Goal: Communication & Community: Answer question/provide support

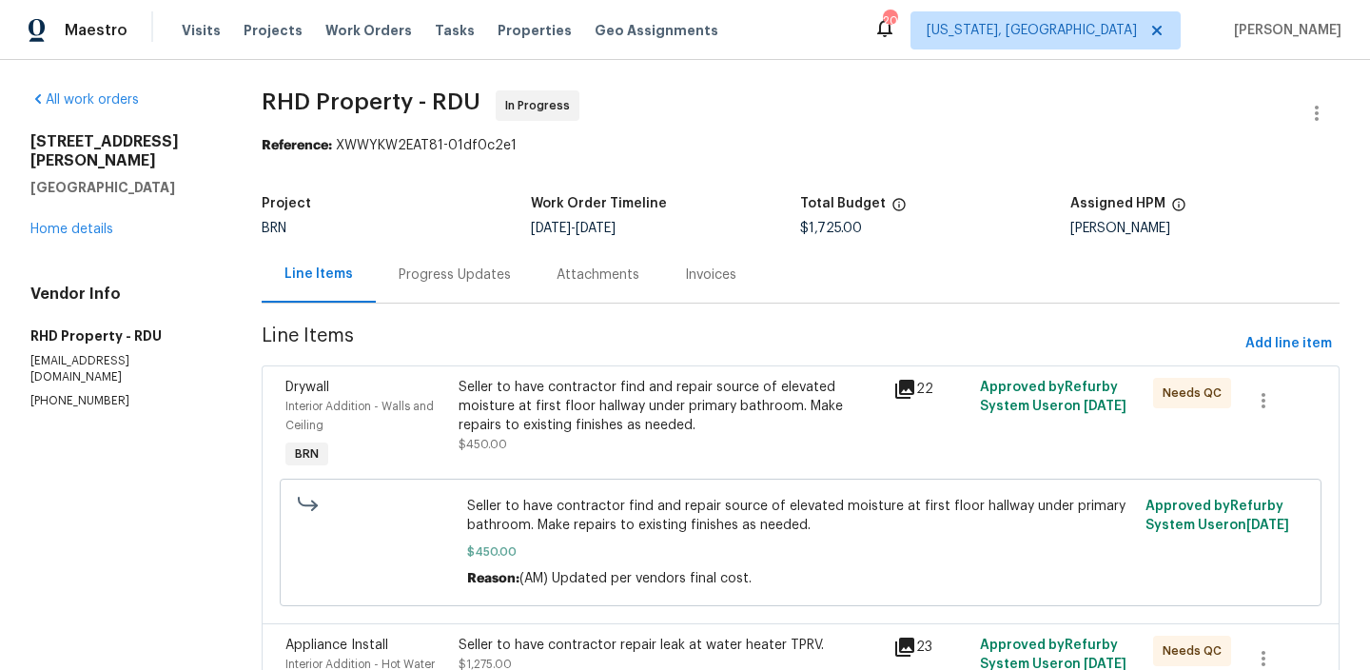
click at [413, 254] on div "Progress Updates" at bounding box center [455, 274] width 158 height 56
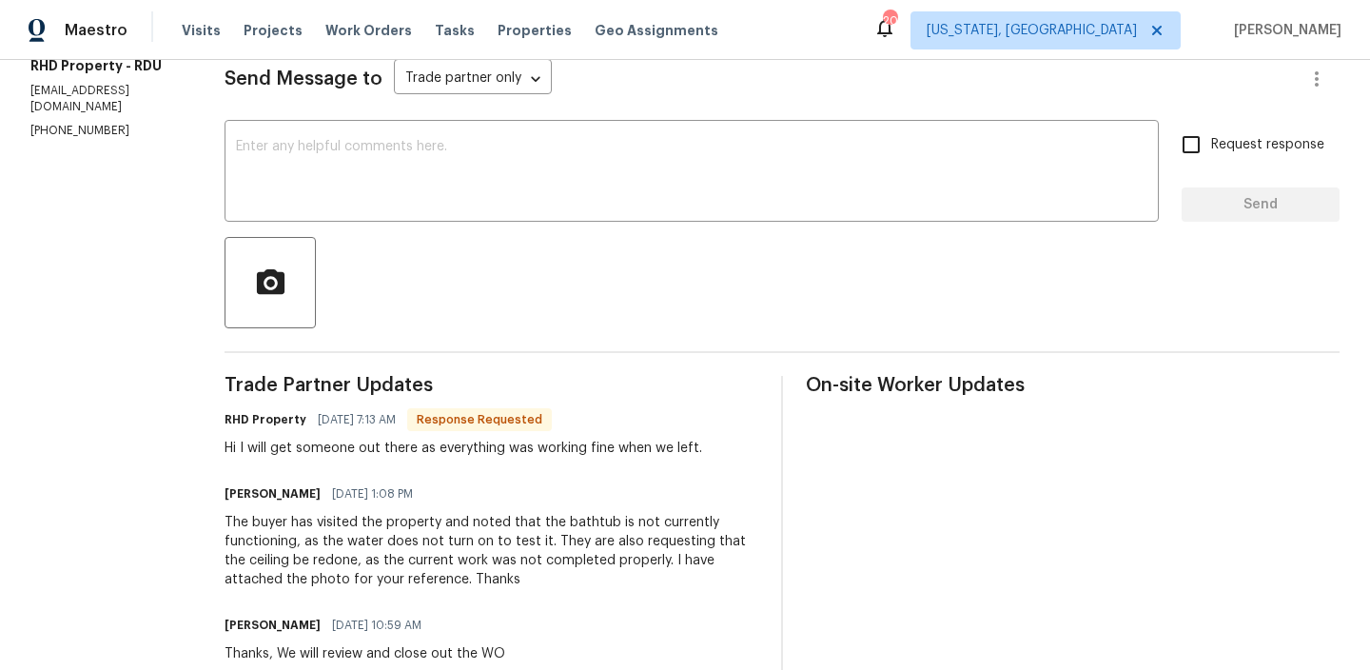
scroll to position [126, 0]
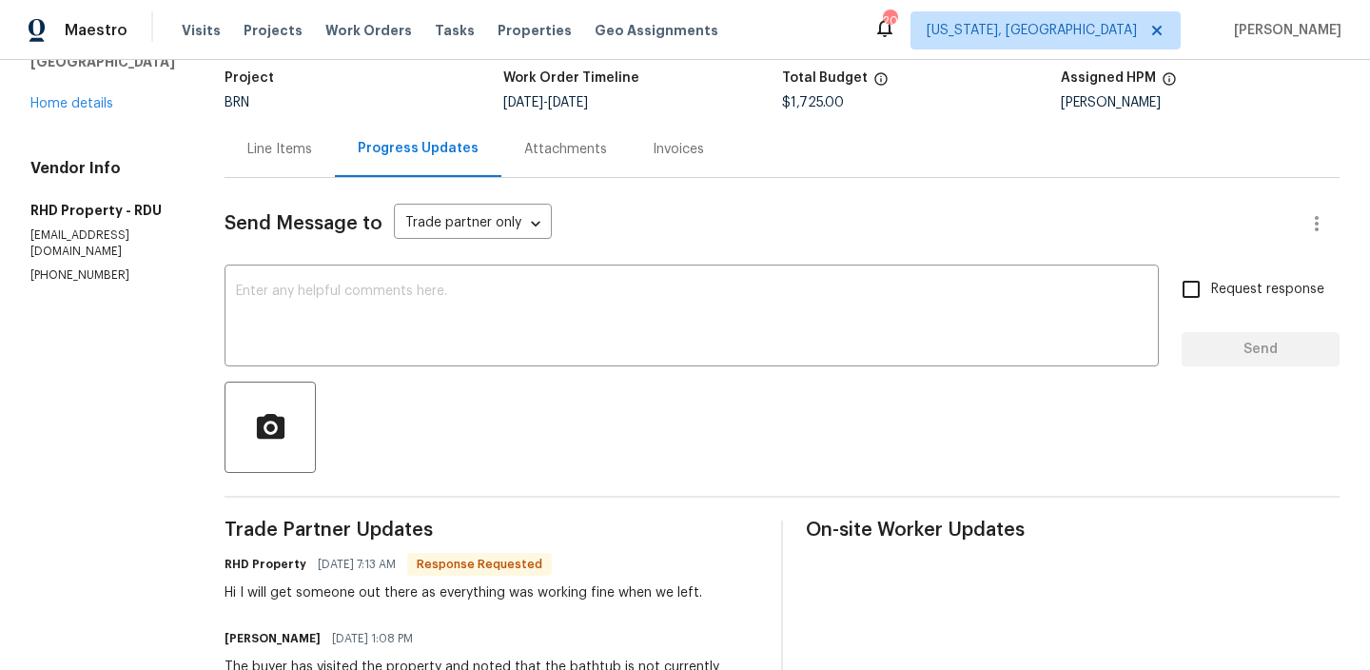
click at [63, 229] on div "Vendor Info RHD Property - RDU Rhdopendoor@rhdproperty.com (919) 424-7516" at bounding box center [104, 221] width 148 height 125
copy p "(919) 424-7516"
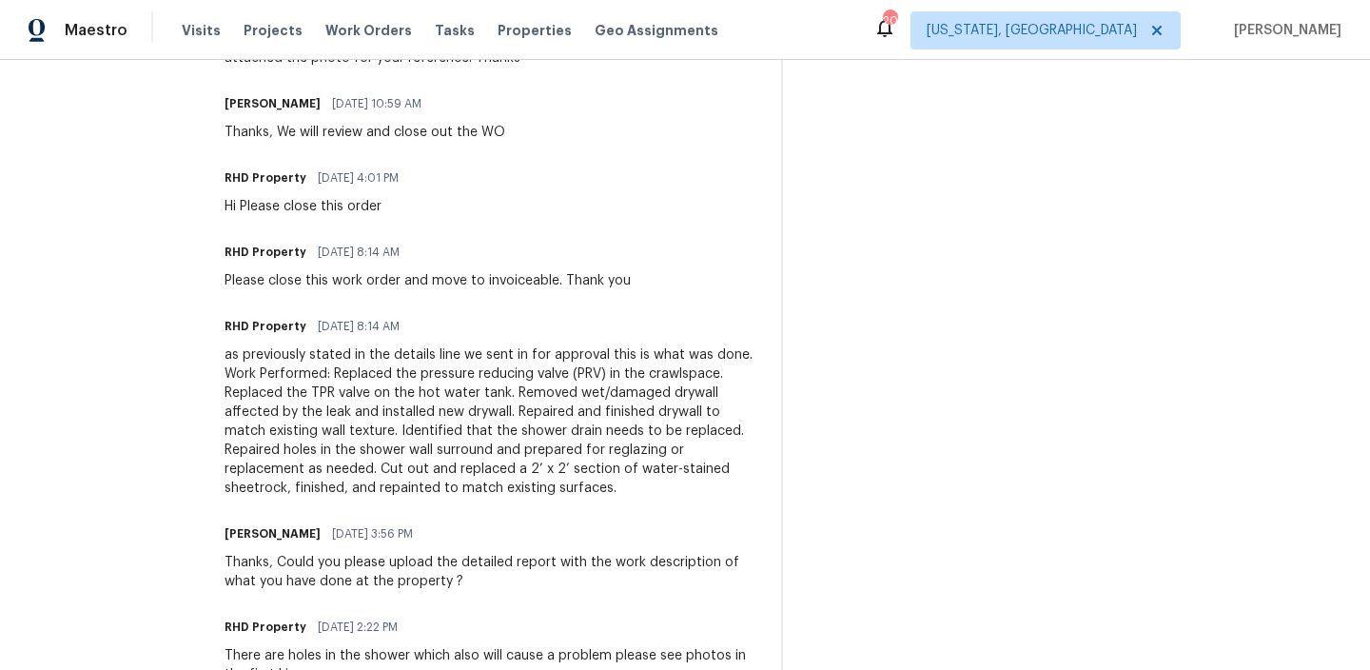
scroll to position [0, 0]
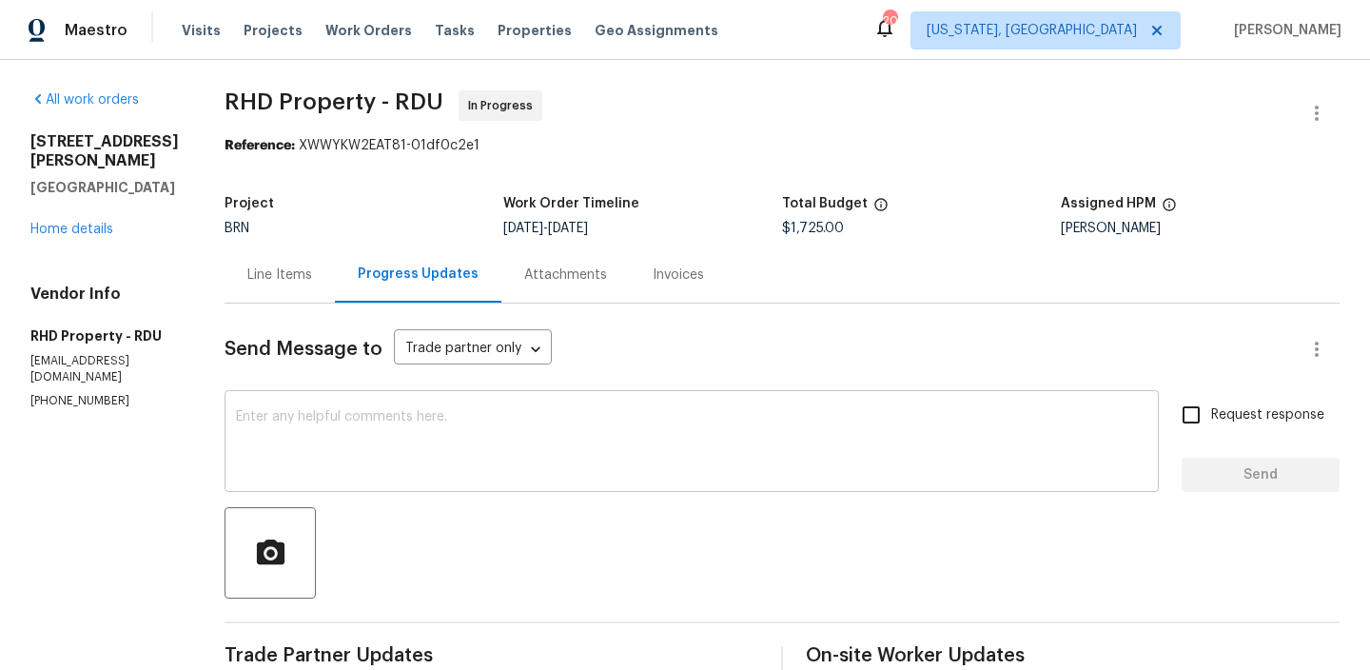
click at [361, 434] on textarea at bounding box center [691, 443] width 911 height 67
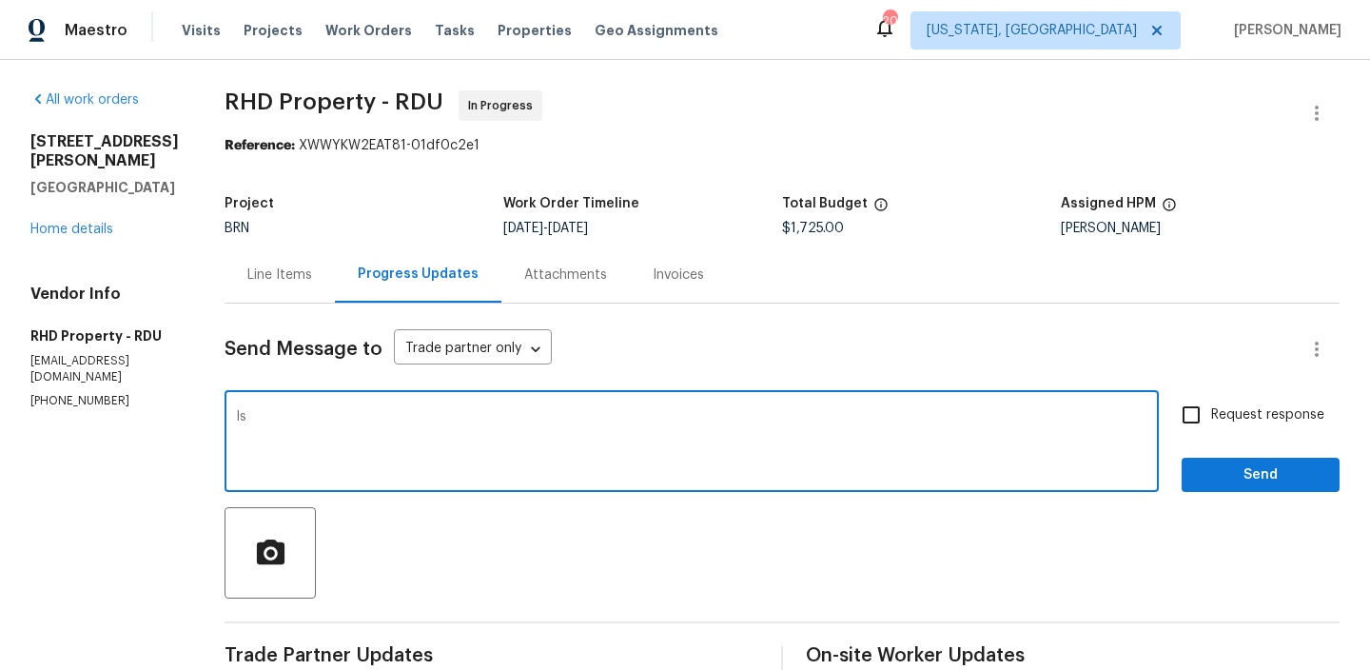
type textarea "I"
type textarea "D"
paste textarea "regarding the bathtub as it is not currently working as the water does not turn…"
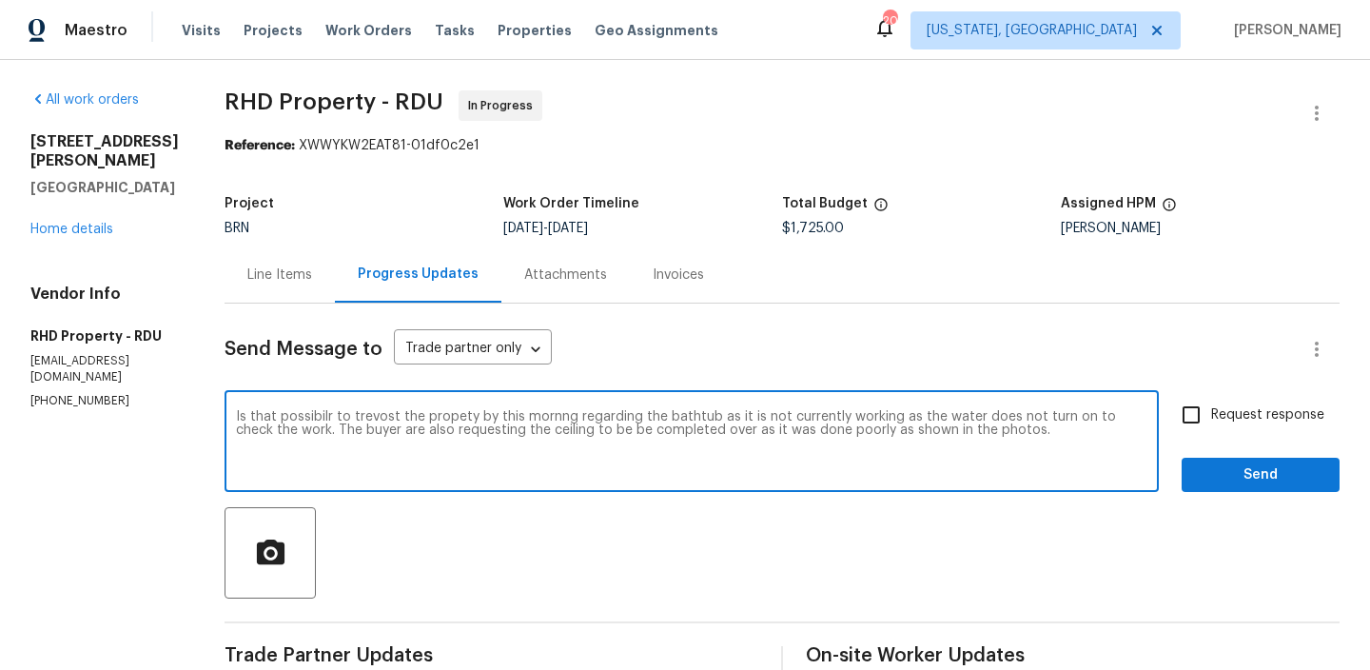
drag, startPoint x: 264, startPoint y: 439, endPoint x: 357, endPoint y: 436, distance: 93.3
click at [357, 436] on textarea "Is that possibilr to trevost the propety by this mornng regarding the bathtub a…" at bounding box center [691, 443] width 911 height 67
click at [358, 437] on textarea "Is that possibilr to trevost the propety by this mornng regarding the bathtub a…" at bounding box center [691, 443] width 911 height 67
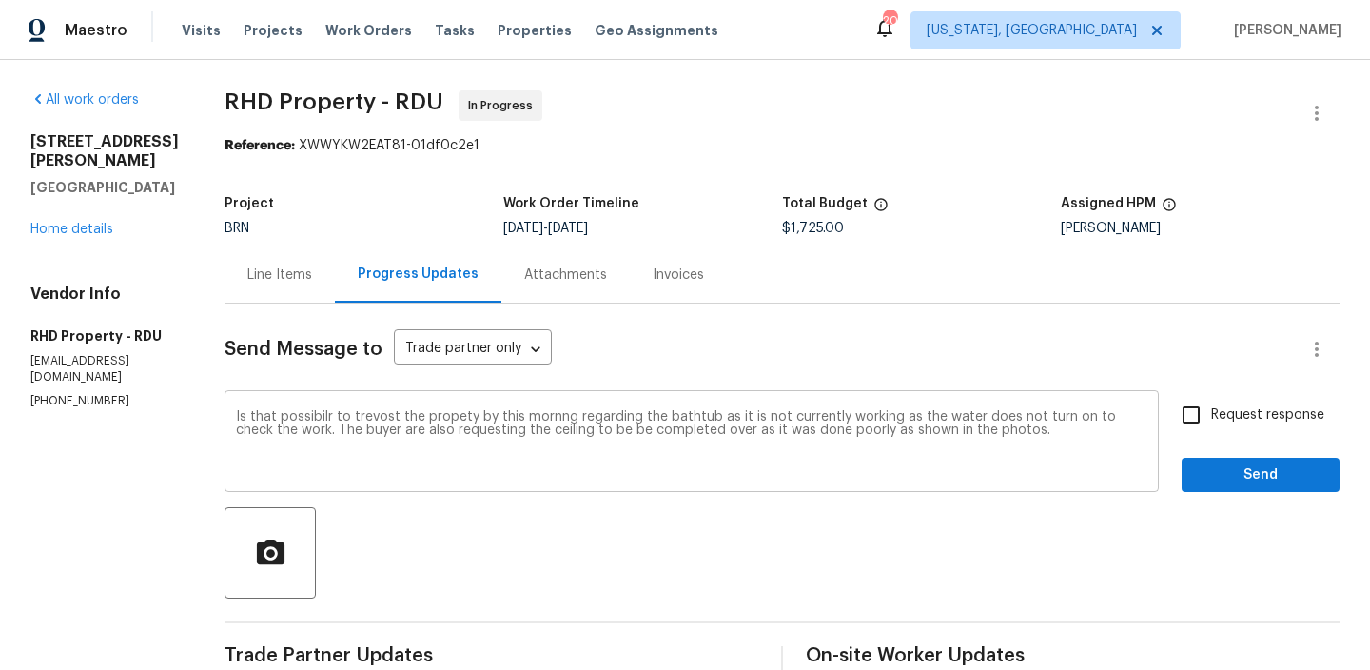
drag, startPoint x: 258, startPoint y: 433, endPoint x: 519, endPoint y: 429, distance: 261.6
click at [519, 429] on div "Is that possibilr to trevost the propety by this mornng regarding the bathtub a…" at bounding box center [692, 443] width 934 height 97
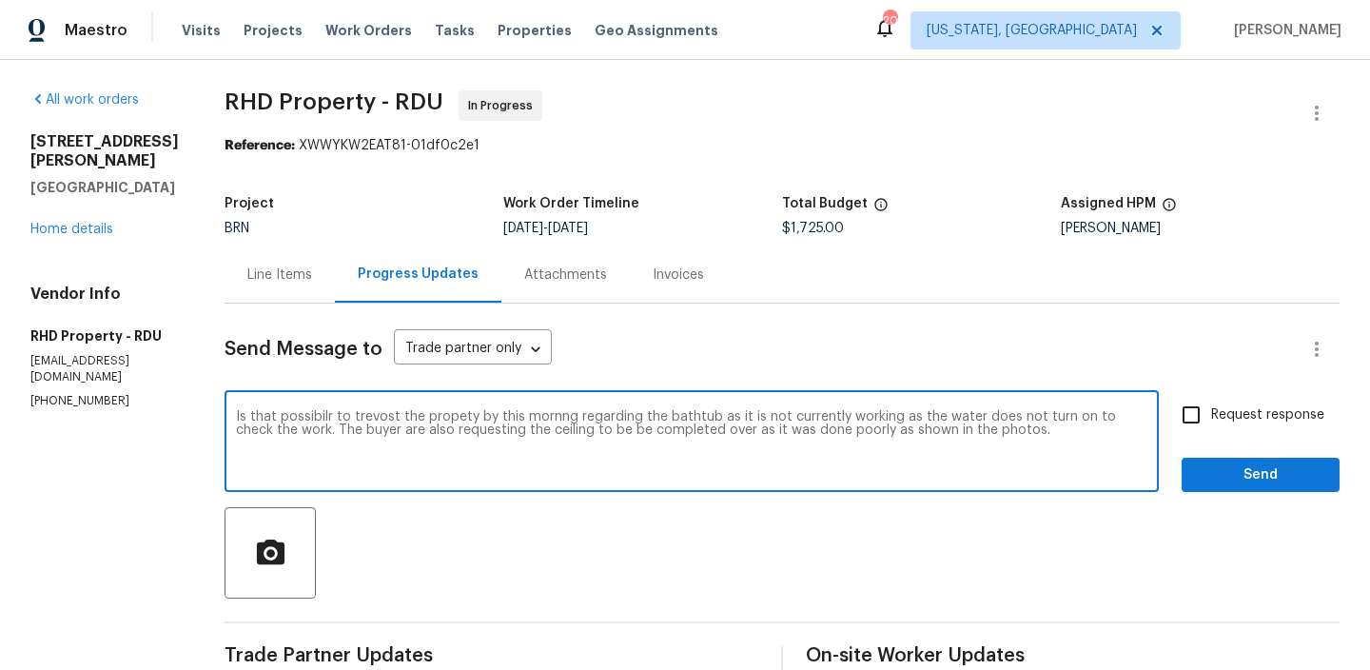
drag, startPoint x: 582, startPoint y: 434, endPoint x: 247, endPoint y: 431, distance: 334.9
drag, startPoint x: 353, startPoint y: 433, endPoint x: 954, endPoint y: 433, distance: 601.2
click at [954, 433] on textarea "Is that possibilr to trevost the propety by this mornng regarding the bathtub a…" at bounding box center [691, 443] width 911 height 67
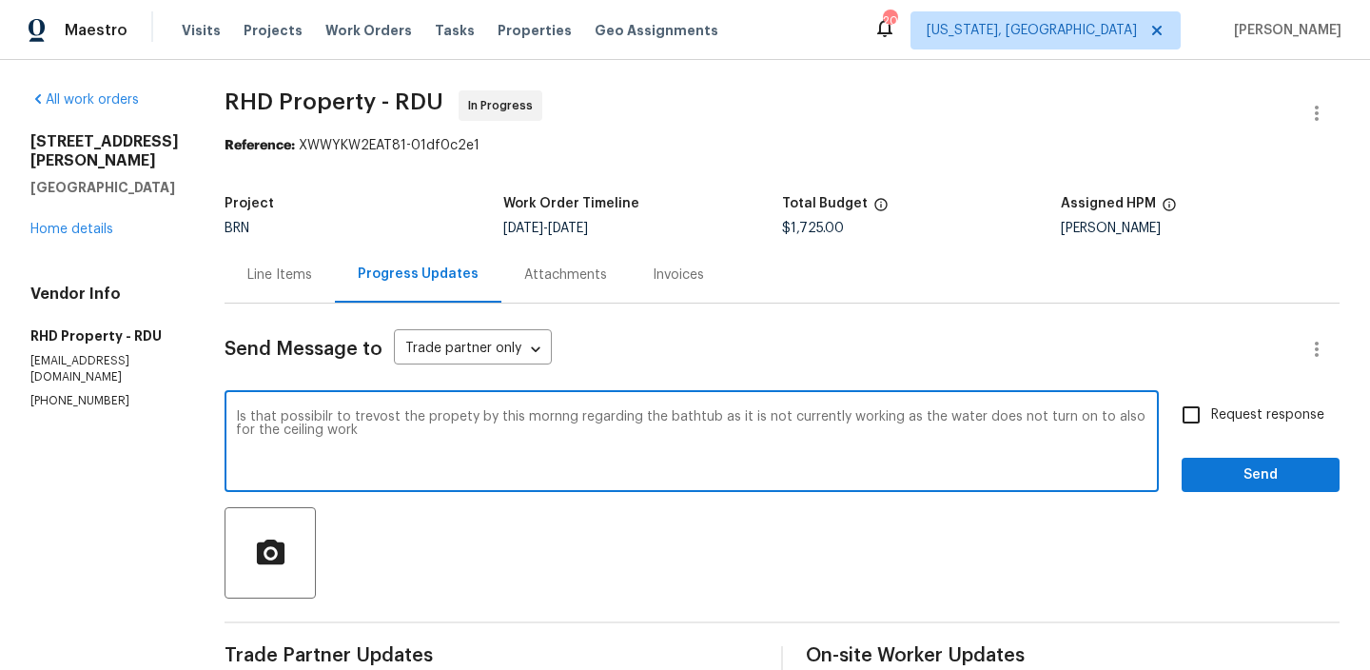
type textarea "Is that possibilr to trevost the propety by this mornng regarding the bathtub a…"
click at [830, 405] on div "Is that possibilr to trevost the propety by this mornng regarding the bathtub a…" at bounding box center [692, 443] width 934 height 97
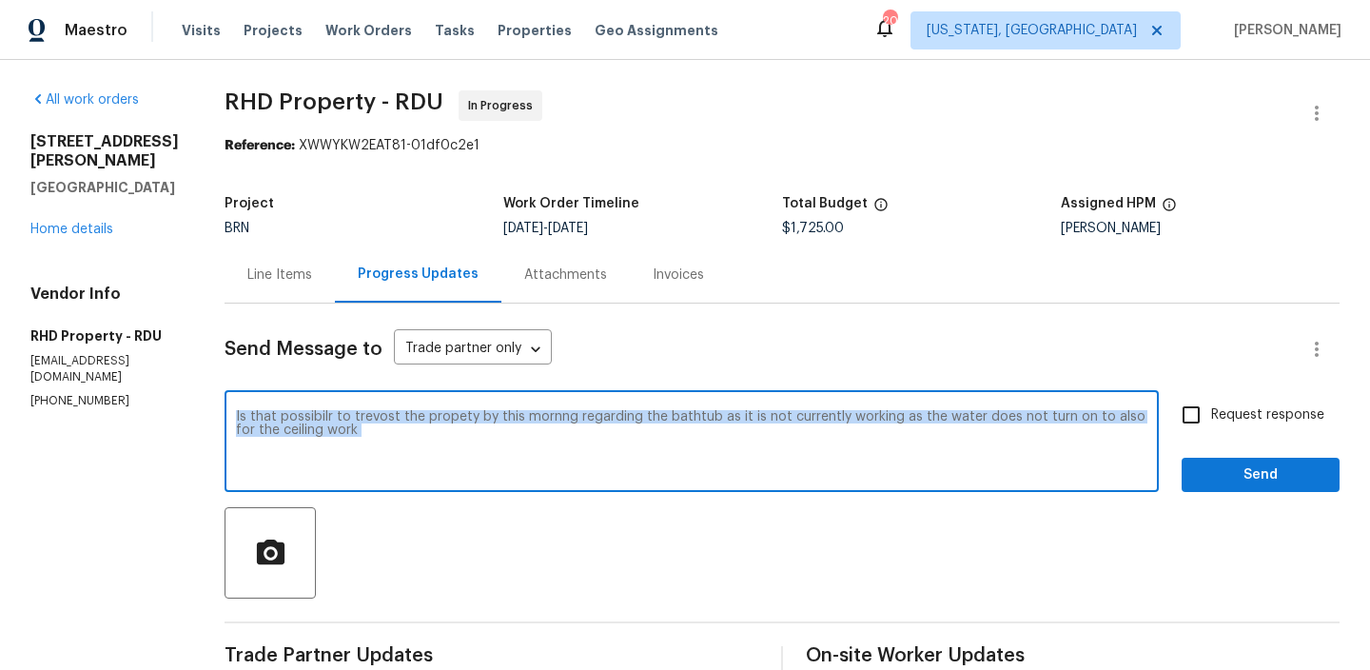
click at [830, 405] on div "Is that possibilr to trevost the propety by this mornng regarding the bathtub a…" at bounding box center [692, 443] width 934 height 97
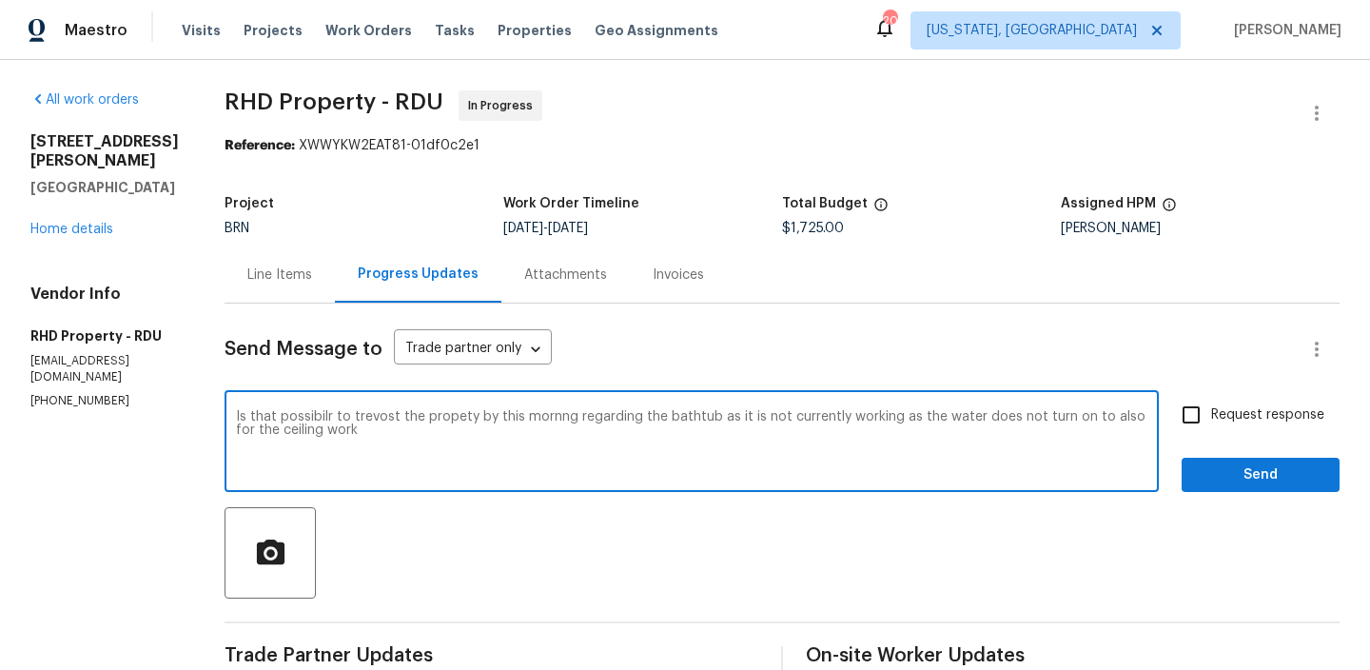
click at [798, 433] on textarea "Is that possibilr to trevost the propety by this mornng regarding the bathtub a…" at bounding box center [691, 443] width 911 height 67
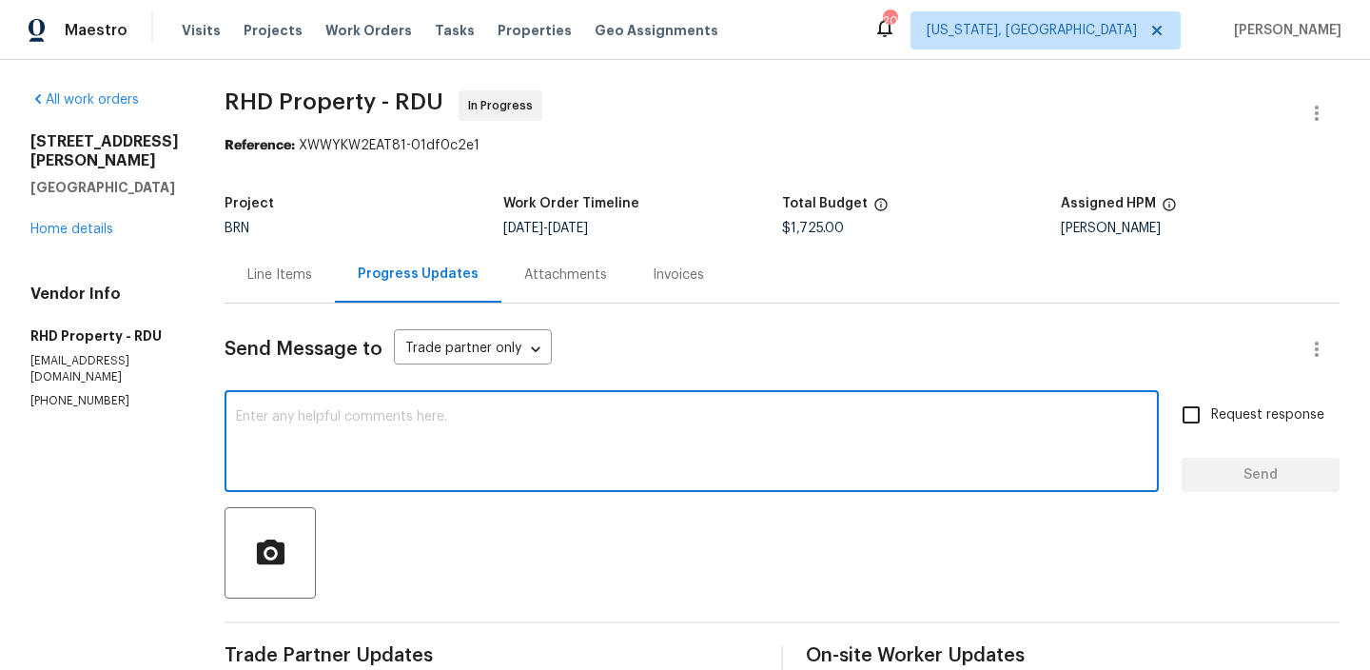
paste textarea "Is it possible to revisit the property this morning regarding the bathtub, as i…"
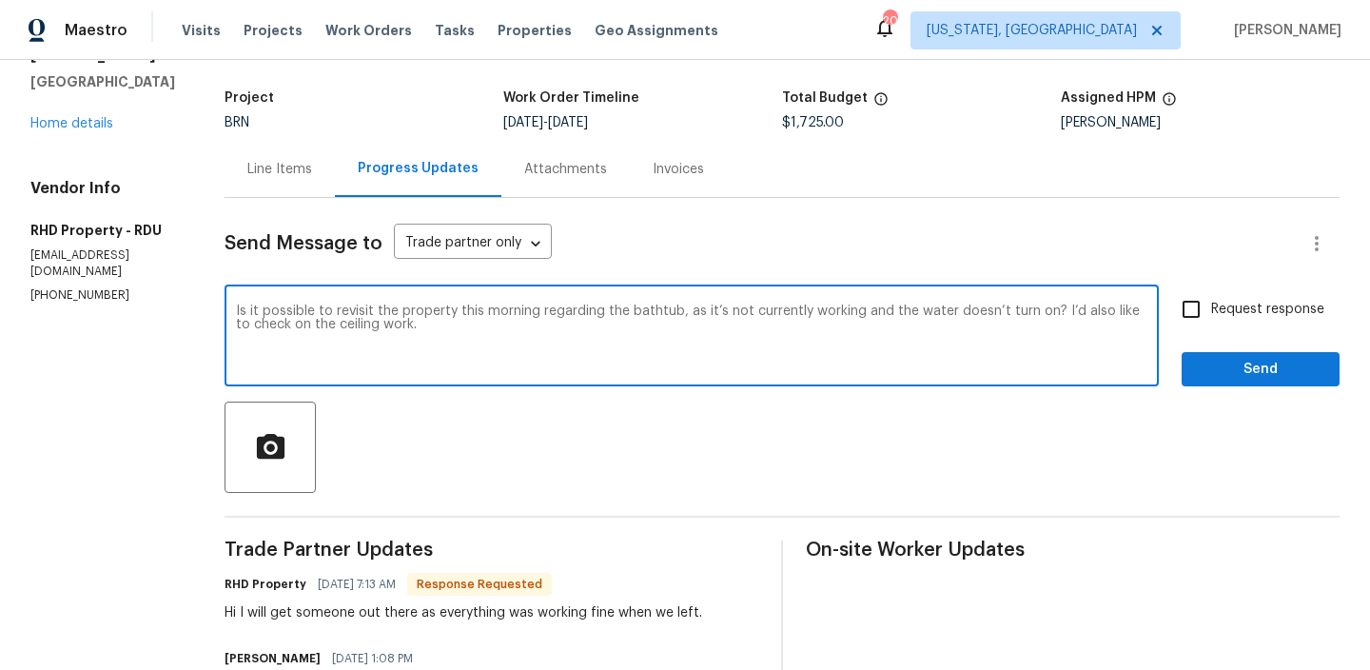
scroll to position [107, 0]
drag, startPoint x: 1118, startPoint y: 317, endPoint x: 1077, endPoint y: 315, distance: 40.9
click at [1077, 315] on textarea "Is it possible to revisit the property this morning regarding the bathtub, as i…" at bounding box center [691, 336] width 911 height 67
drag, startPoint x: 1118, startPoint y: 312, endPoint x: 1074, endPoint y: 312, distance: 43.8
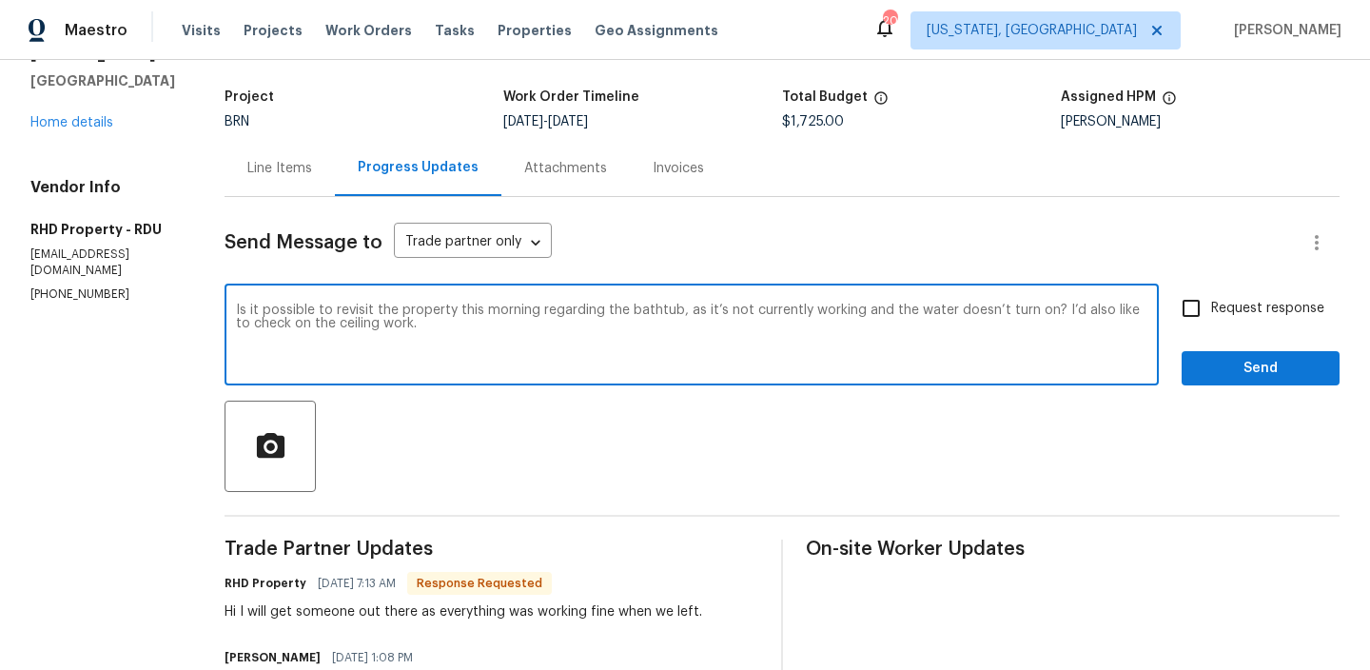
click at [1074, 312] on textarea "Is it possible to revisit the property this morning regarding the bathtub, as i…" at bounding box center [691, 336] width 911 height 67
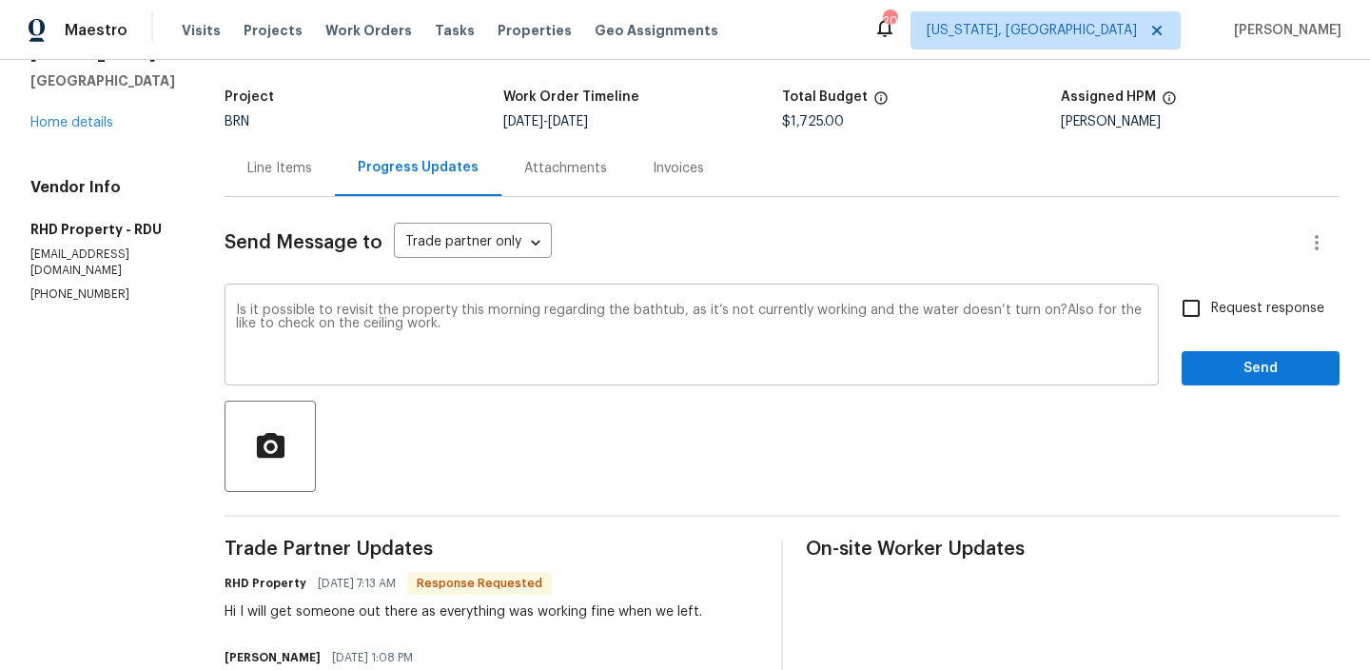
drag, startPoint x: 257, startPoint y: 329, endPoint x: 375, endPoint y: 329, distance: 118.0
click at [375, 329] on div "Is it possible to revisit the property this morning regarding the bathtub, as i…" at bounding box center [692, 336] width 934 height 97
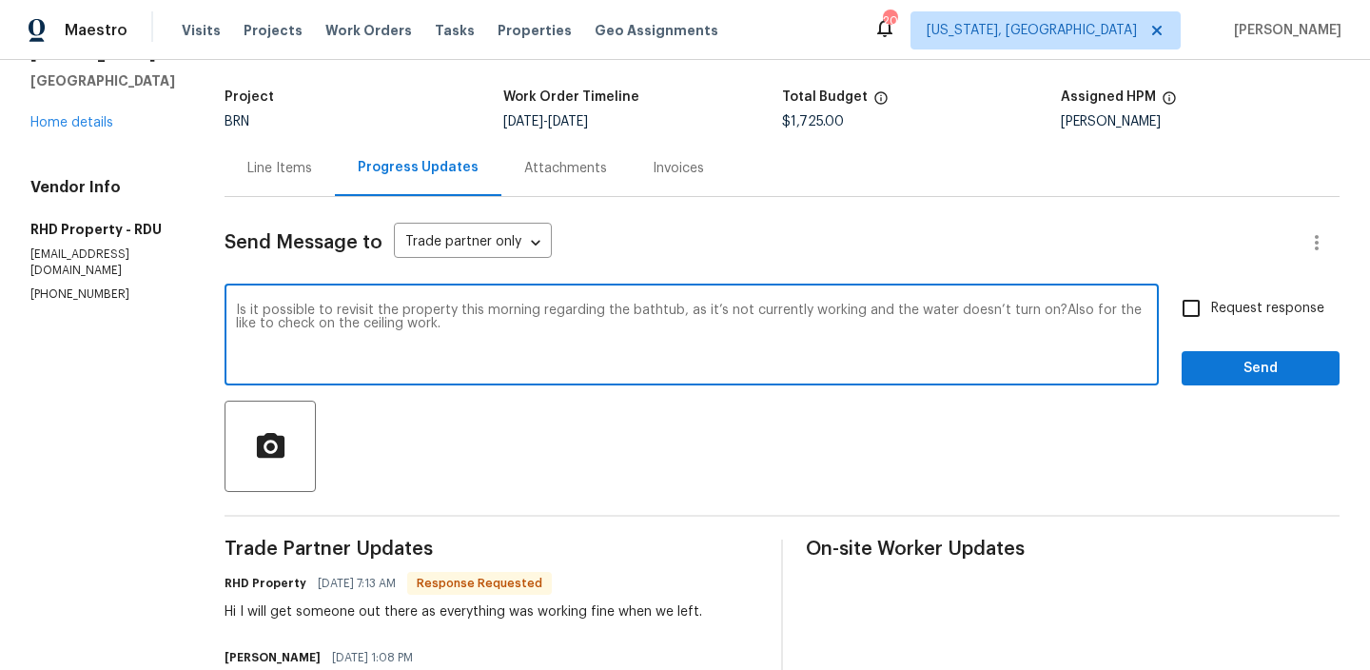
drag, startPoint x: 385, startPoint y: 324, endPoint x: 269, endPoint y: 323, distance: 116.1
click at [269, 323] on textarea "Is it possible to revisit the property this morning regarding the bathtub, as i…" at bounding box center [691, 336] width 911 height 67
type textarea "Is it possible to revisit the property this morning regarding the bathtub, as i…"
click at [1217, 310] on span "Request response" at bounding box center [1267, 309] width 113 height 20
click at [1211, 310] on input "Request response" at bounding box center [1191, 308] width 40 height 40
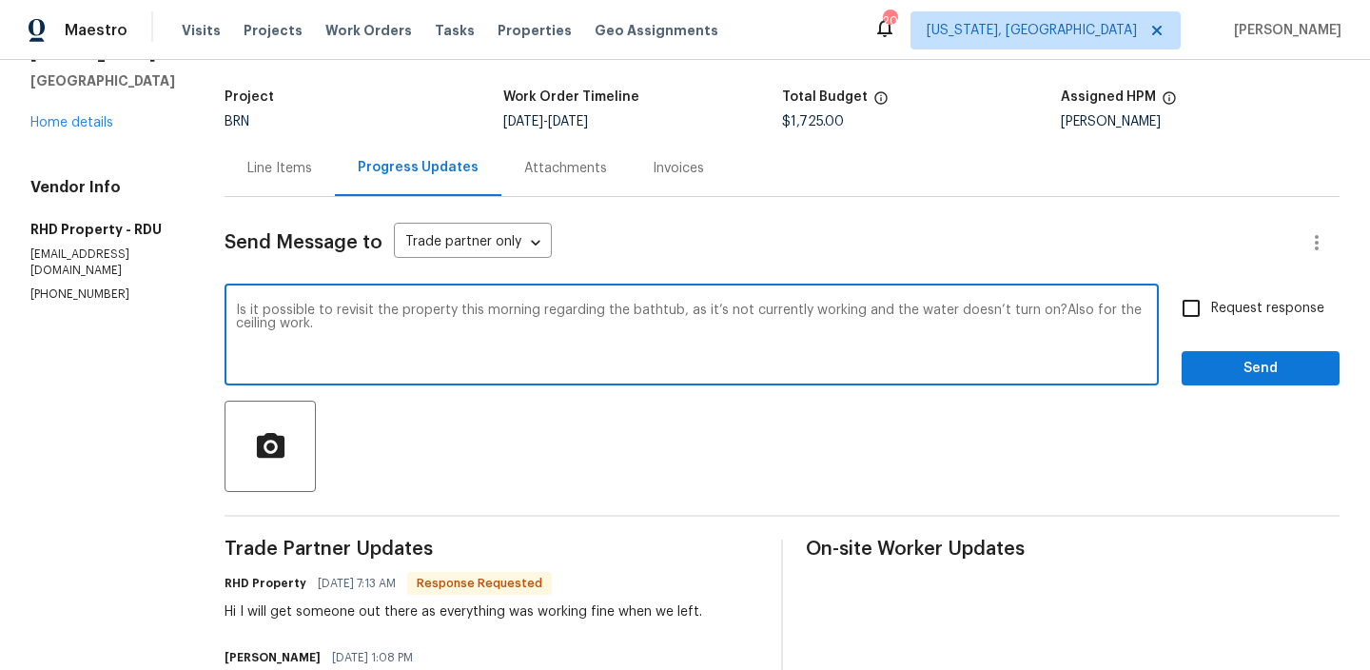
checkbox input "true"
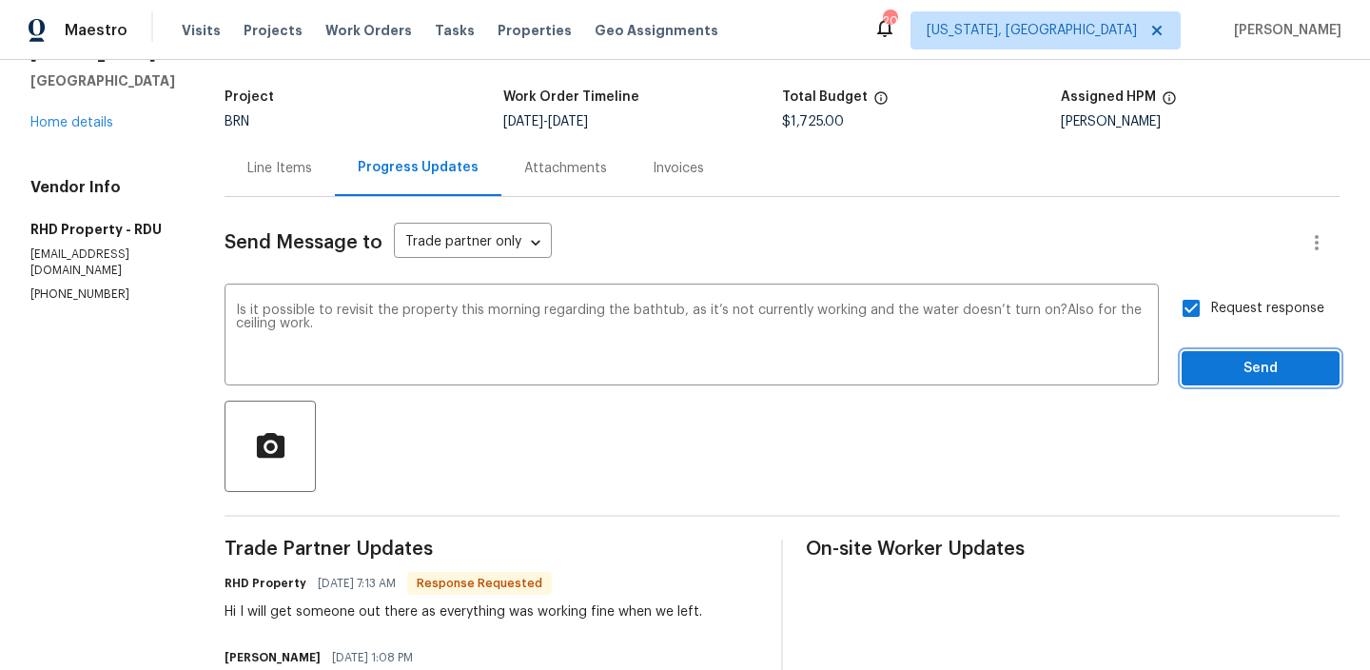
click at [1215, 364] on span "Send" at bounding box center [1260, 369] width 127 height 24
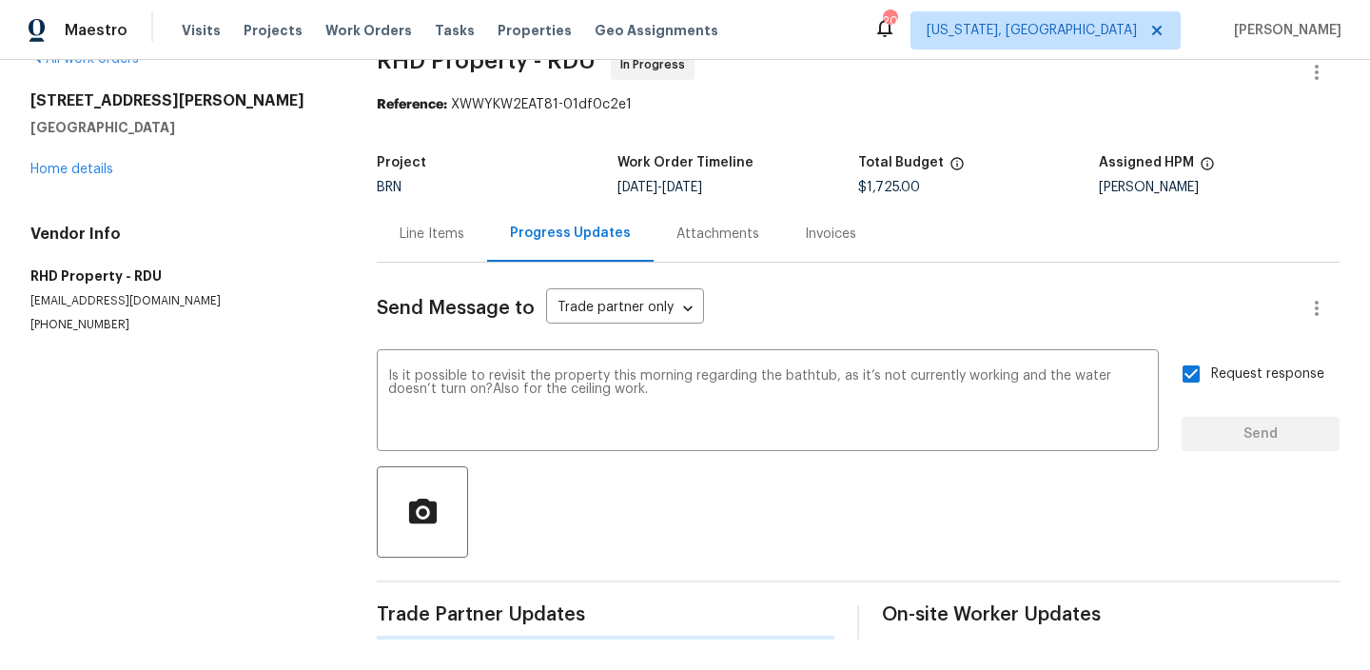
scroll to position [0, 0]
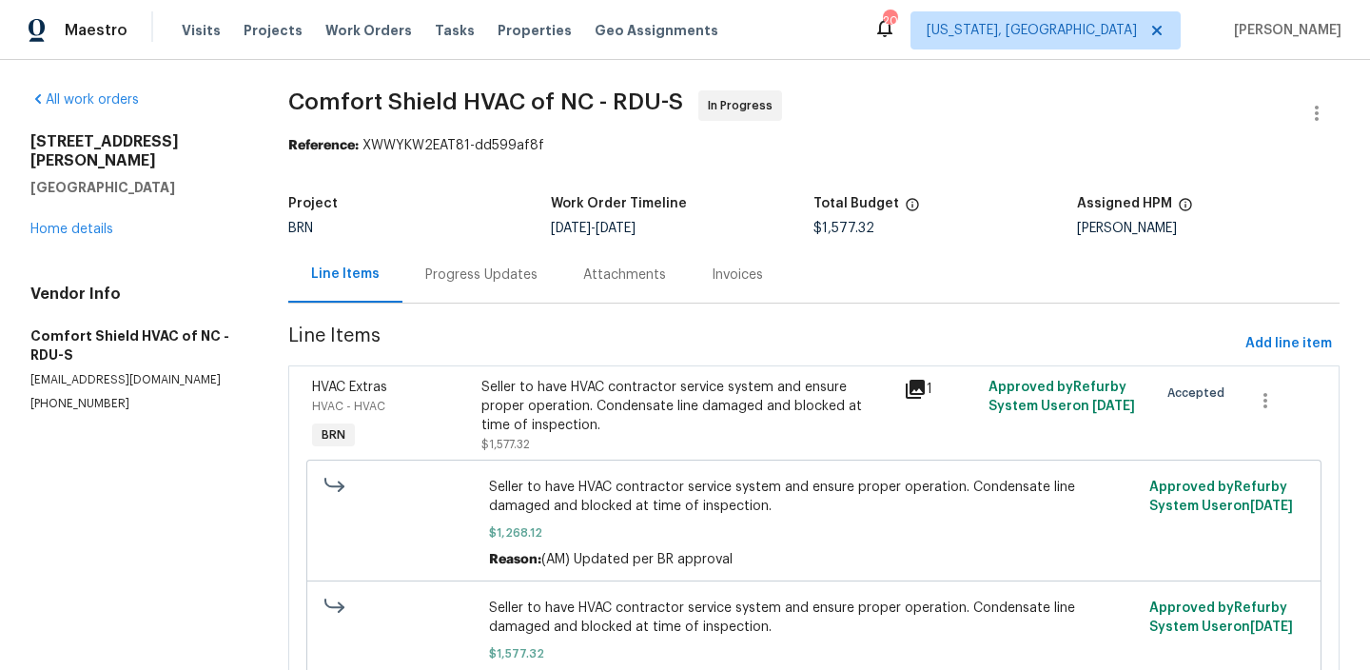
click at [459, 286] on div "Progress Updates" at bounding box center [481, 274] width 158 height 56
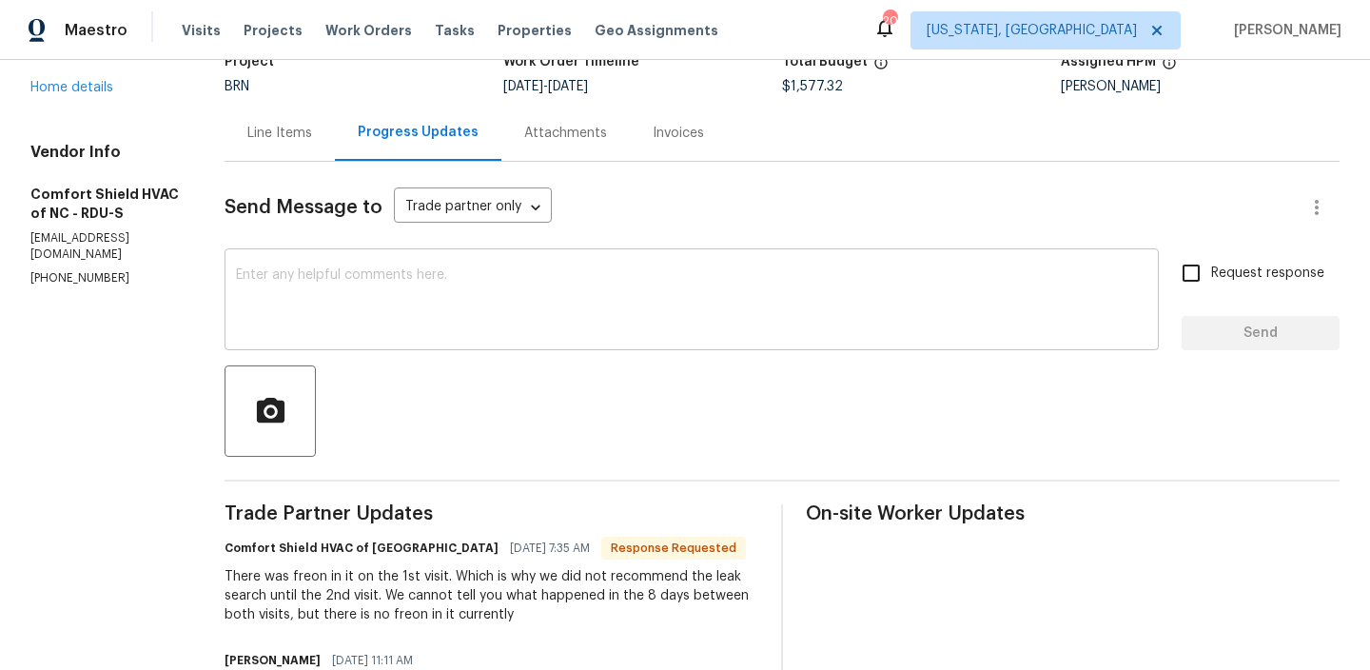
scroll to position [193, 0]
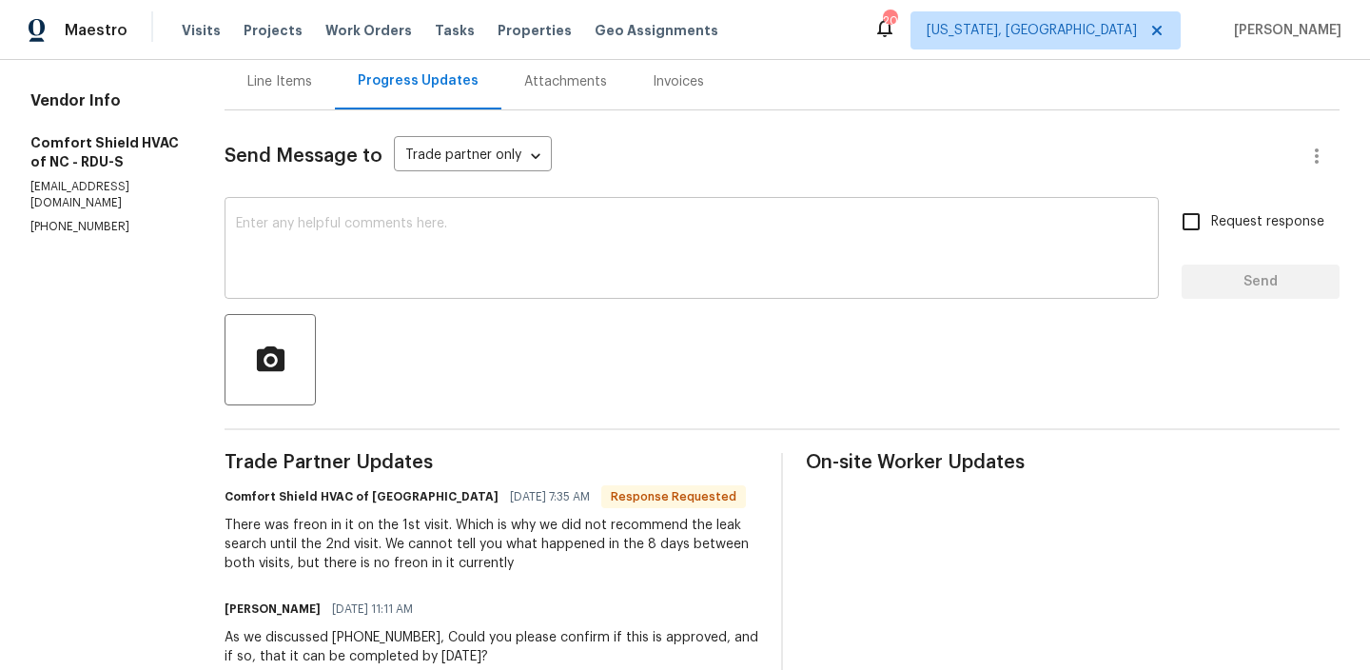
click at [349, 229] on textarea at bounding box center [691, 250] width 911 height 67
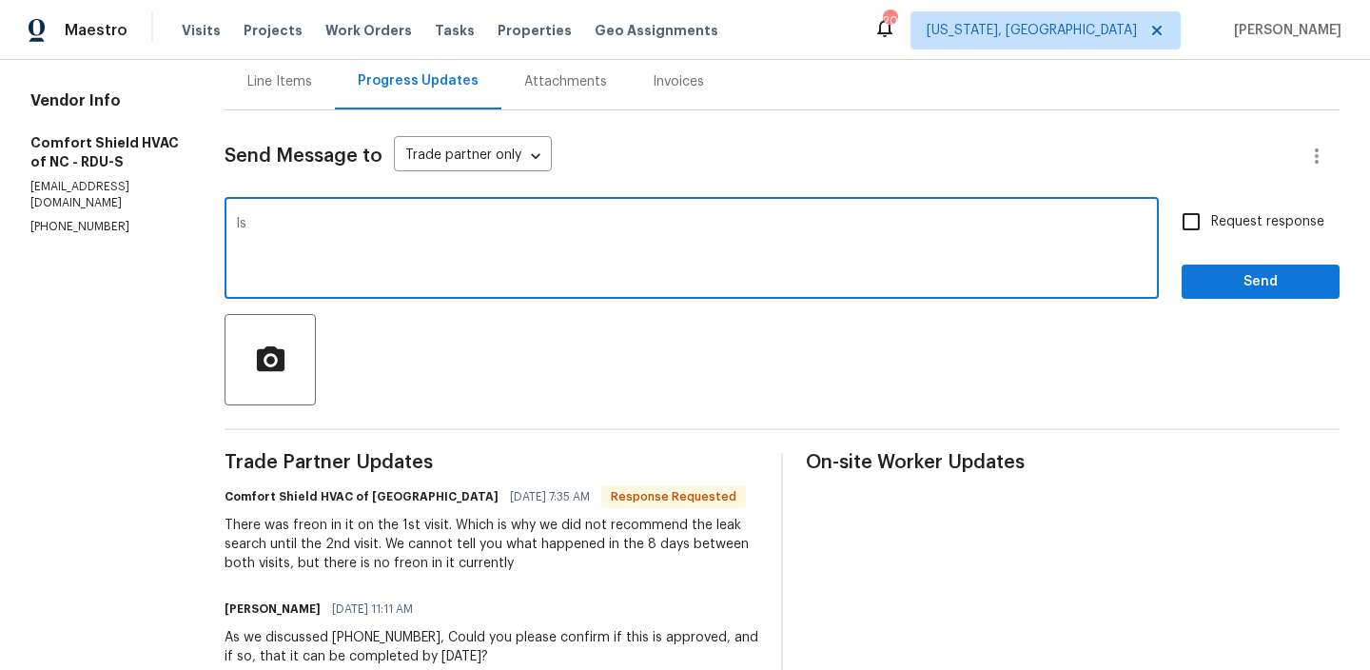
type textarea "I"
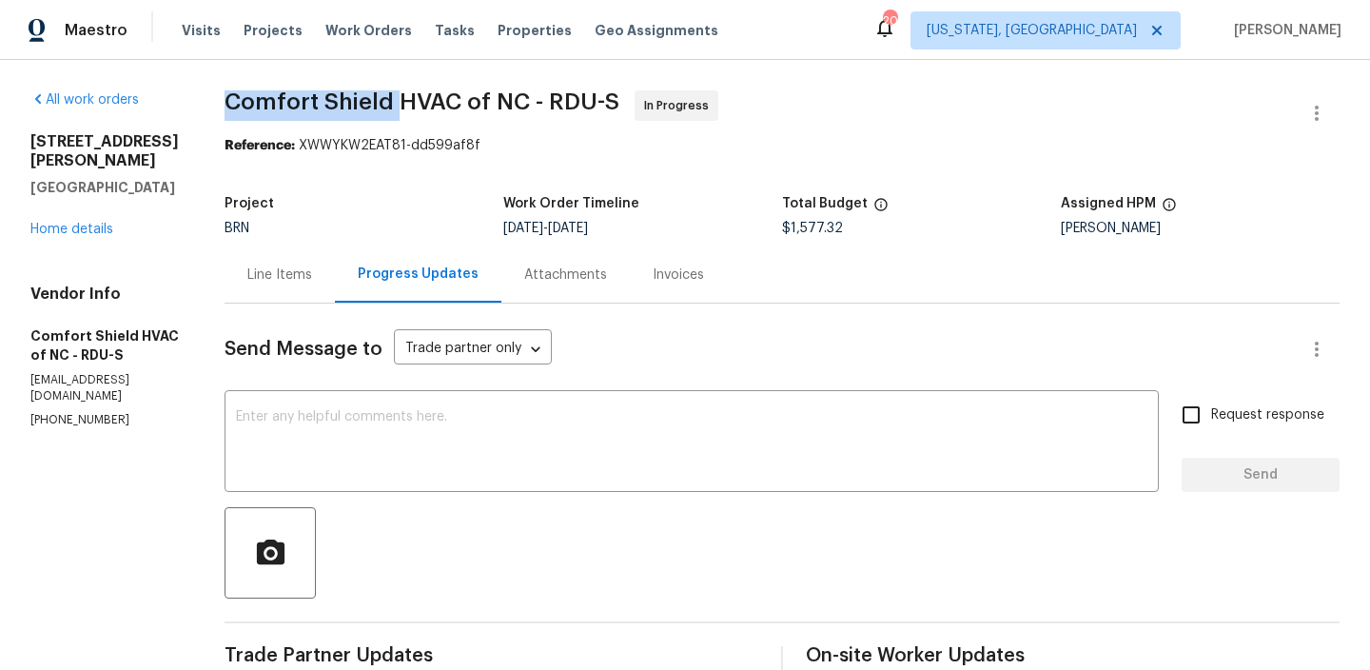
drag, startPoint x: 263, startPoint y: 107, endPoint x: 443, endPoint y: 107, distance: 180.7
copy span "Comfort Shield"
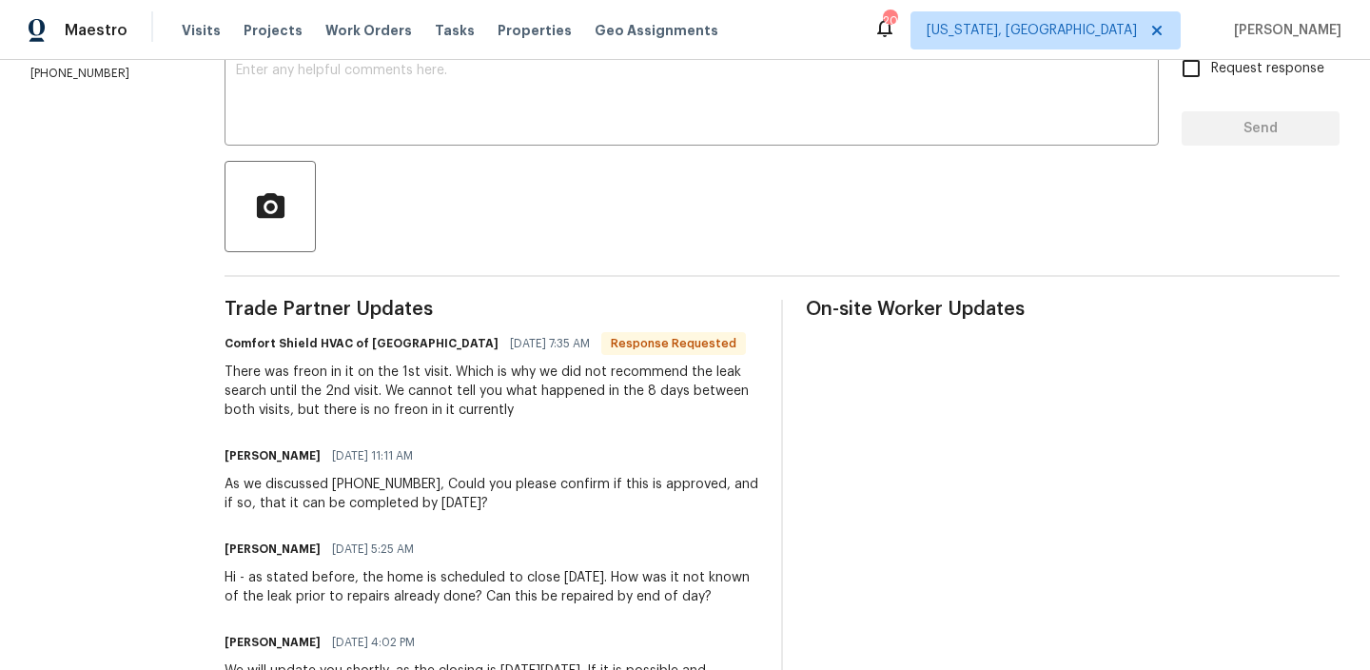
click at [372, 388] on div "There was freon in it on the 1st visit. Which is why we did not recommend the l…" at bounding box center [492, 390] width 534 height 57
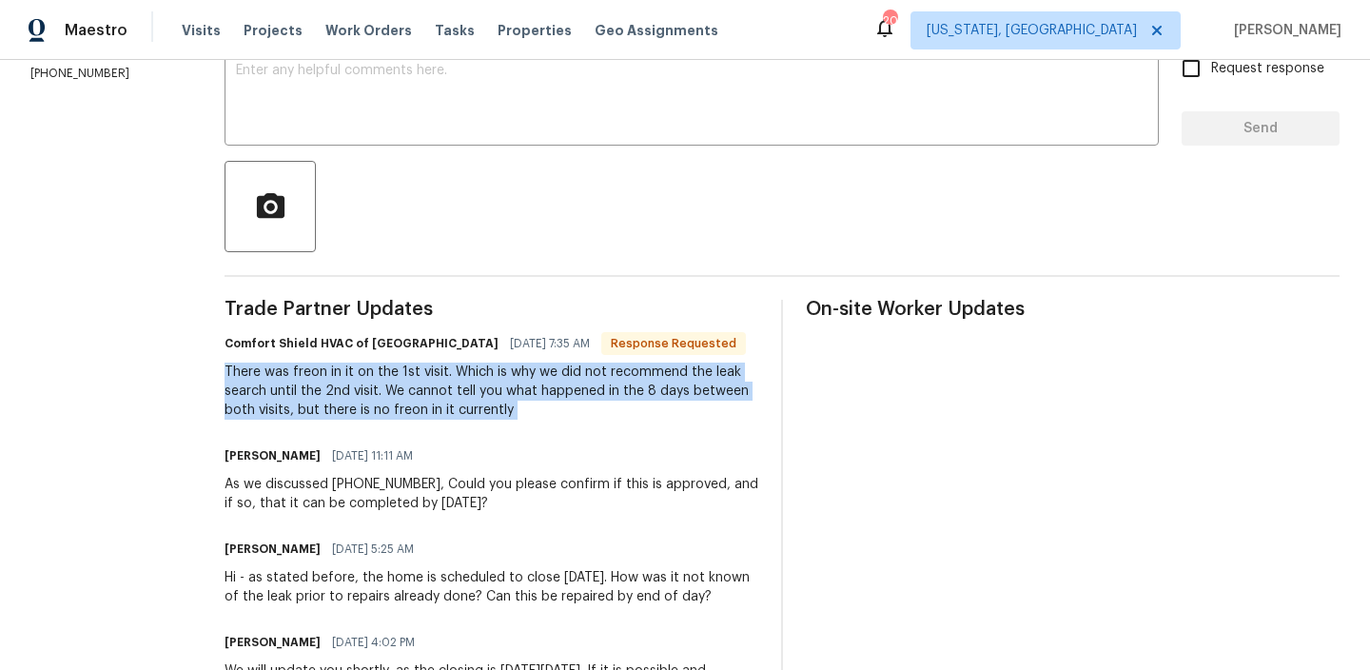
click at [372, 388] on div "There was freon in it on the 1st visit. Which is why we did not recommend the l…" at bounding box center [492, 390] width 534 height 57
copy div "There was freon in it on the 1st visit. Which is why we did not recommend the l…"
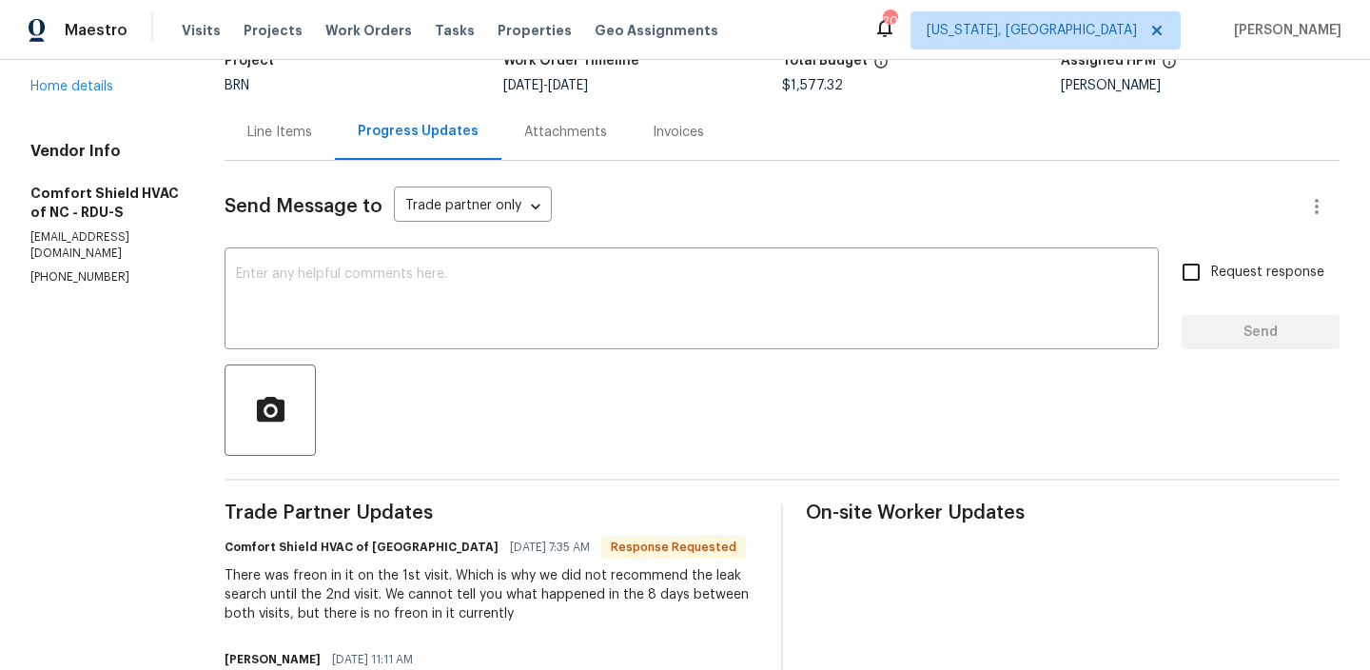
click at [42, 269] on p "[PHONE_NUMBER]" at bounding box center [104, 277] width 148 height 16
copy p "[PHONE_NUMBER]"
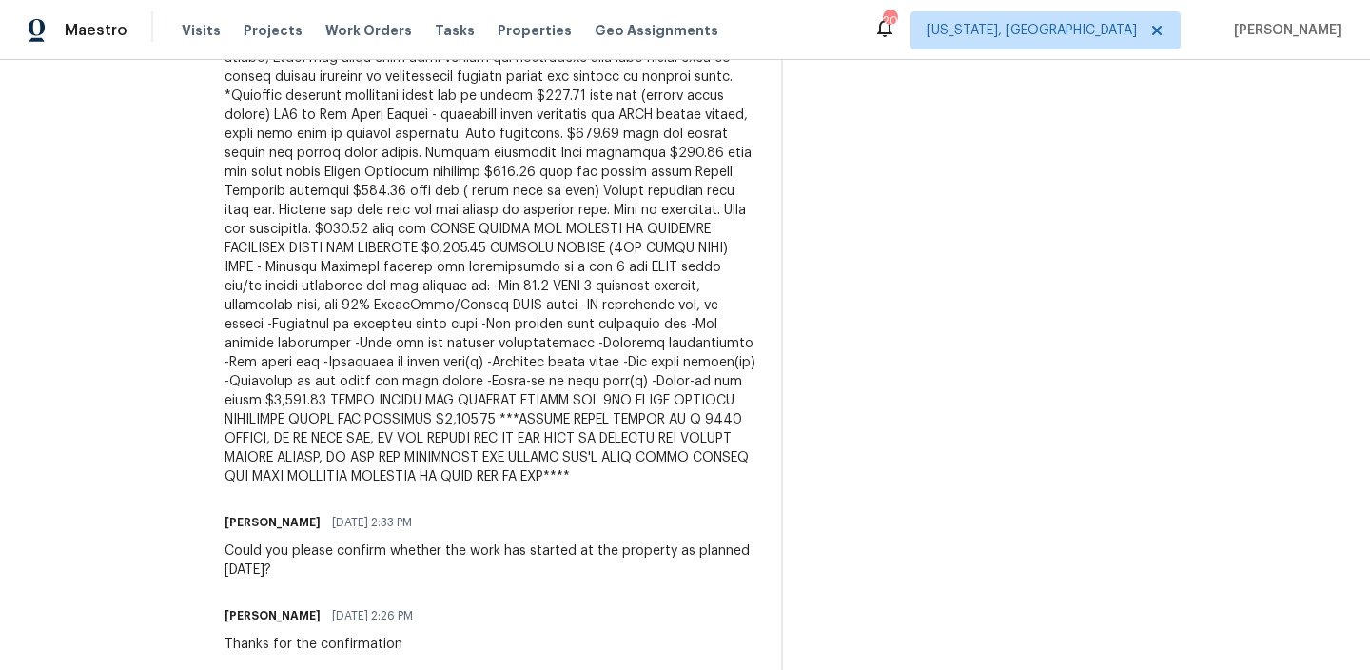
scroll to position [3368, 0]
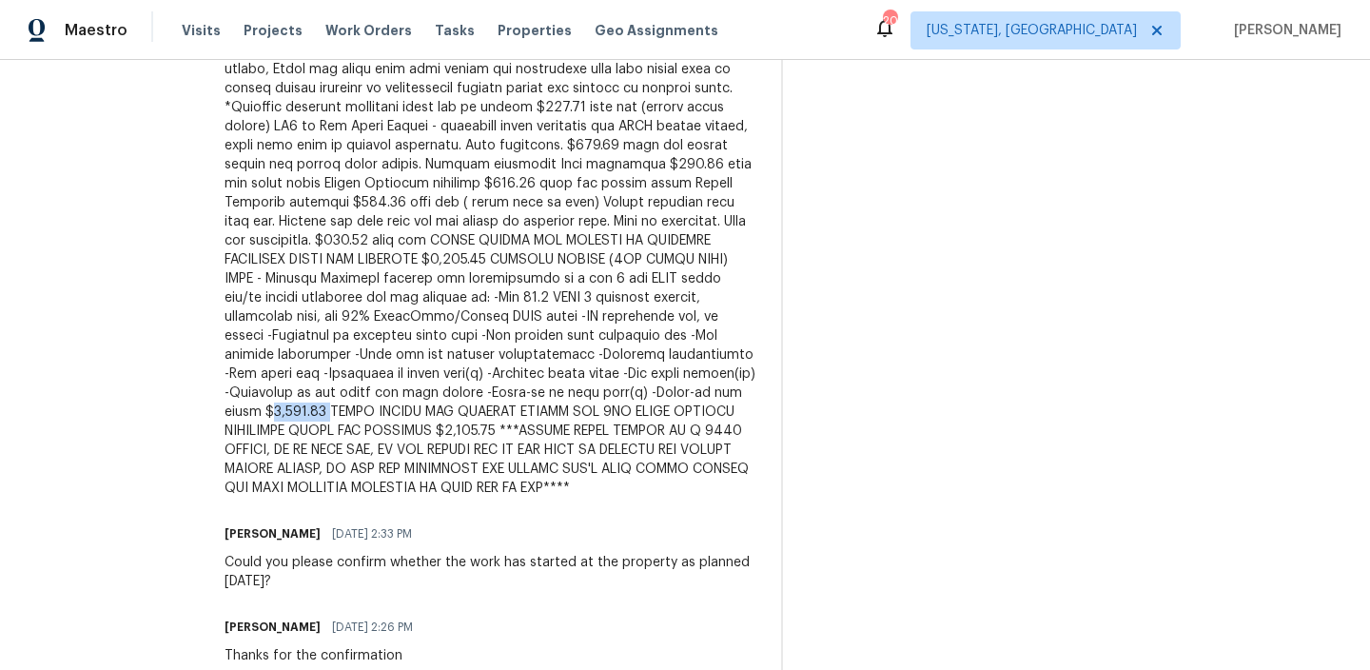
drag, startPoint x: 491, startPoint y: 453, endPoint x: 552, endPoint y: 453, distance: 60.9
click at [552, 453] on div at bounding box center [492, 40] width 534 height 913
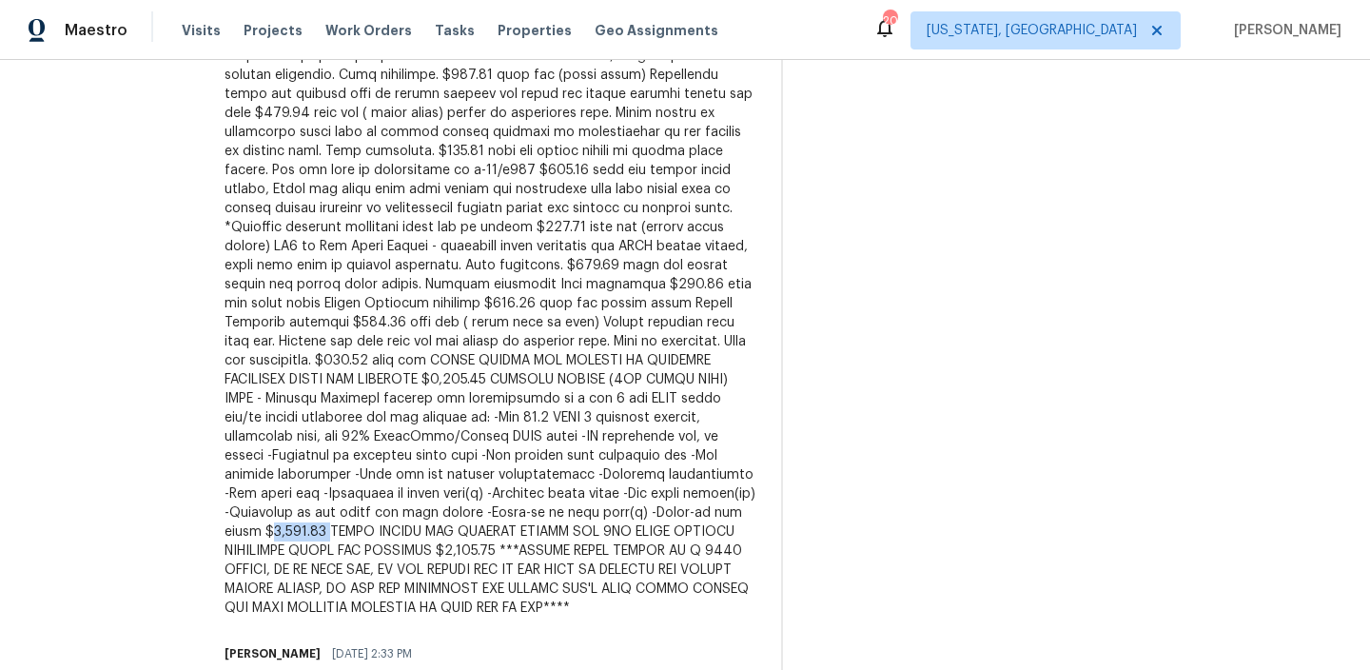
scroll to position [3253, 0]
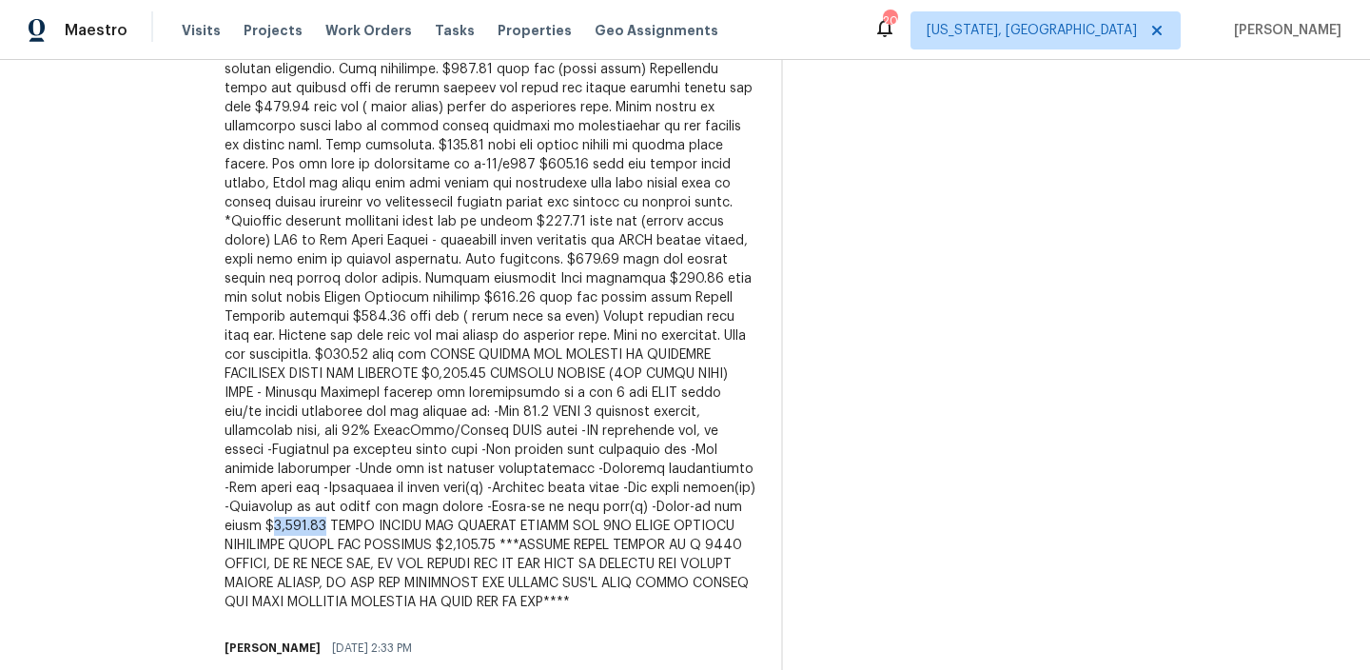
drag, startPoint x: 487, startPoint y: 565, endPoint x: 544, endPoint y: 564, distance: 57.1
click at [547, 565] on div at bounding box center [492, 154] width 534 height 913
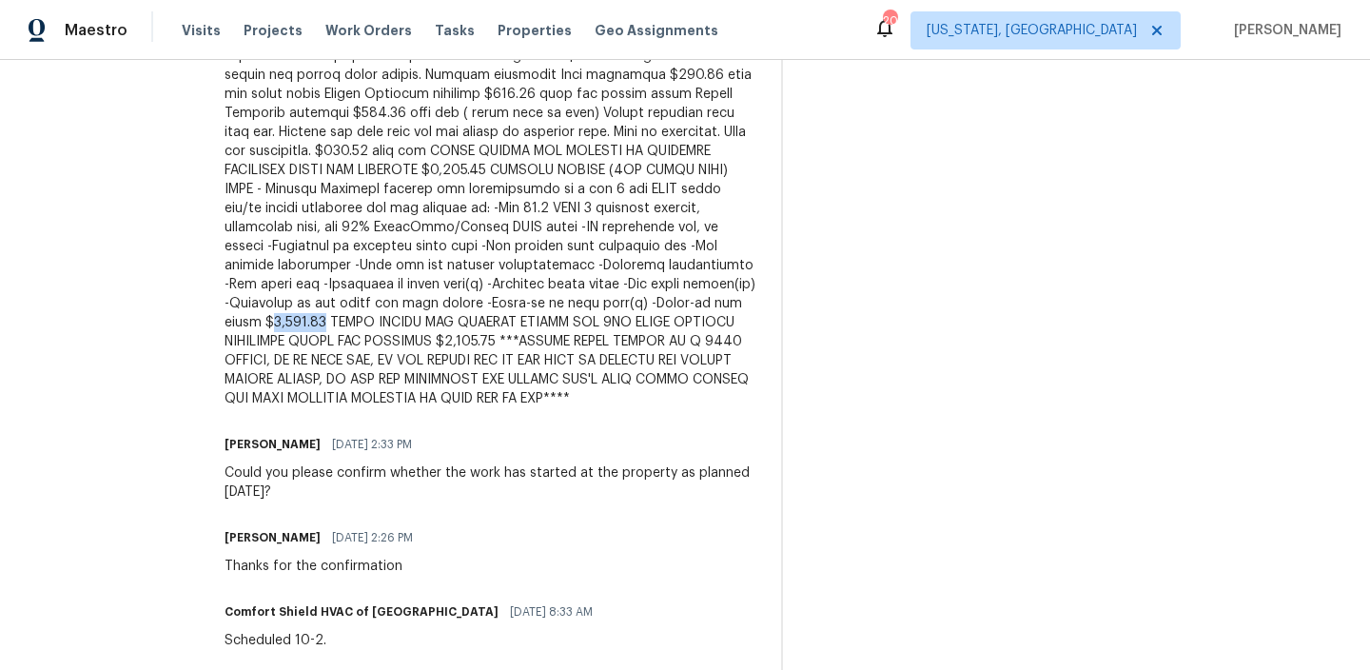
scroll to position [3460, 0]
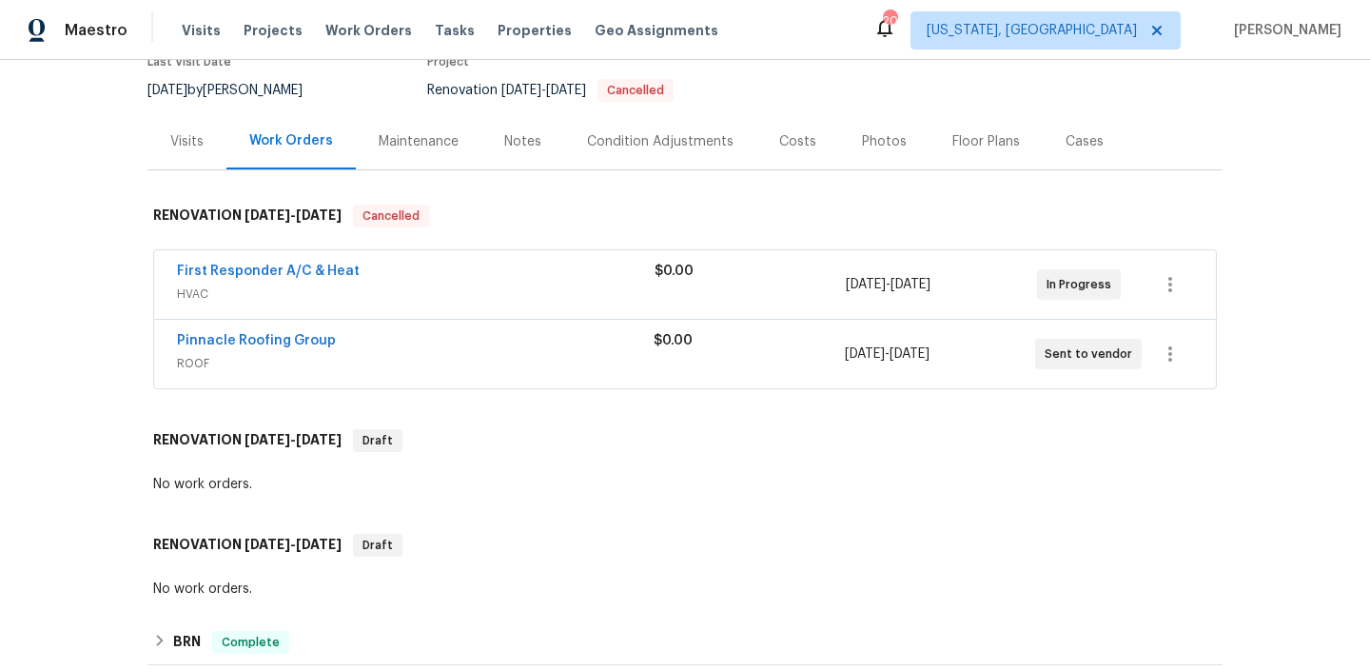
scroll to position [199, 0]
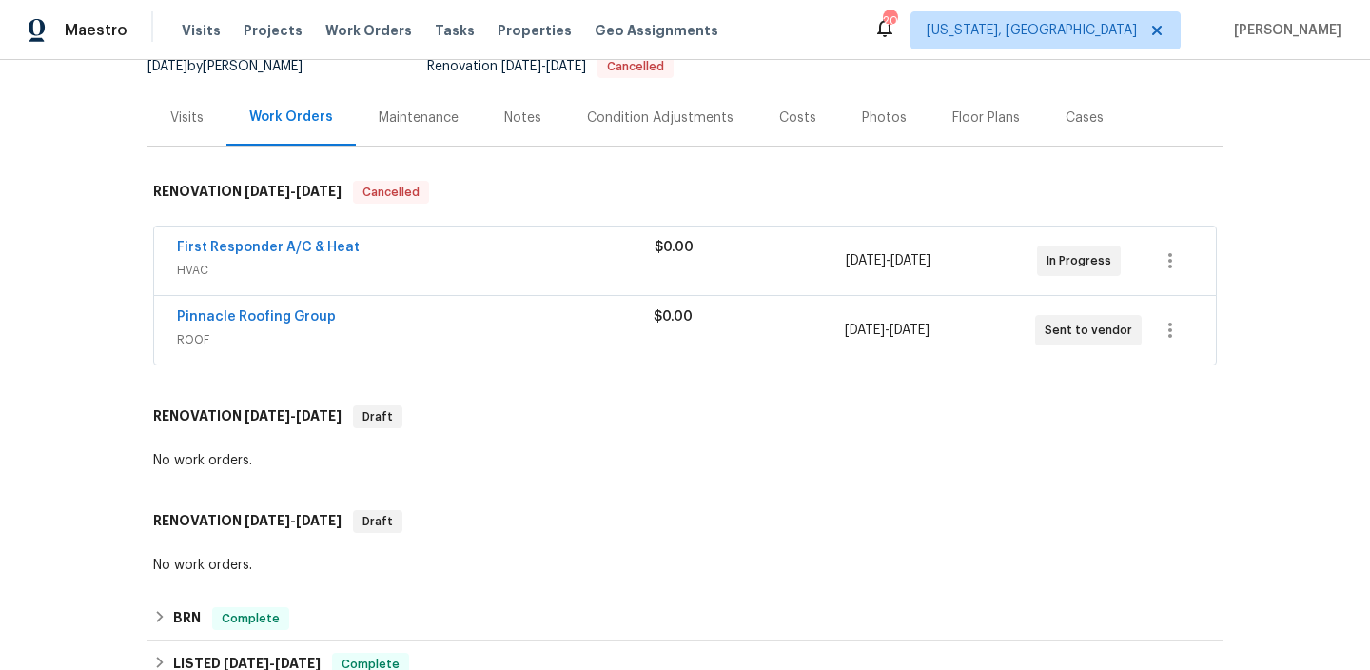
click at [365, 329] on div "Pinnacle Roofing Group" at bounding box center [415, 318] width 477 height 23
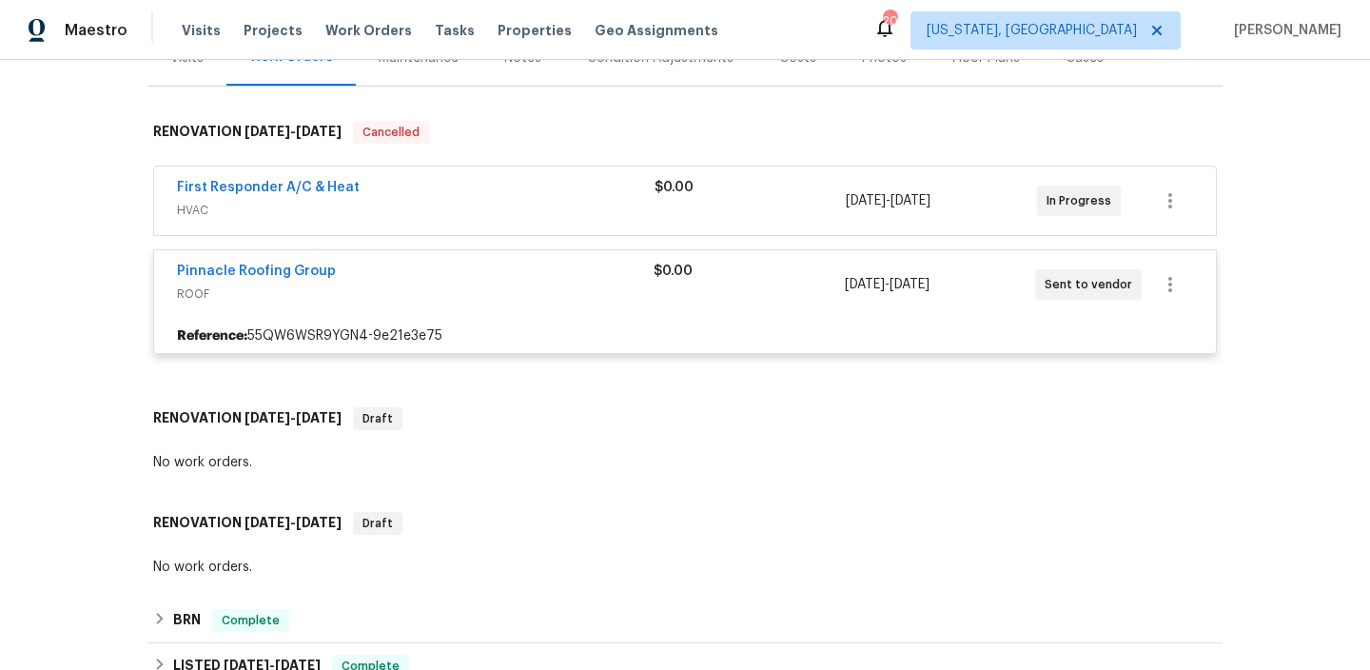
scroll to position [615, 0]
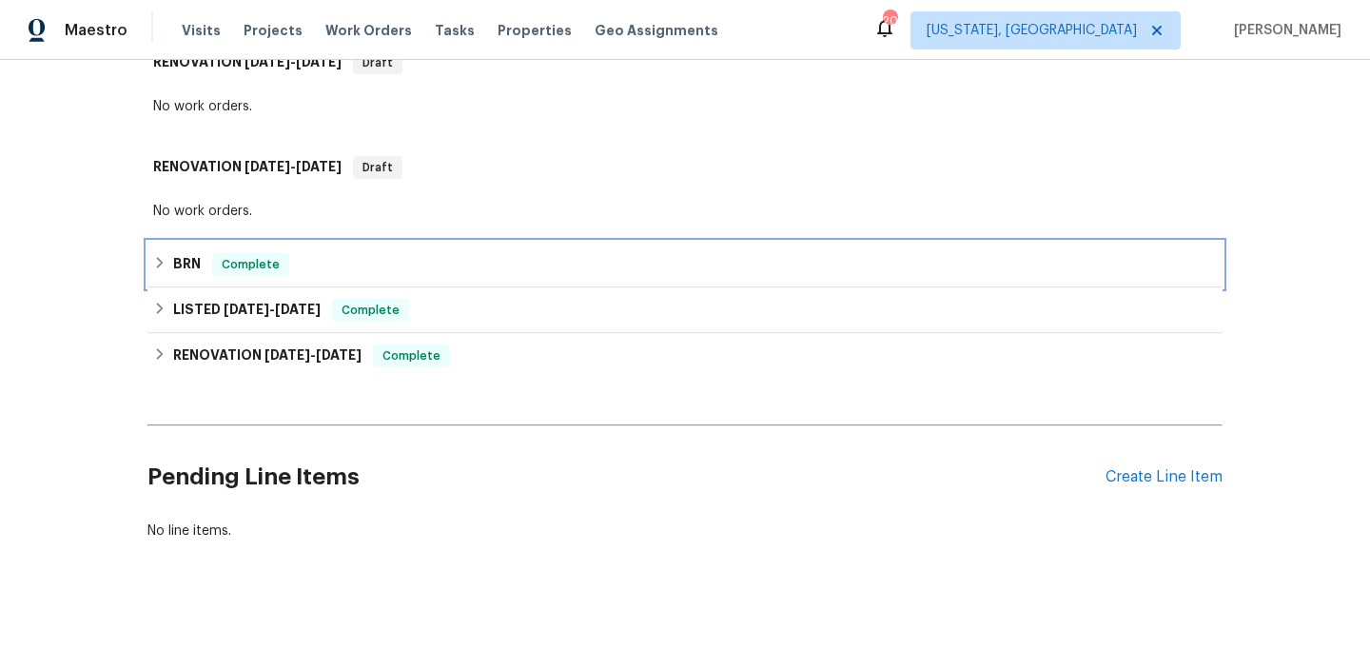
click at [299, 281] on div "BRN Complete" at bounding box center [684, 265] width 1075 height 46
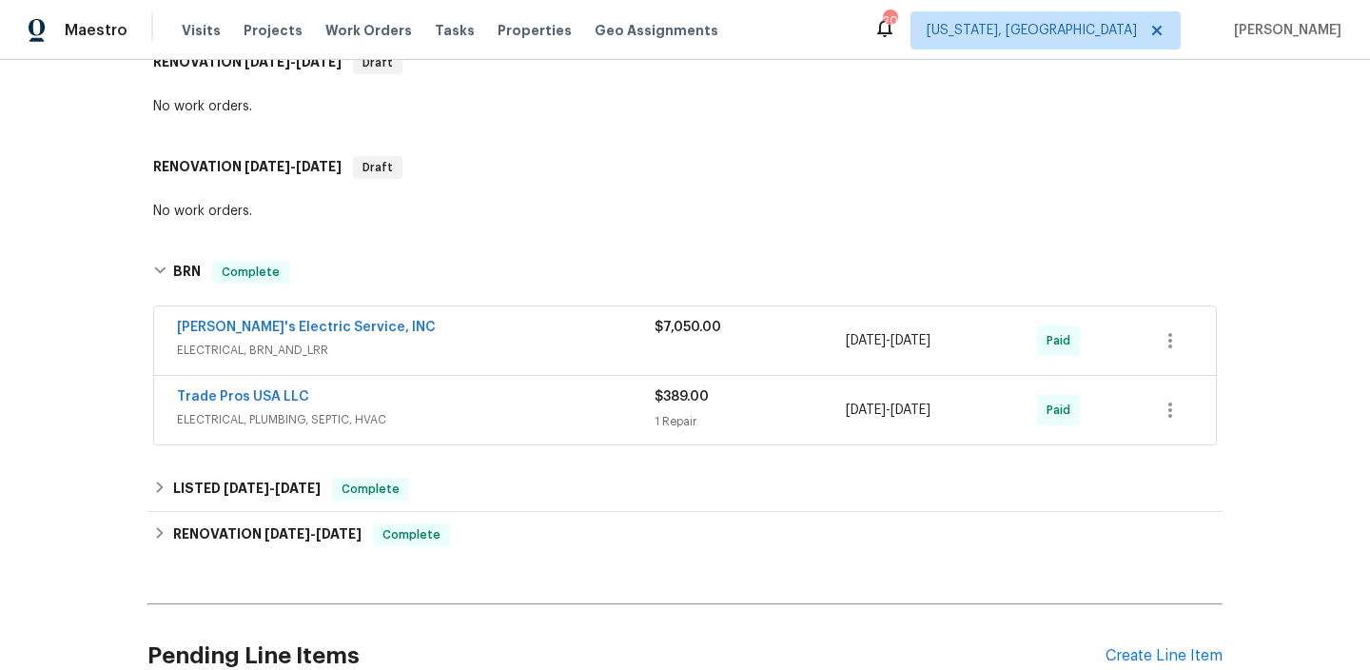
click at [377, 334] on div "[PERSON_NAME]'s Electric Service, INC" at bounding box center [416, 329] width 478 height 23
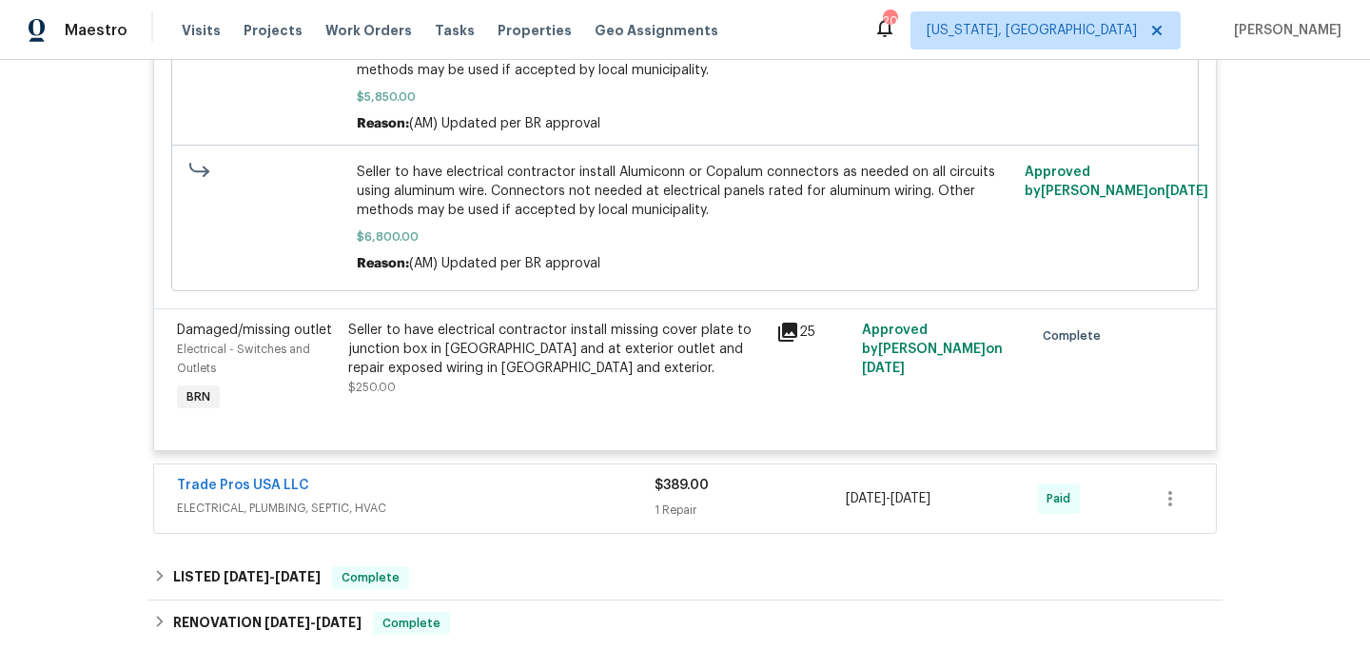
scroll to position [1206, 0]
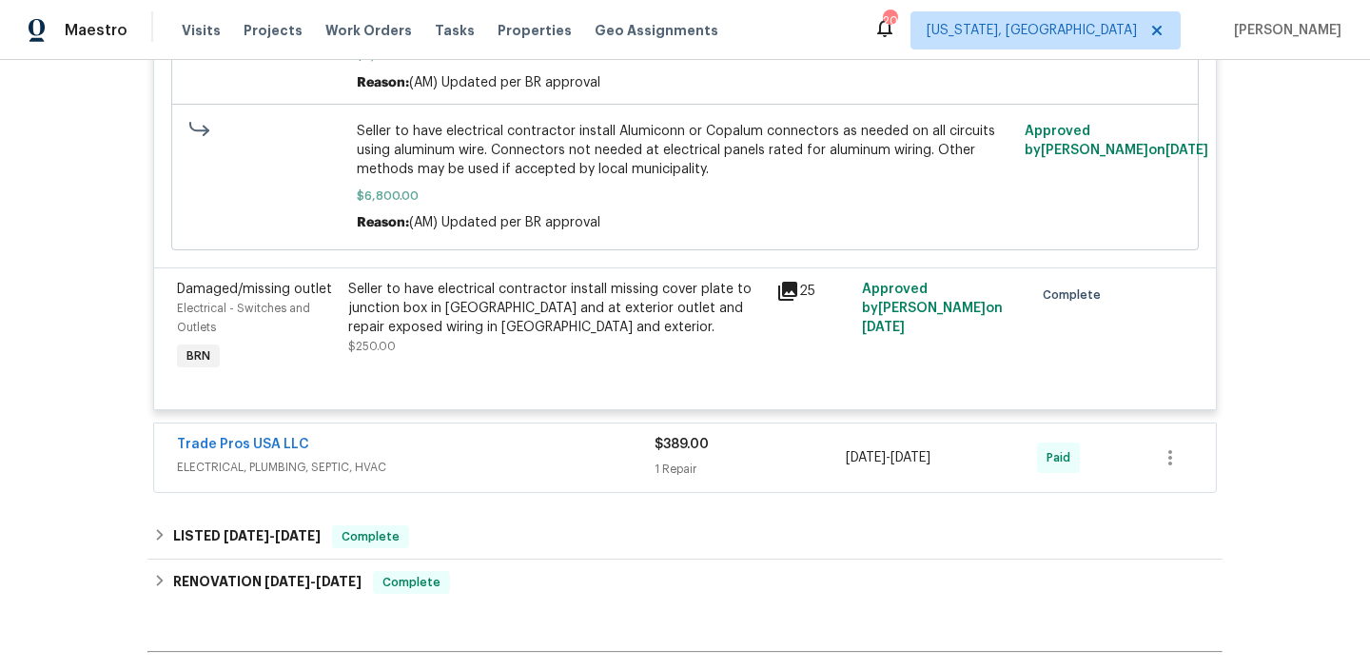
click at [423, 429] on div "Trade Pros USA LLC ELECTRICAL, PLUMBING, SEPTIC, HVAC $389.00 1 Repair 2/24/202…" at bounding box center [685, 457] width 1062 height 68
click at [415, 437] on div "Trade Pros USA LLC" at bounding box center [416, 446] width 478 height 23
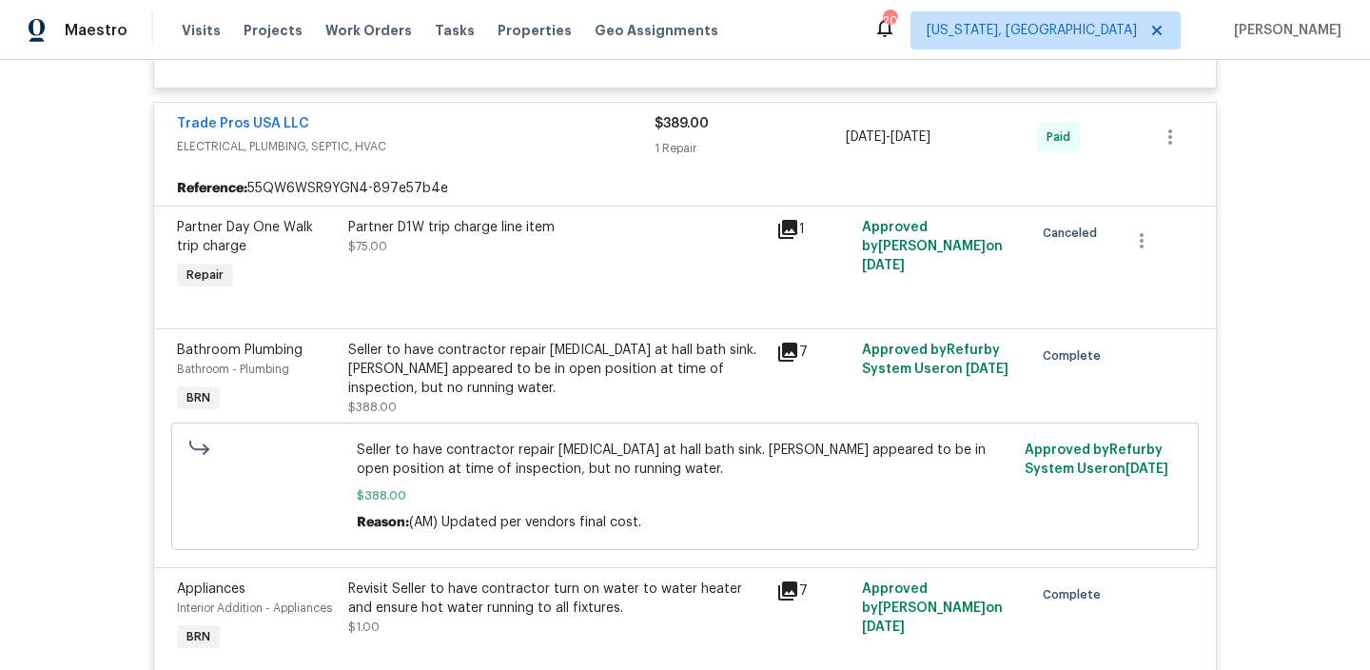
scroll to position [1595, 0]
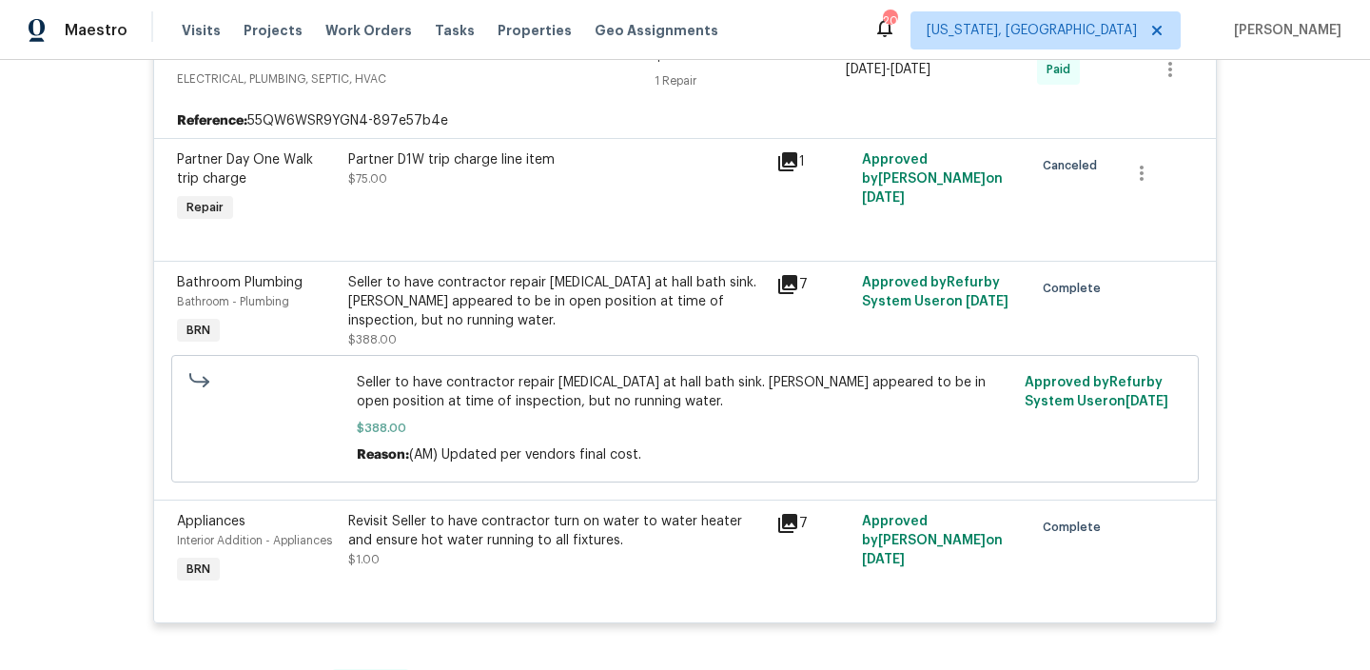
click at [465, 550] on div "Revisit Seller to have contractor turn on water to water heater and ensure hot …" at bounding box center [556, 531] width 417 height 38
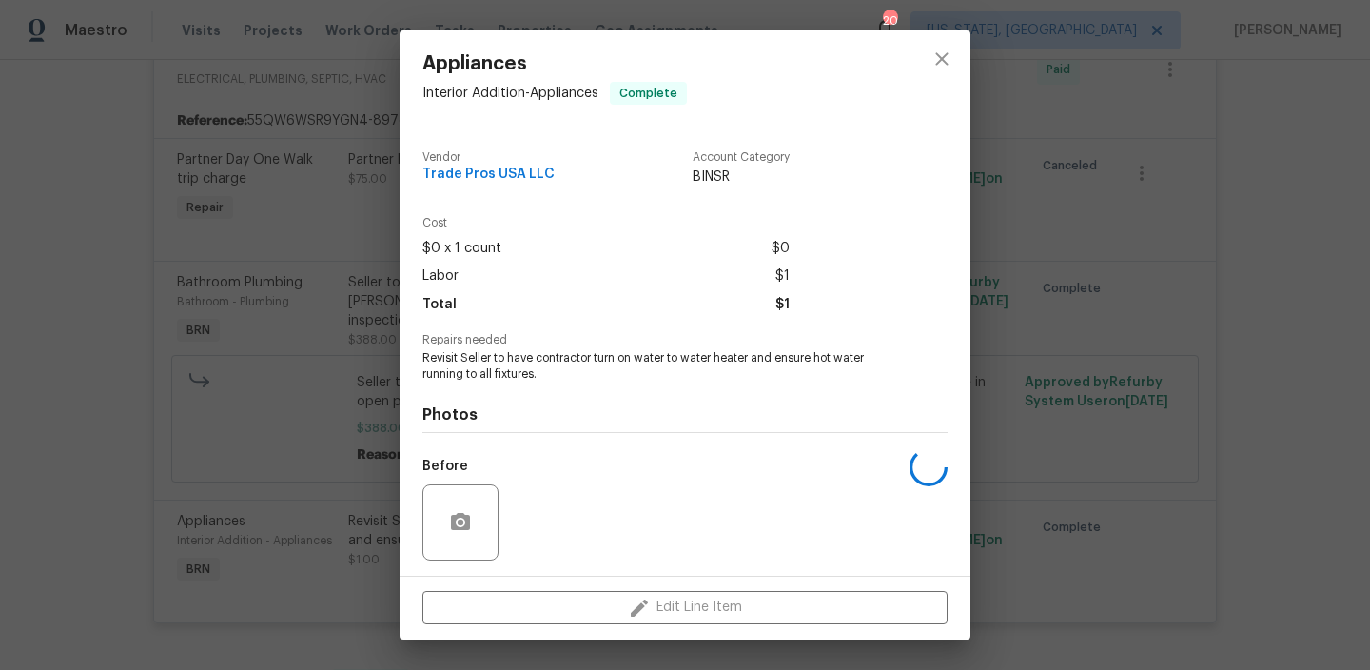
scroll to position [127, 0]
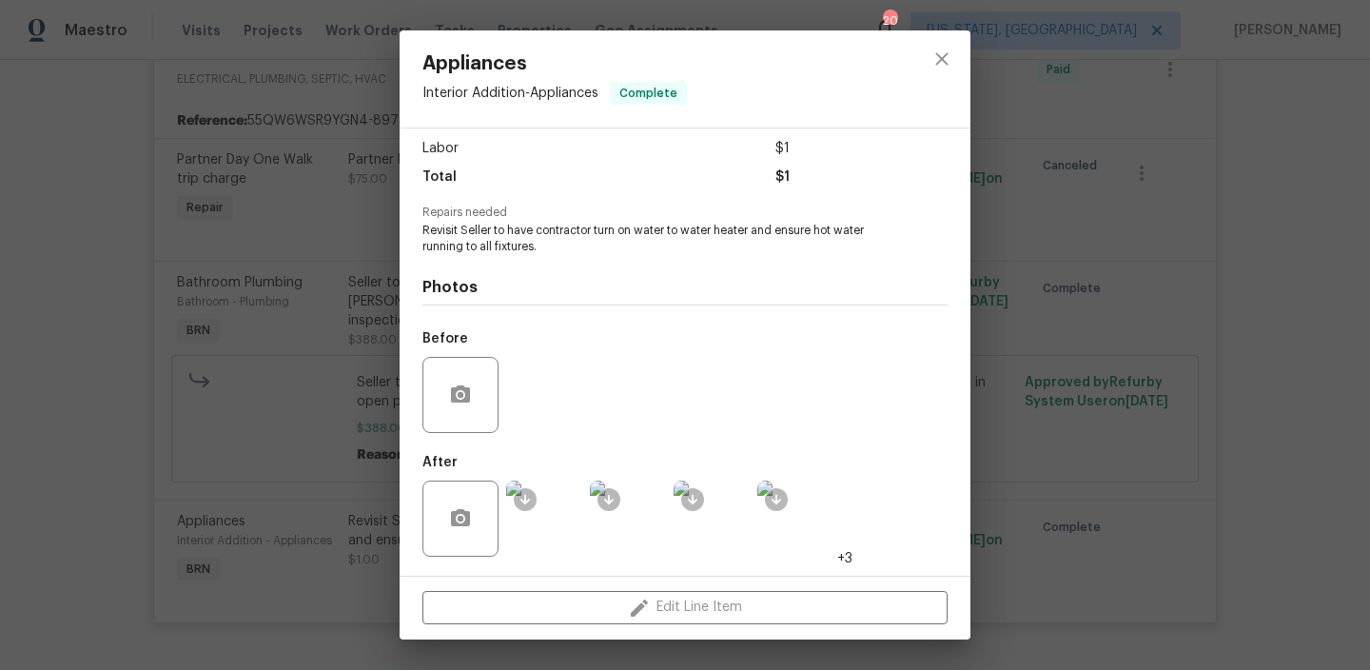
click at [160, 453] on div "Appliances Interior Addition - Appliances Complete Vendor Trade Pros USA LLC Ac…" at bounding box center [685, 335] width 1370 height 670
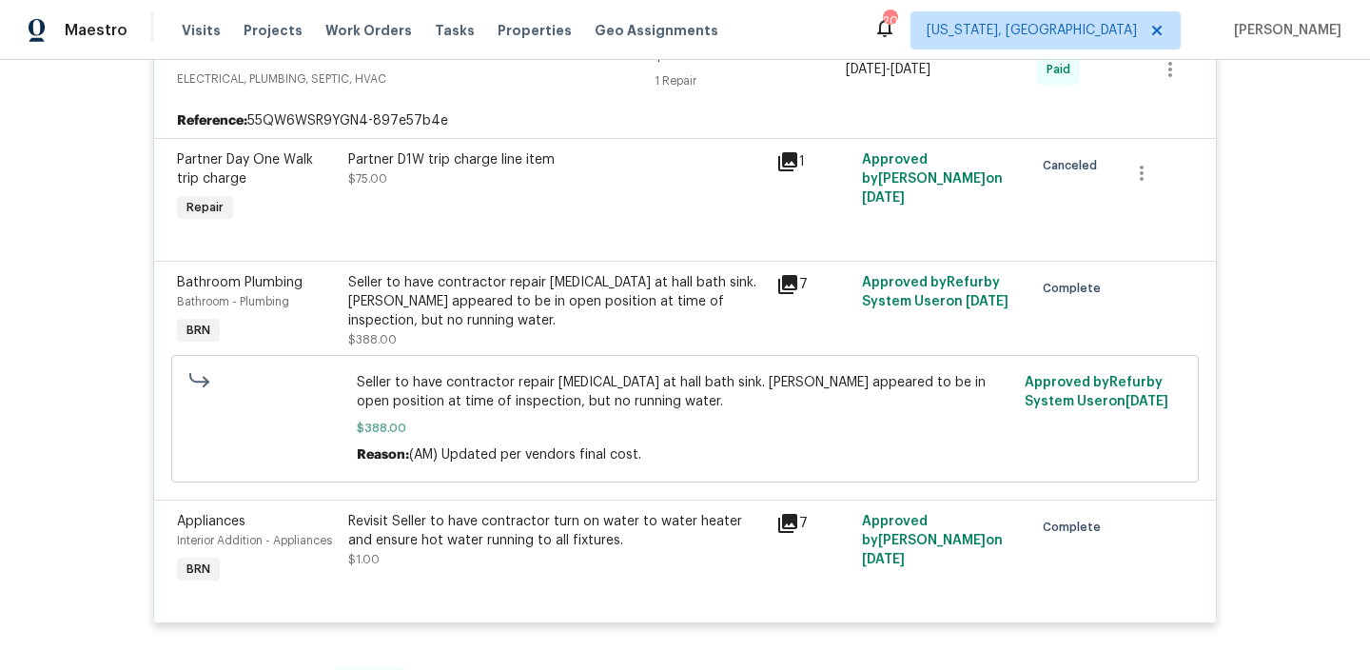
click at [426, 312] on div "Seller to have contractor repair lack of water at hall bath sink. Valves appear…" at bounding box center [556, 301] width 417 height 57
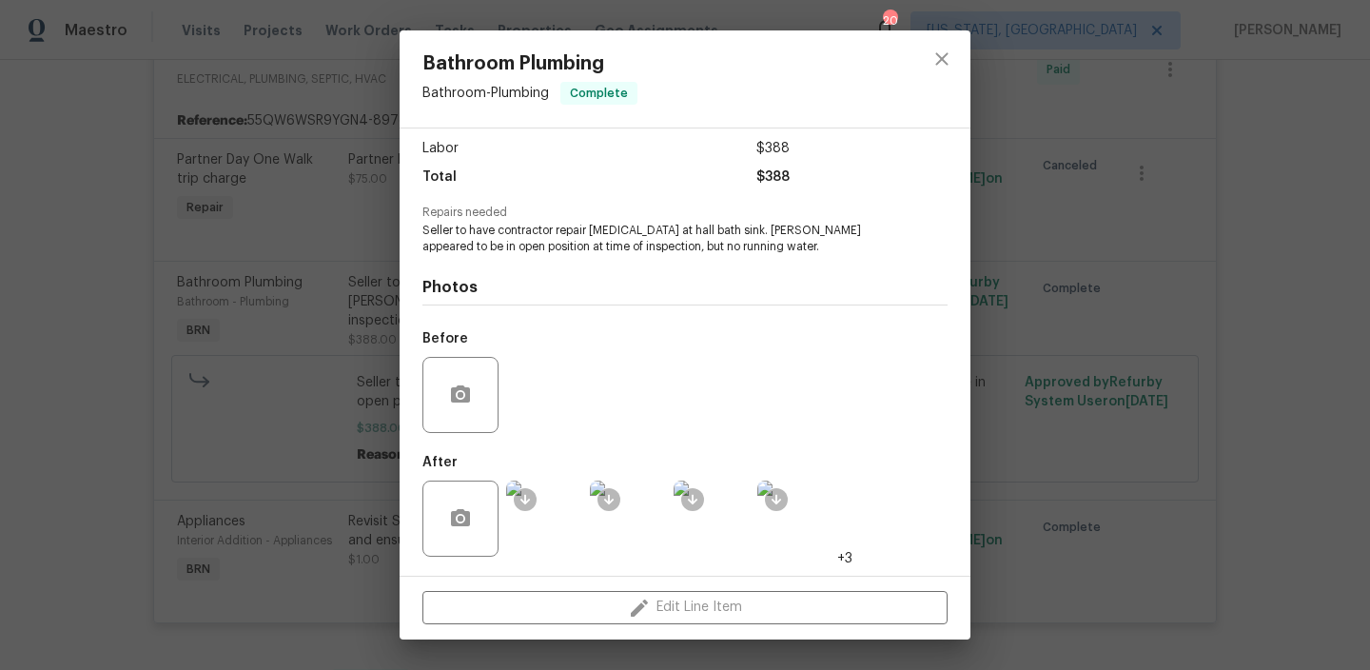
click at [161, 347] on div "Bathroom Plumbing Bathroom - Plumbing Complete Vendor Trade Pros USA LLC Accoun…" at bounding box center [685, 335] width 1370 height 670
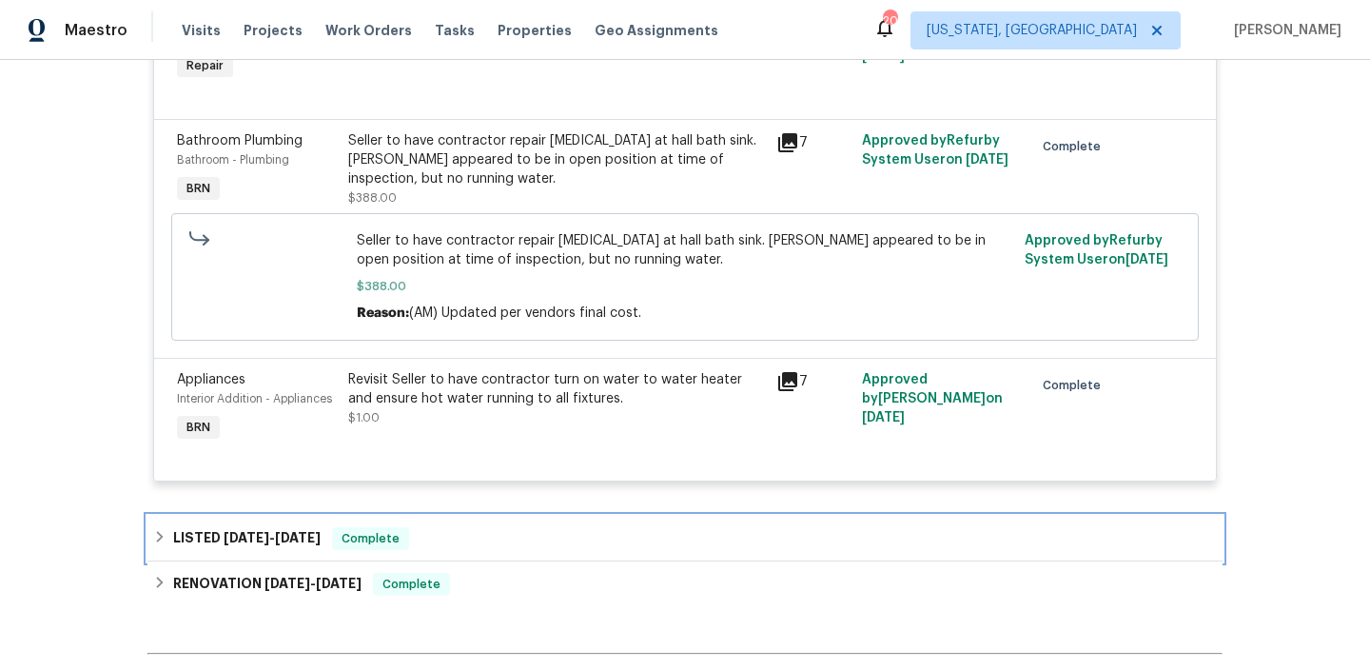
click at [378, 539] on span "Complete" at bounding box center [370, 538] width 73 height 19
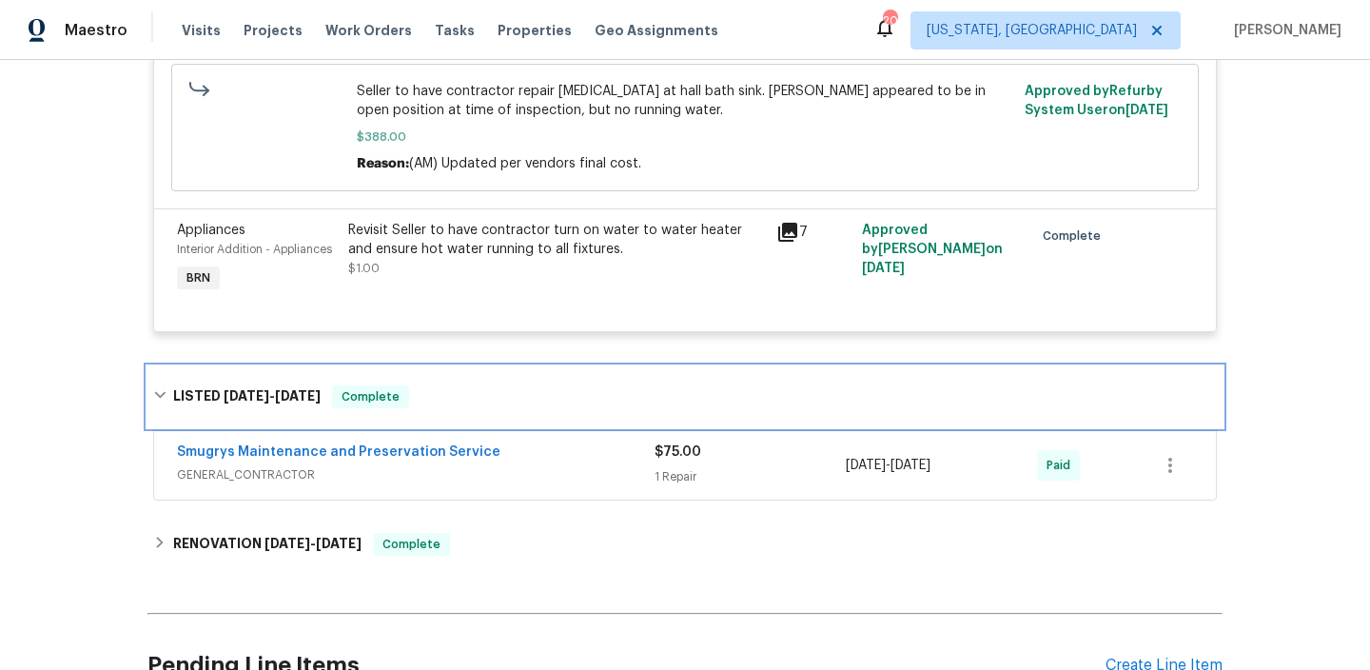
scroll to position [1894, 0]
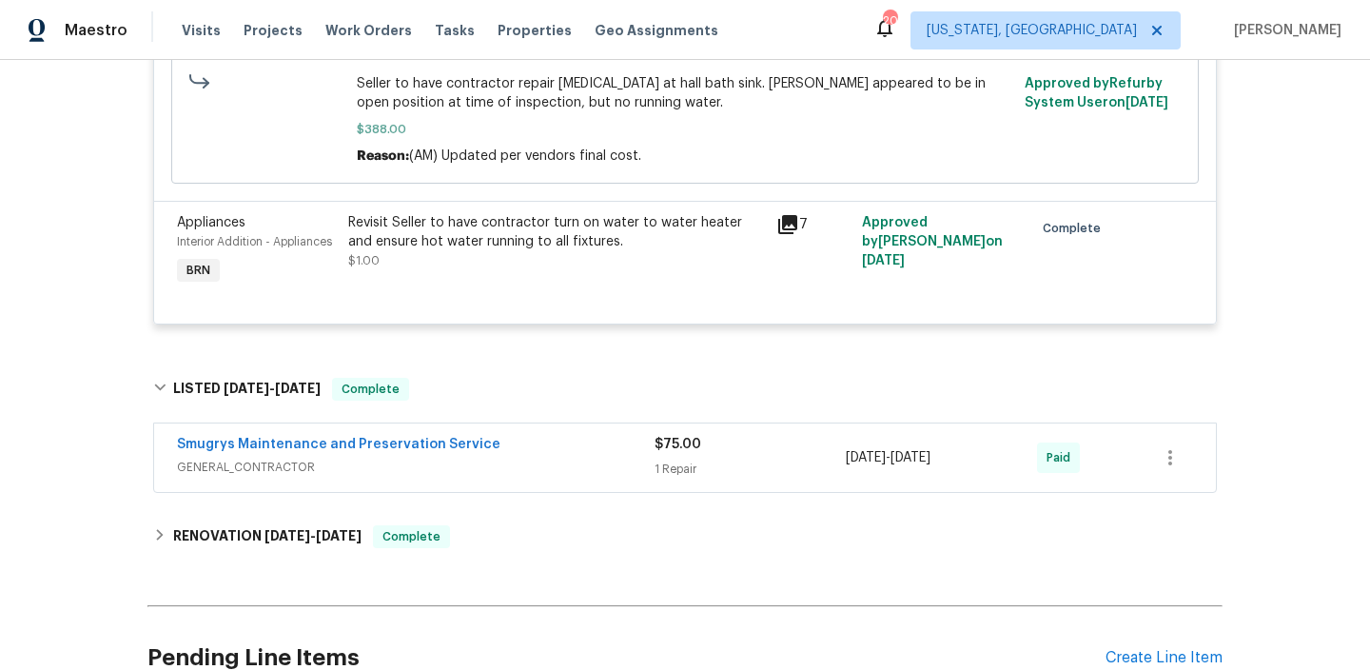
click at [482, 458] on div "Smugrys Maintenance and Preservation Service" at bounding box center [416, 446] width 478 height 23
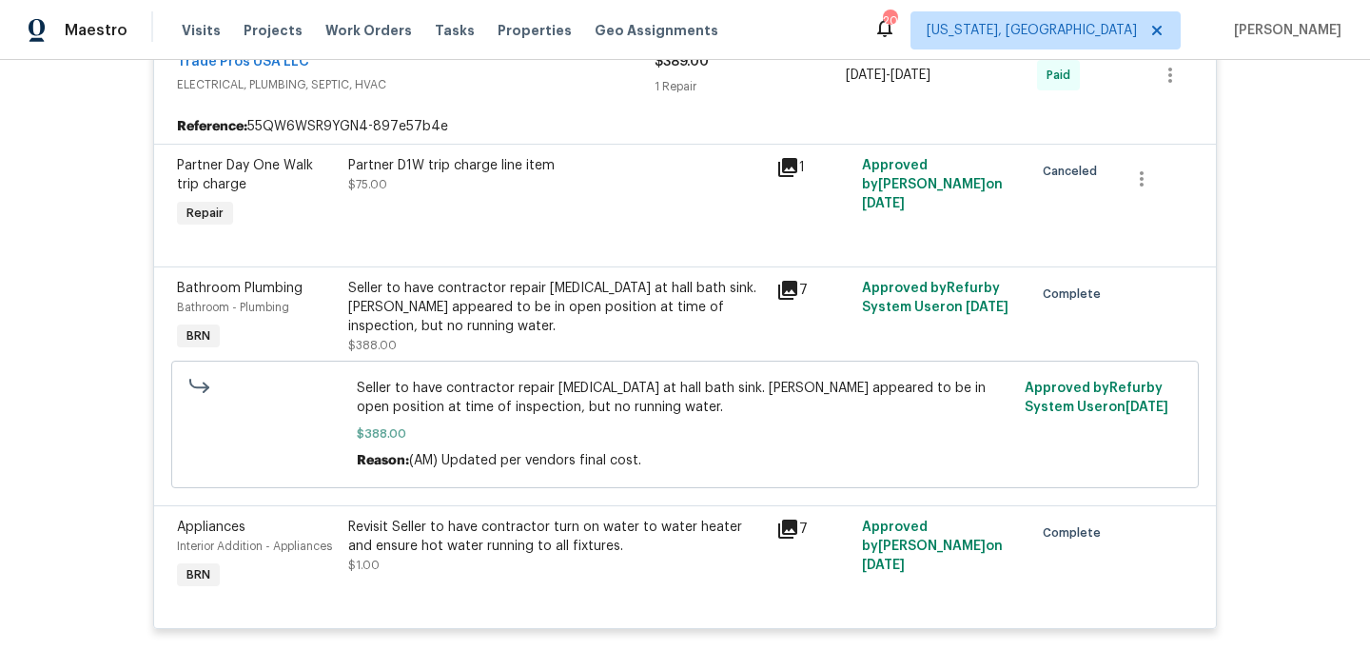
scroll to position [1591, 0]
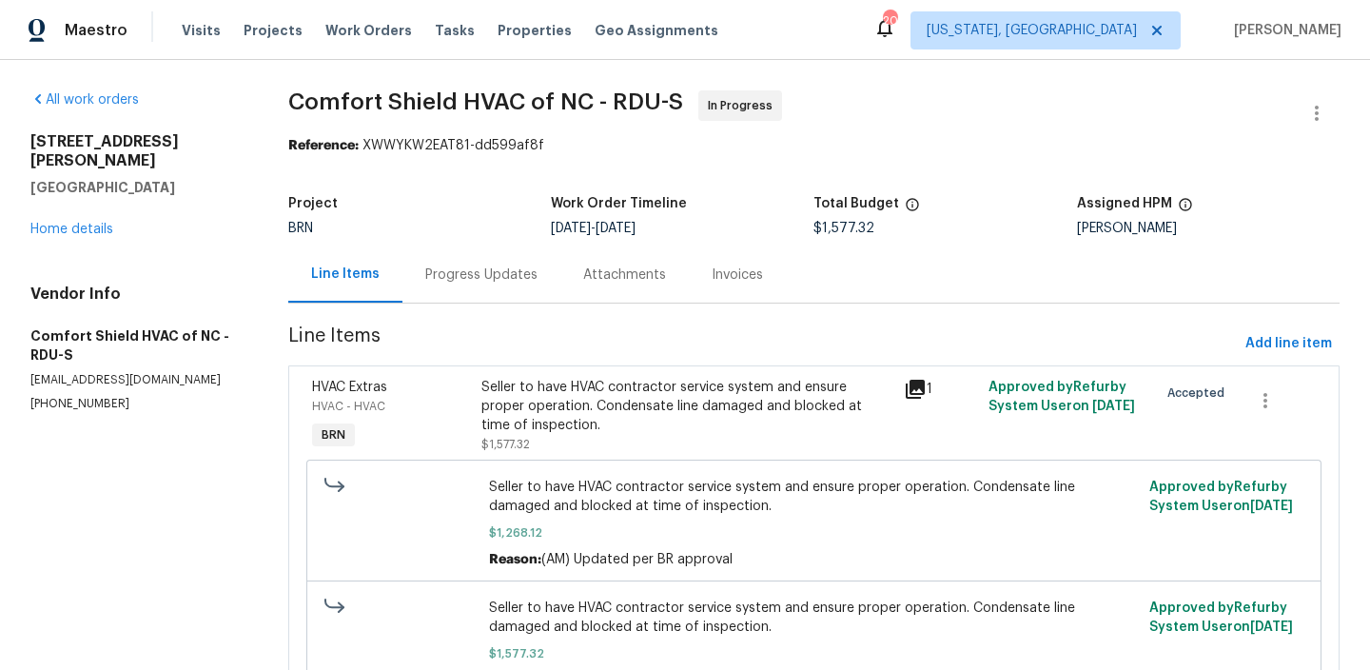
click at [418, 278] on div "Progress Updates" at bounding box center [481, 274] width 158 height 56
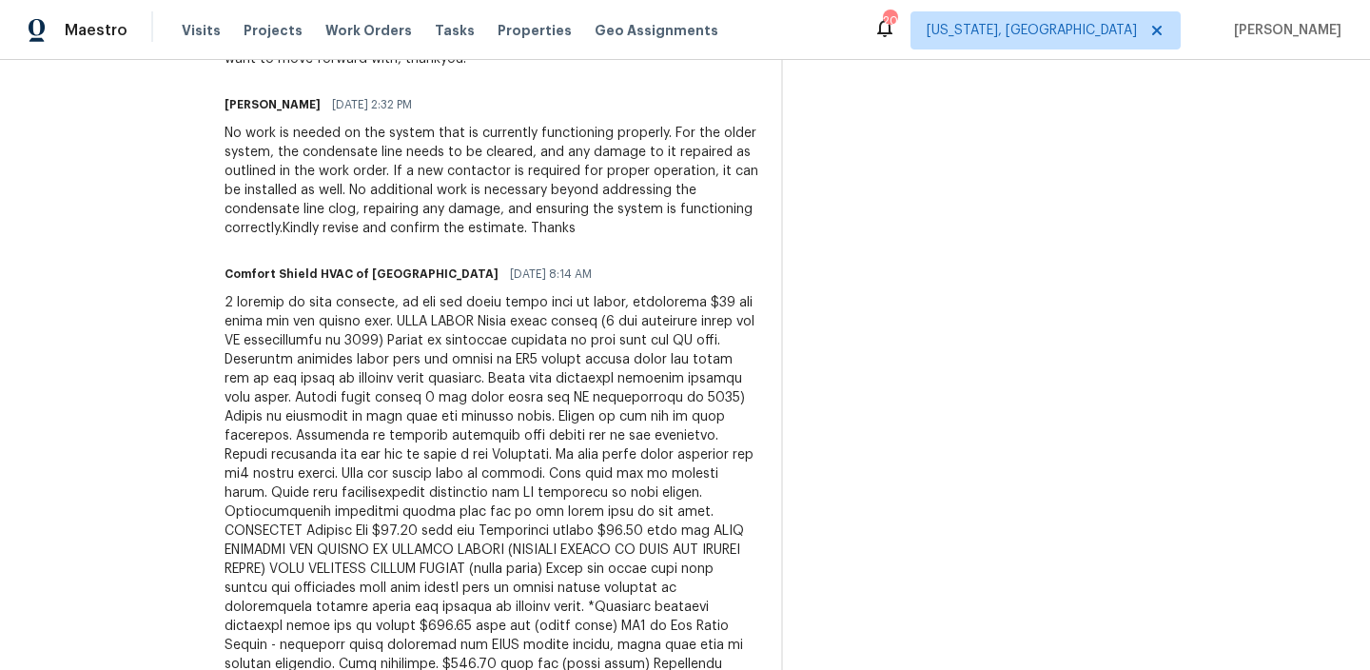
scroll to position [2666, 0]
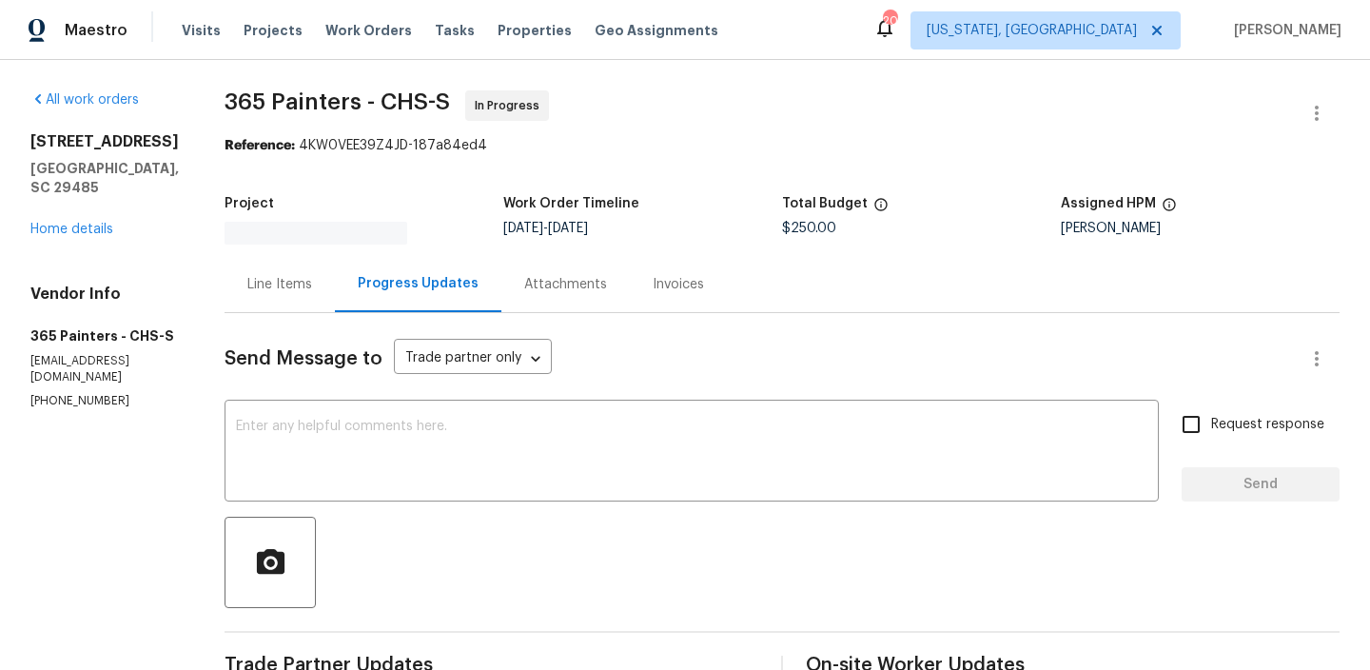
scroll to position [135, 0]
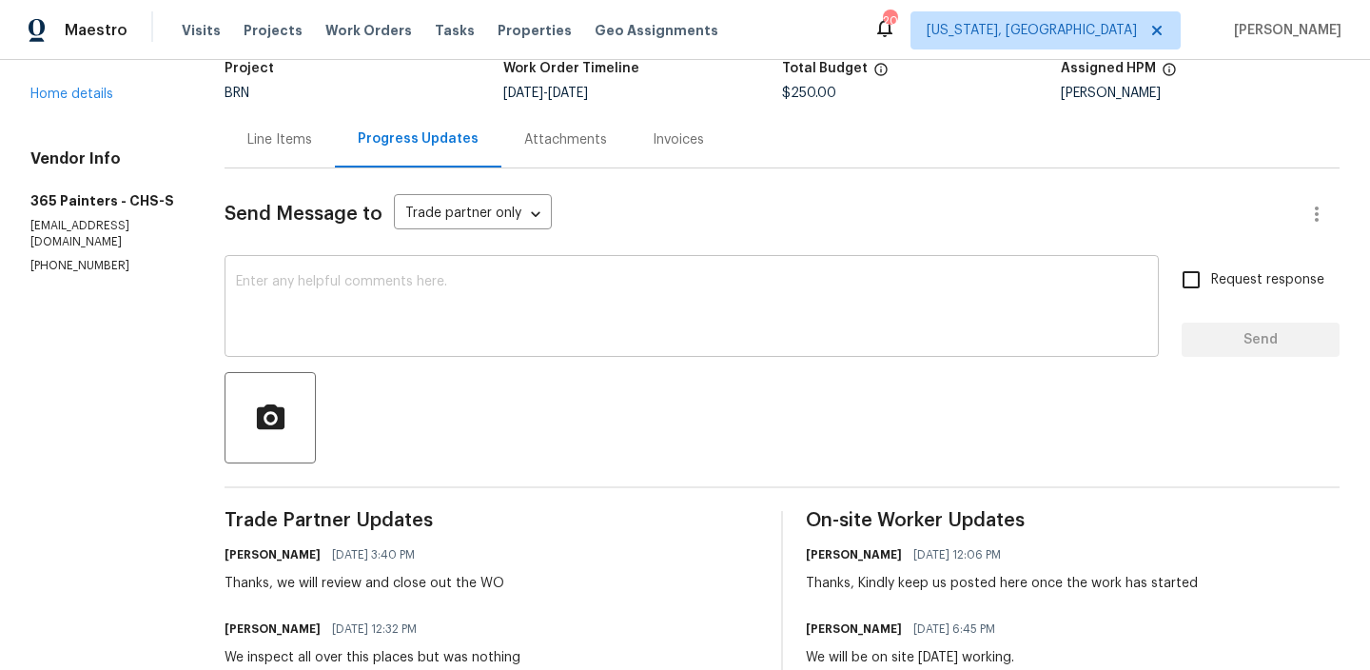
click at [310, 318] on textarea at bounding box center [691, 308] width 911 height 67
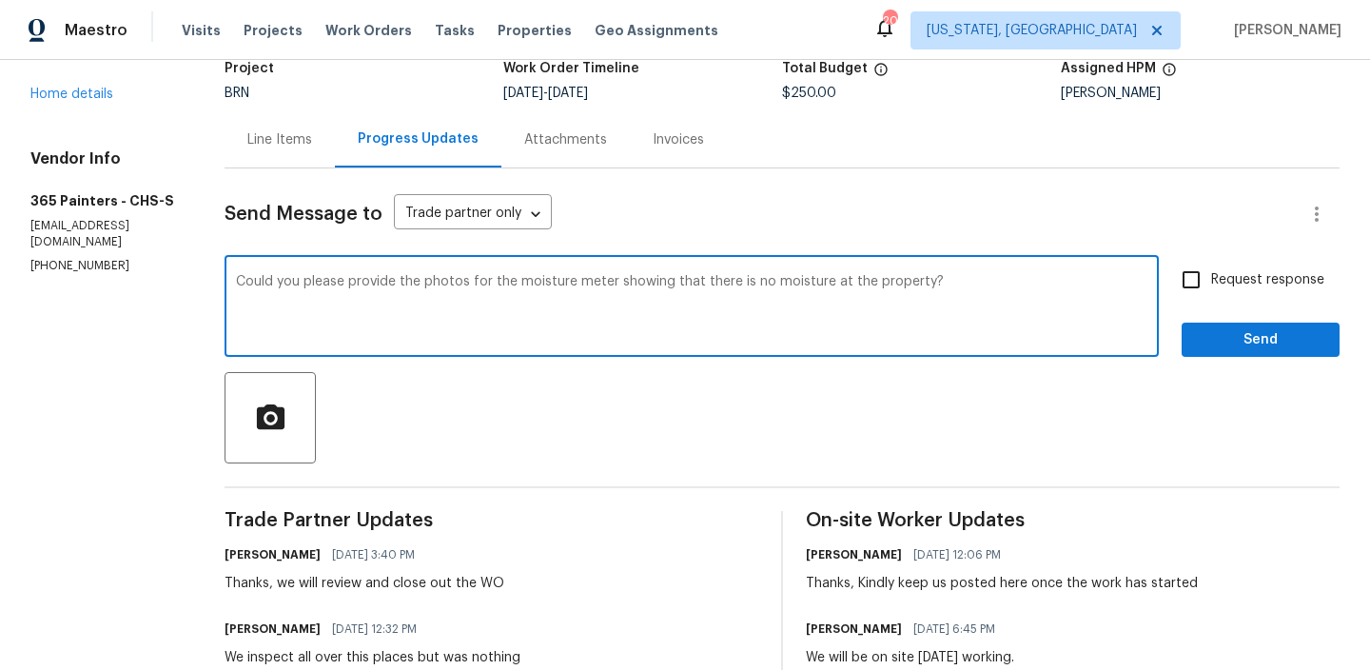
type textarea "Could you please provide the photos for the moisture meter showing that there i…"
click at [1237, 281] on span "Request response" at bounding box center [1267, 280] width 113 height 20
click at [1211, 281] on input "Request response" at bounding box center [1191, 280] width 40 height 40
checkbox input "true"
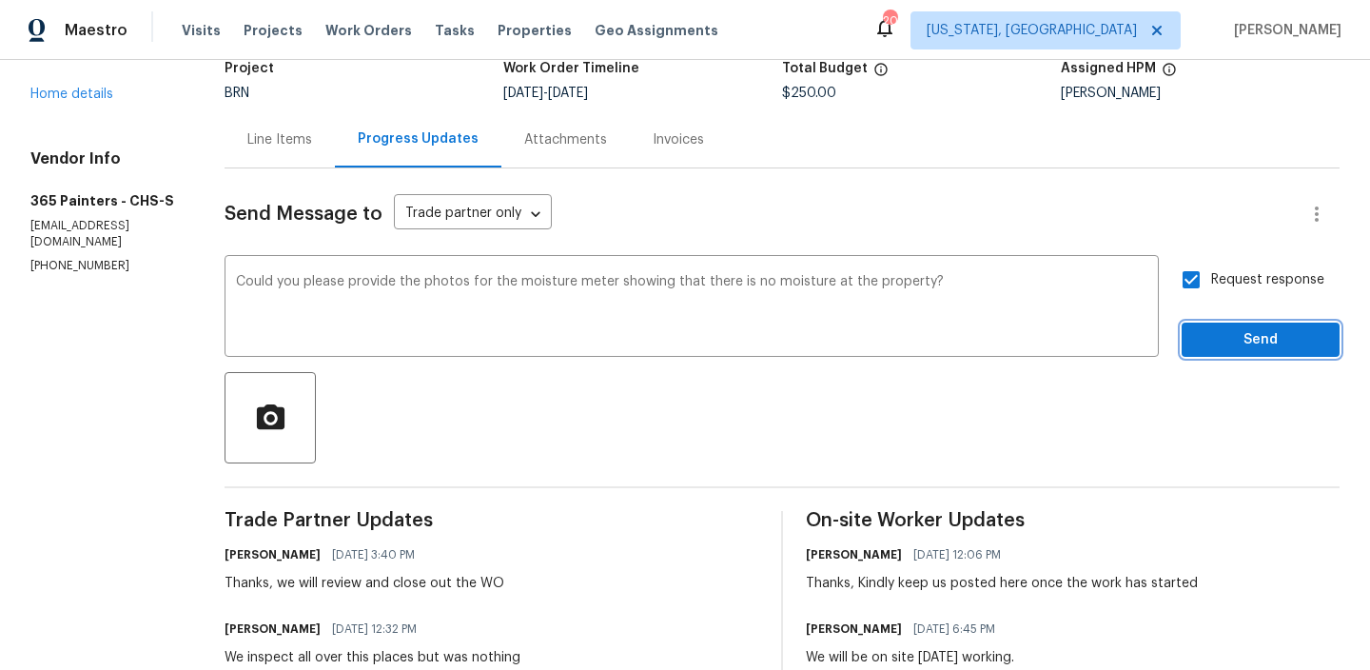
click at [1233, 329] on span "Send" at bounding box center [1260, 340] width 127 height 24
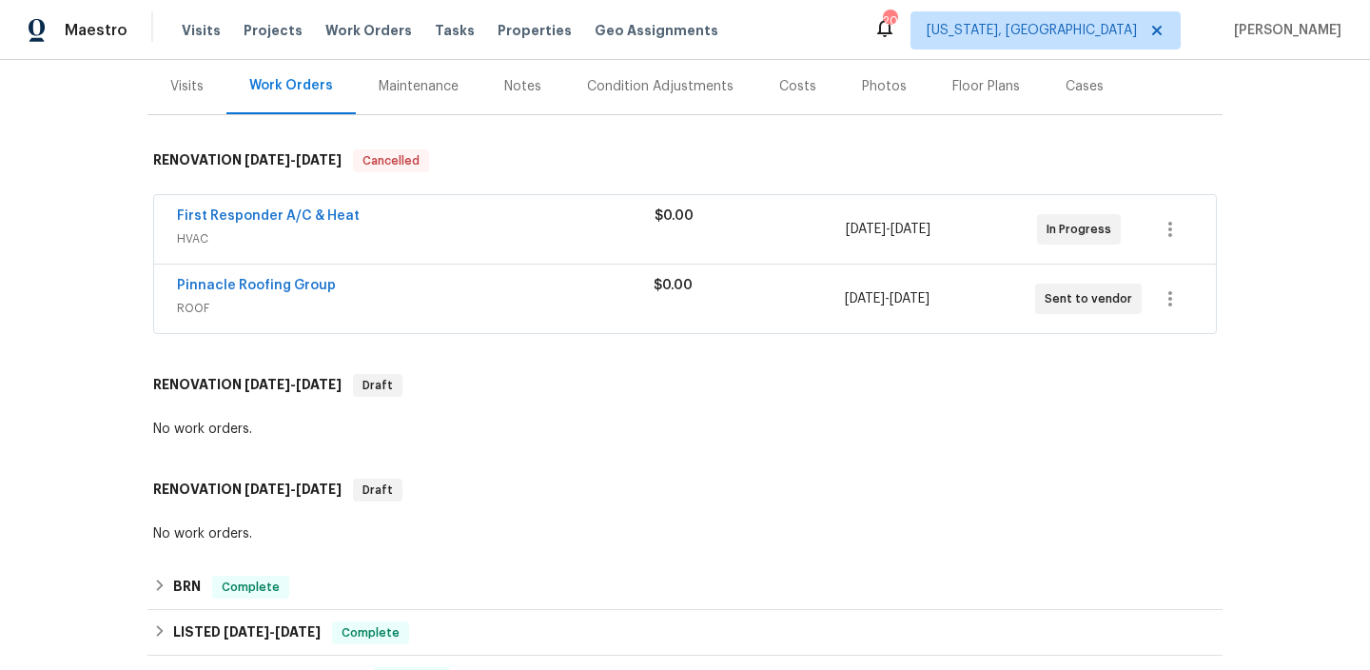
scroll to position [231, 0]
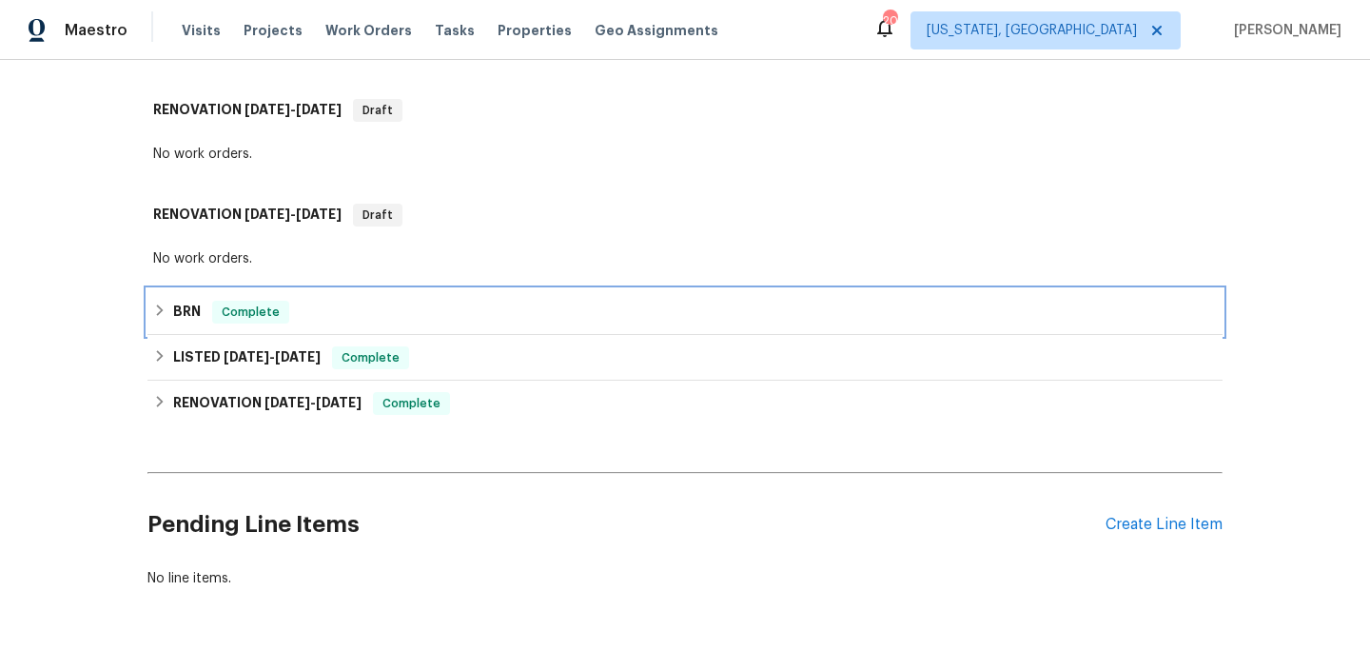
click at [272, 305] on span "Complete" at bounding box center [250, 312] width 73 height 19
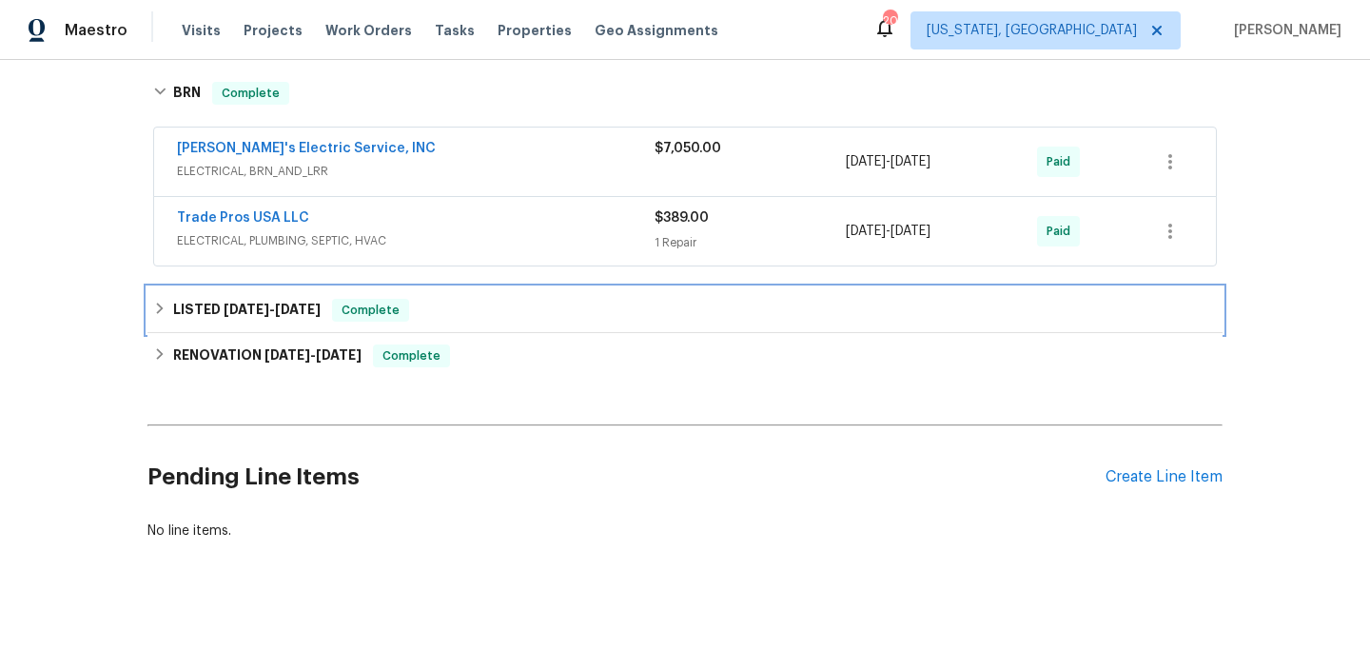
click at [251, 313] on span "2/9/25" at bounding box center [247, 309] width 46 height 13
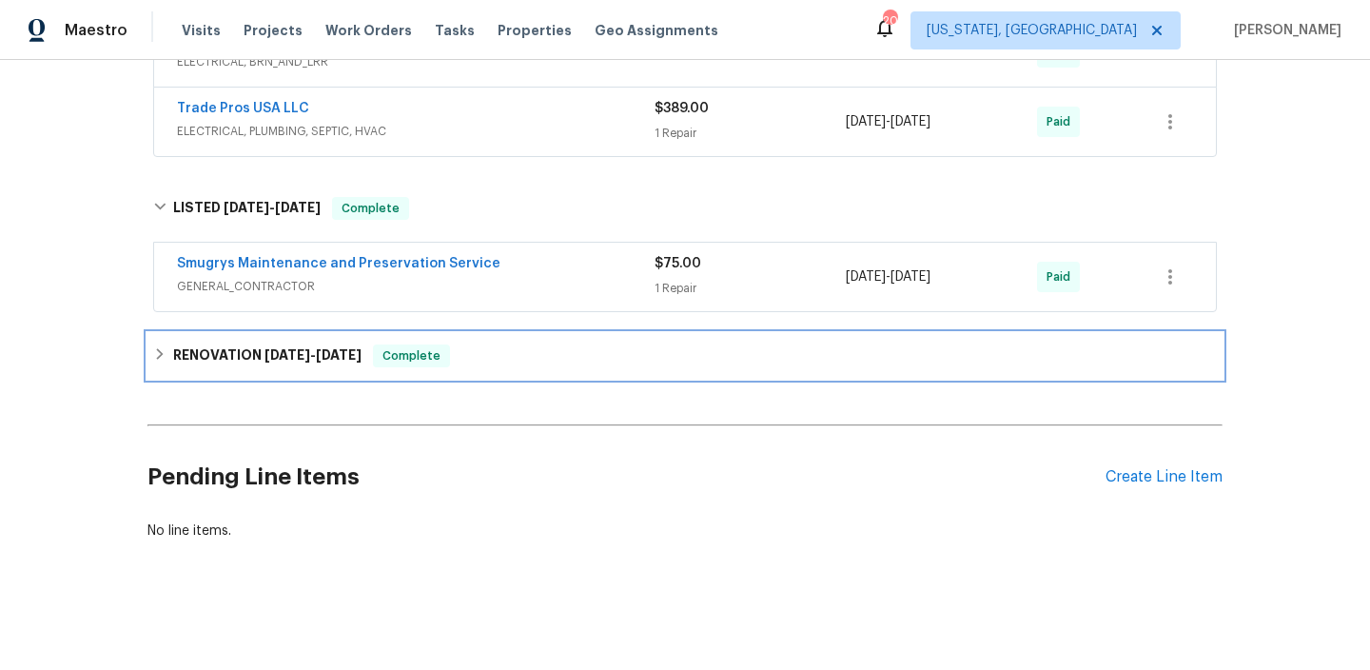
click at [241, 353] on h6 "RENOVATION 12/10/24 - 12/24/24" at bounding box center [267, 355] width 188 height 23
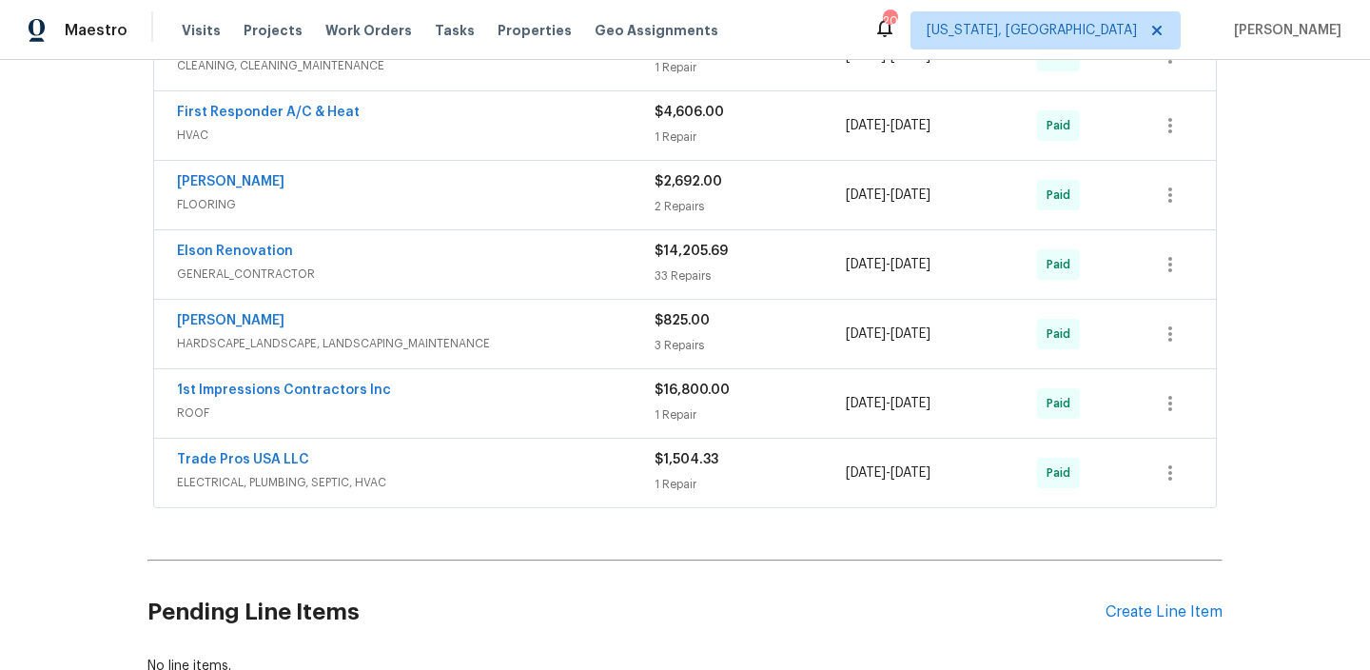
scroll to position [1232, 0]
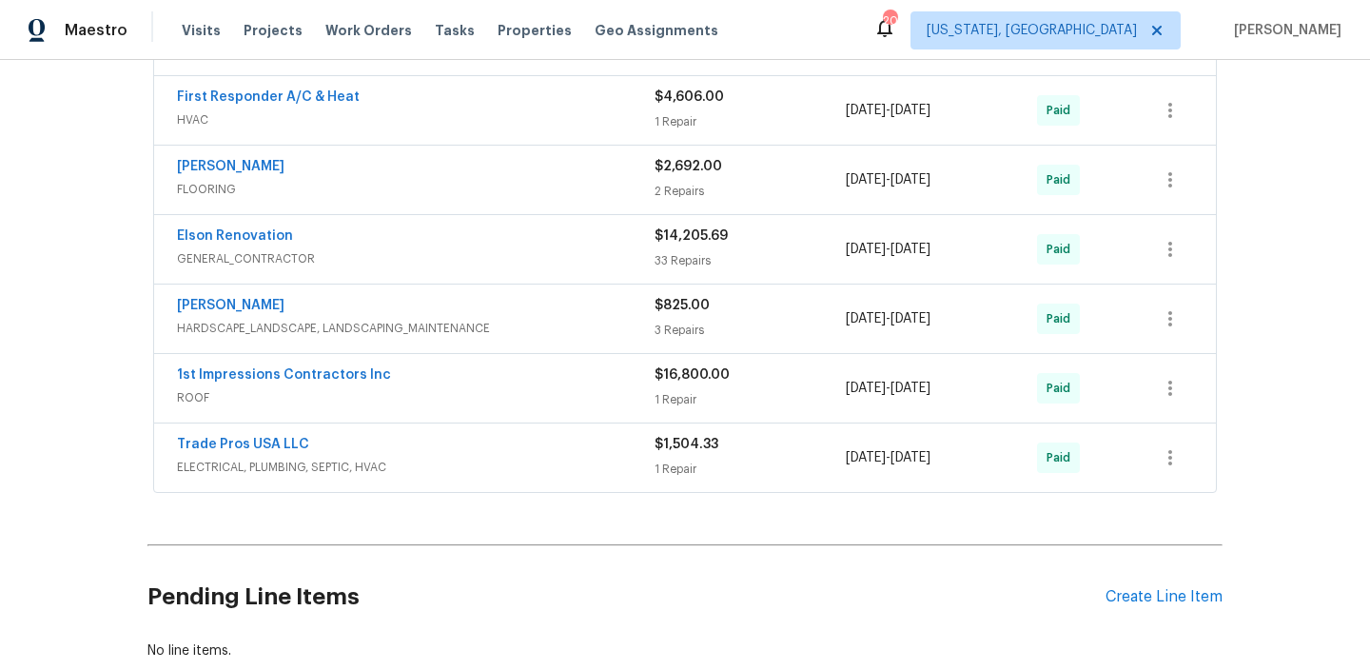
click at [395, 367] on div "1st Impressions Contractors Inc" at bounding box center [416, 376] width 478 height 23
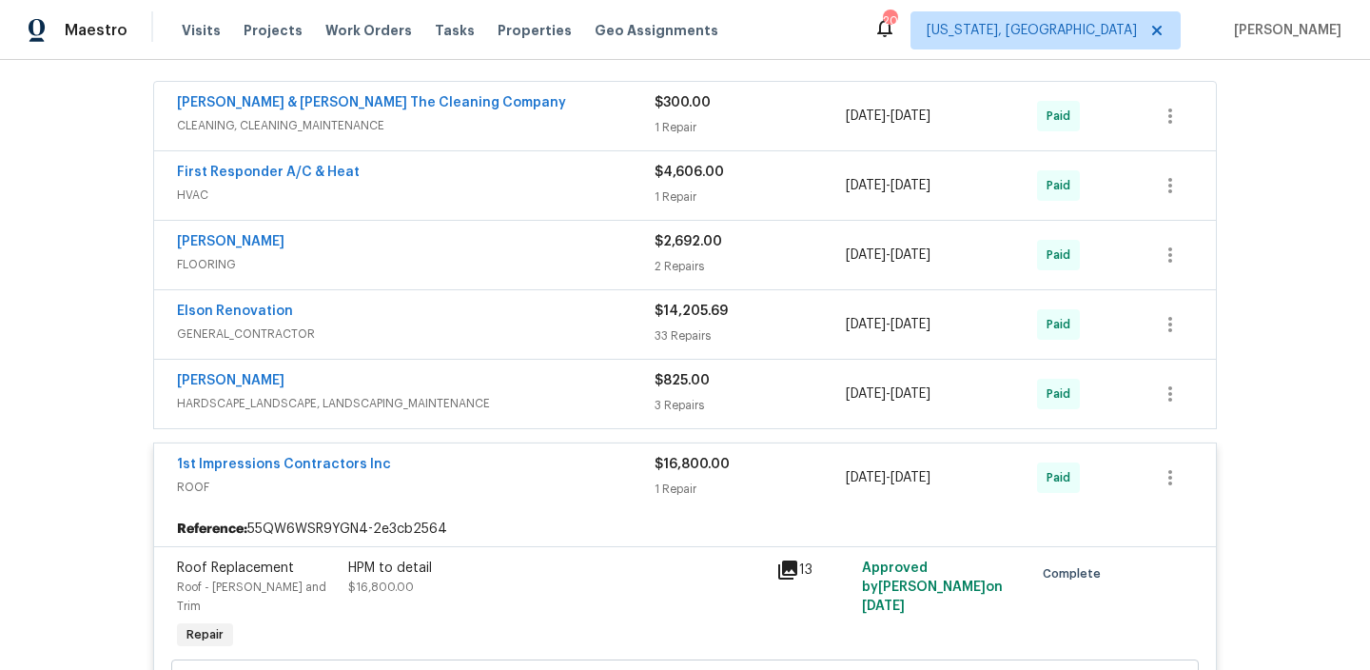
scroll to position [1159, 0]
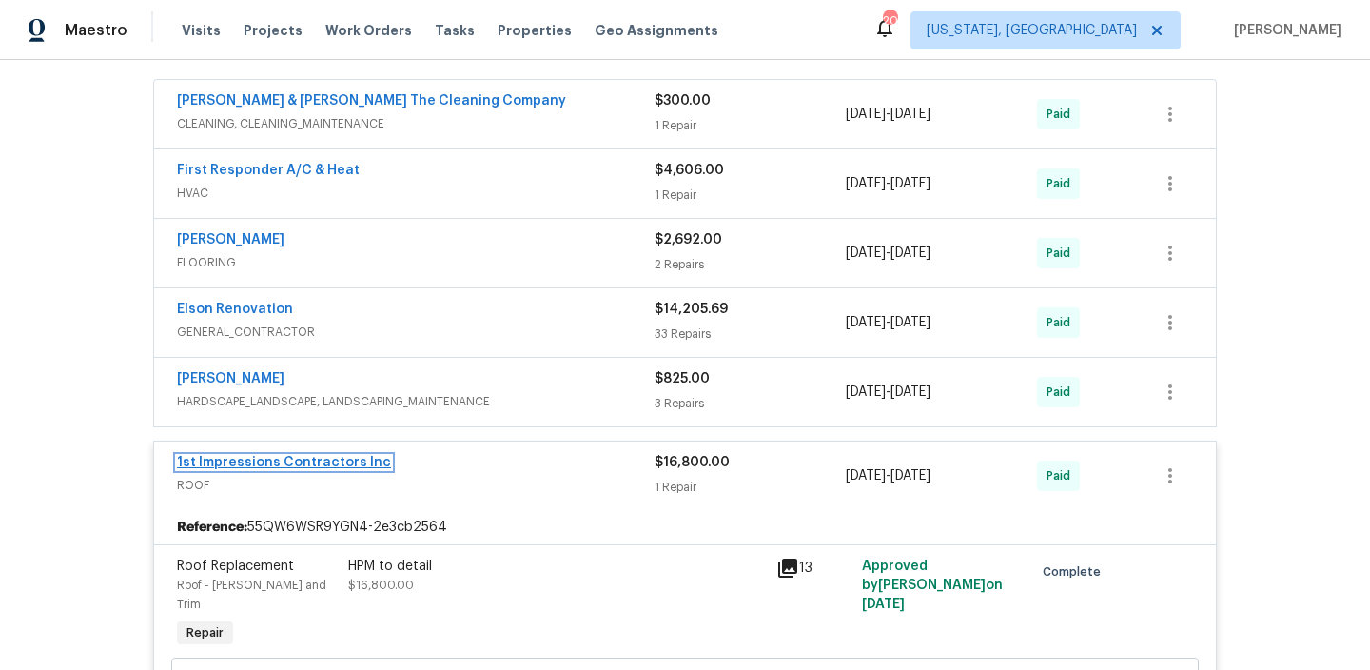
click at [263, 465] on link "1st Impressions Contractors Inc" at bounding box center [284, 462] width 214 height 13
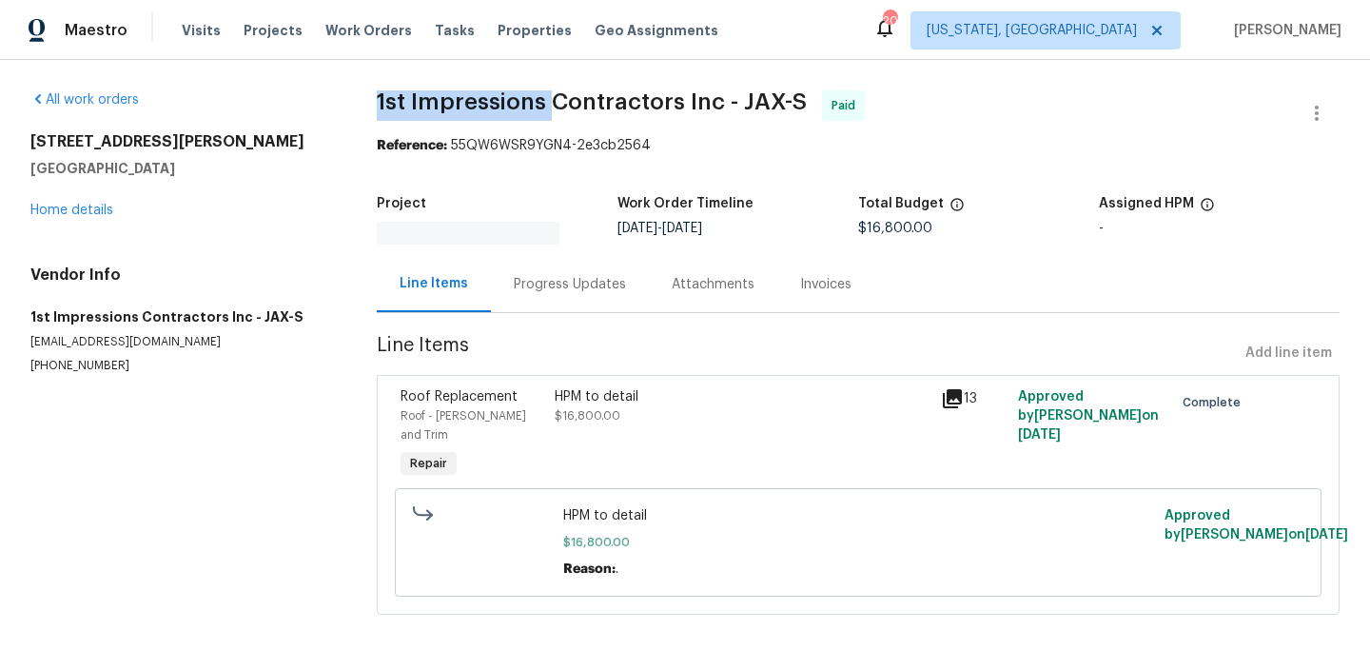
drag, startPoint x: 371, startPoint y: 98, endPoint x: 550, endPoint y: 99, distance: 178.8
click at [550, 99] on div "All work orders 2731 Hollybay Rd Orange Park, FL 32073 Home details Vendor Info…" at bounding box center [685, 364] width 1370 height 608
copy span "1st Impressions"
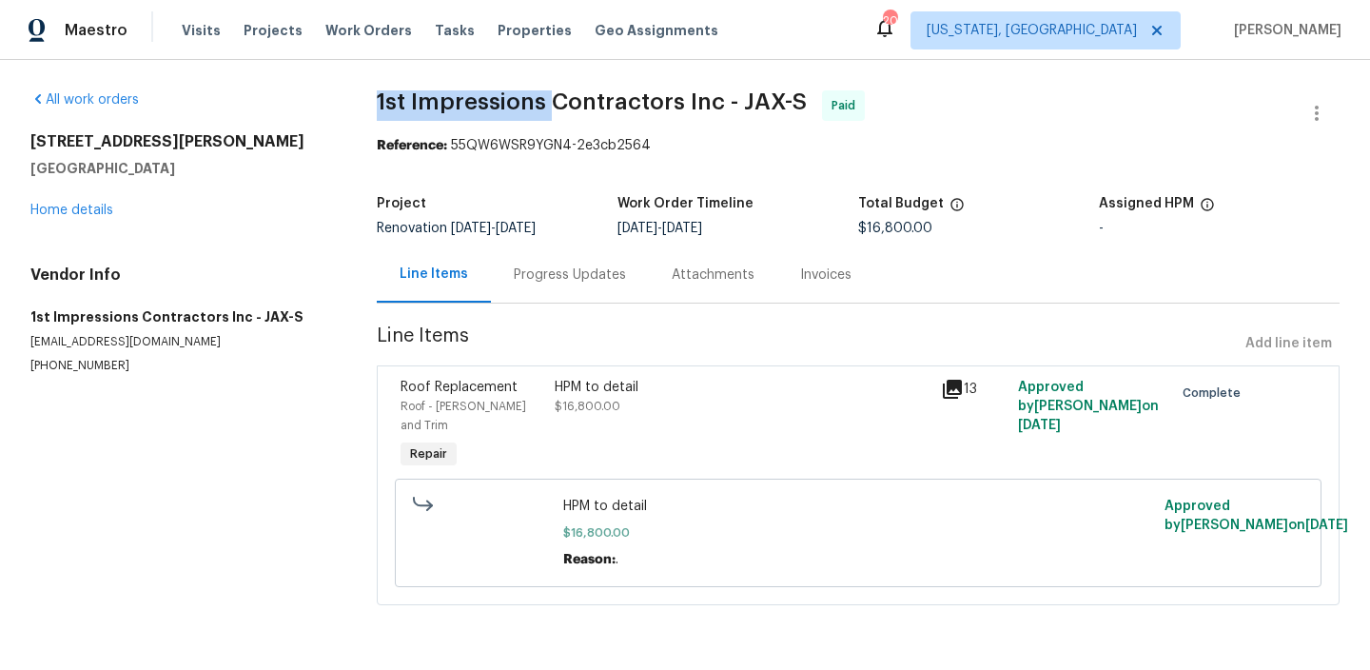
copy span "1st Impressions"
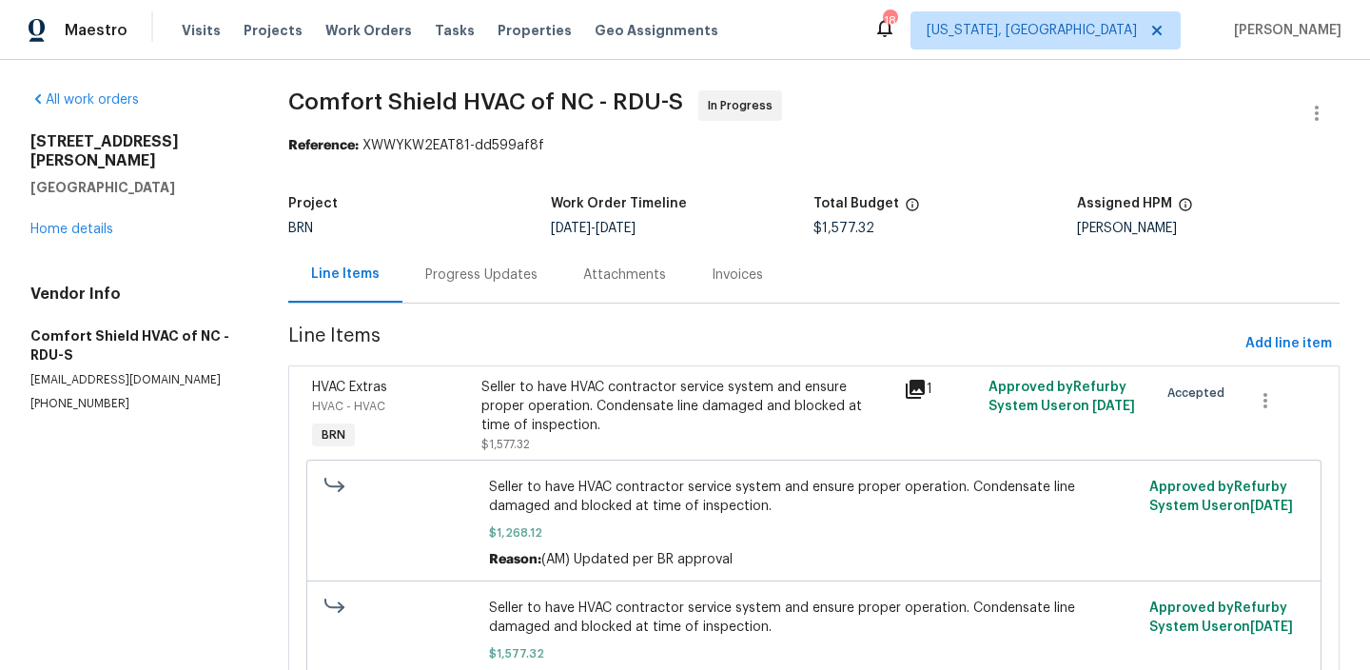
click at [455, 284] on div "Progress Updates" at bounding box center [481, 274] width 158 height 56
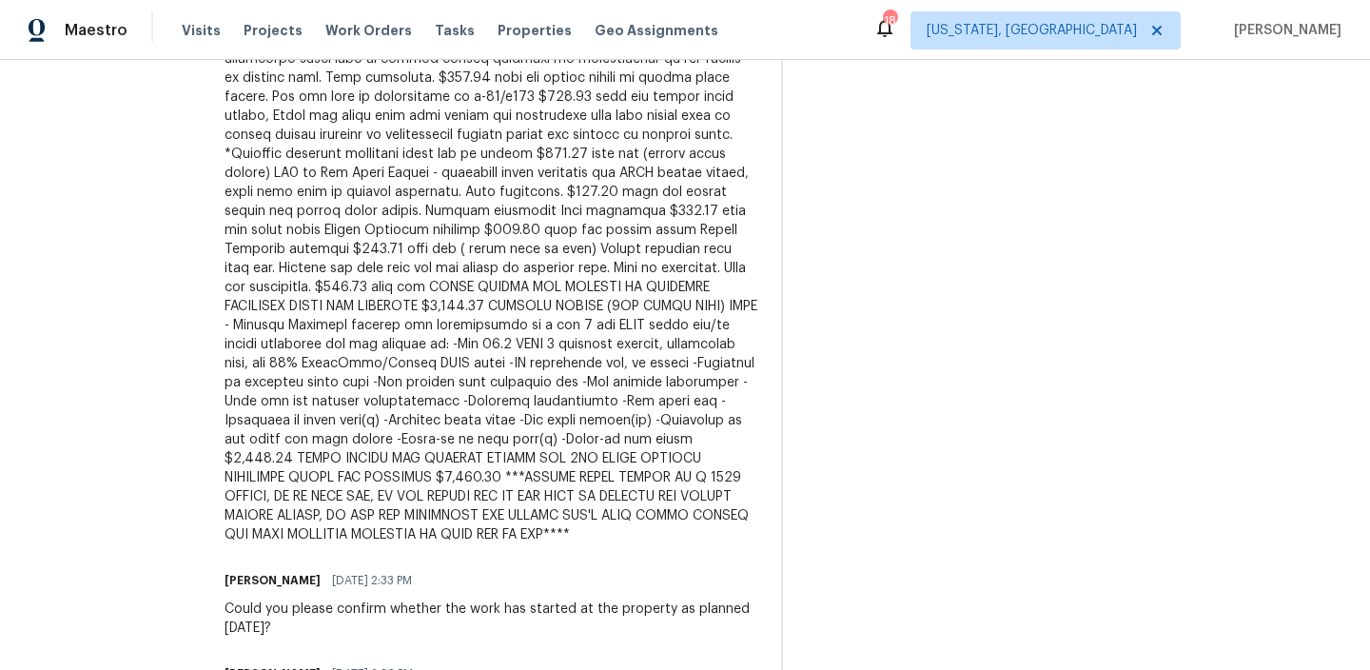
scroll to position [3349, 0]
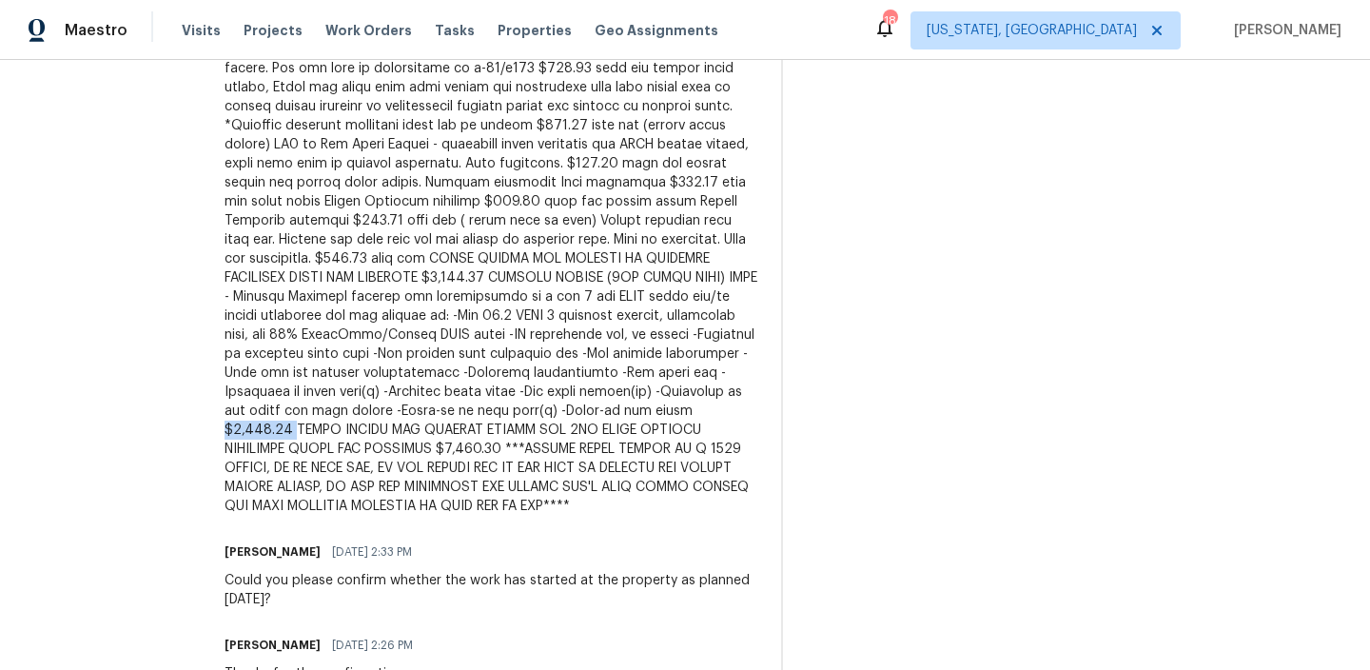
drag, startPoint x: 551, startPoint y: 469, endPoint x: 481, endPoint y: 467, distance: 69.5
click at [480, 467] on div at bounding box center [492, 58] width 534 height 913
copy div "$8,000.00"
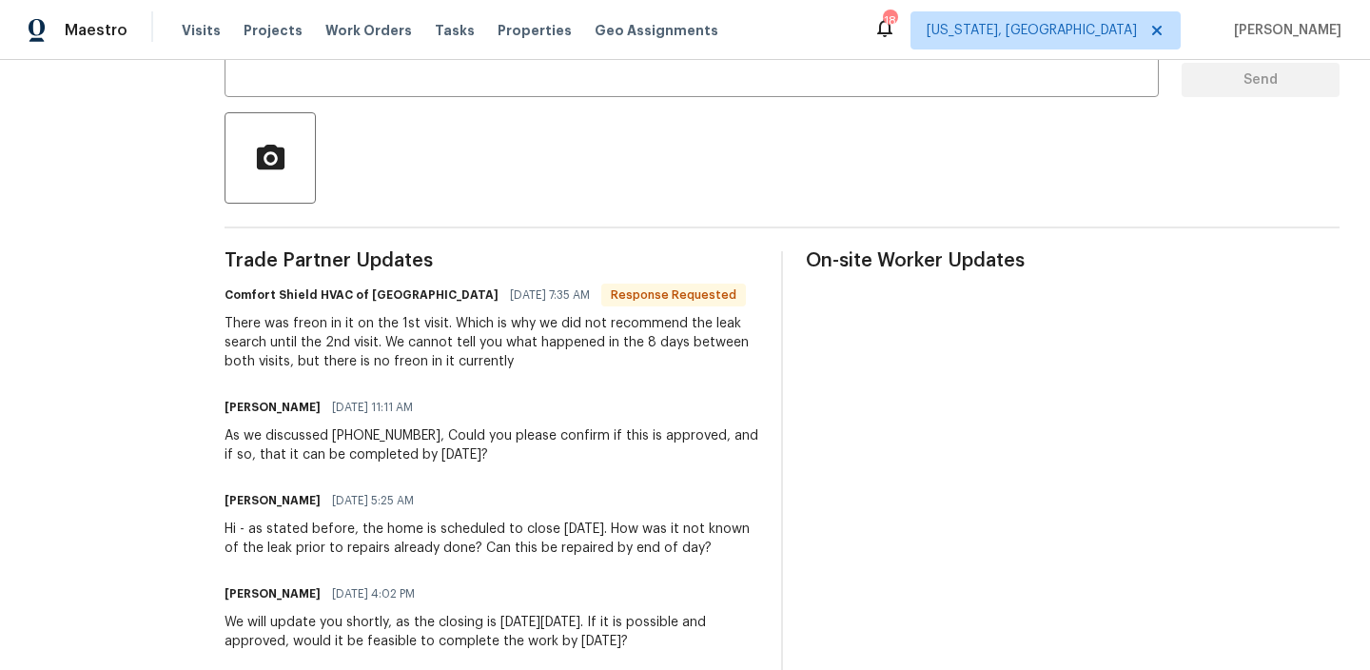
scroll to position [0, 0]
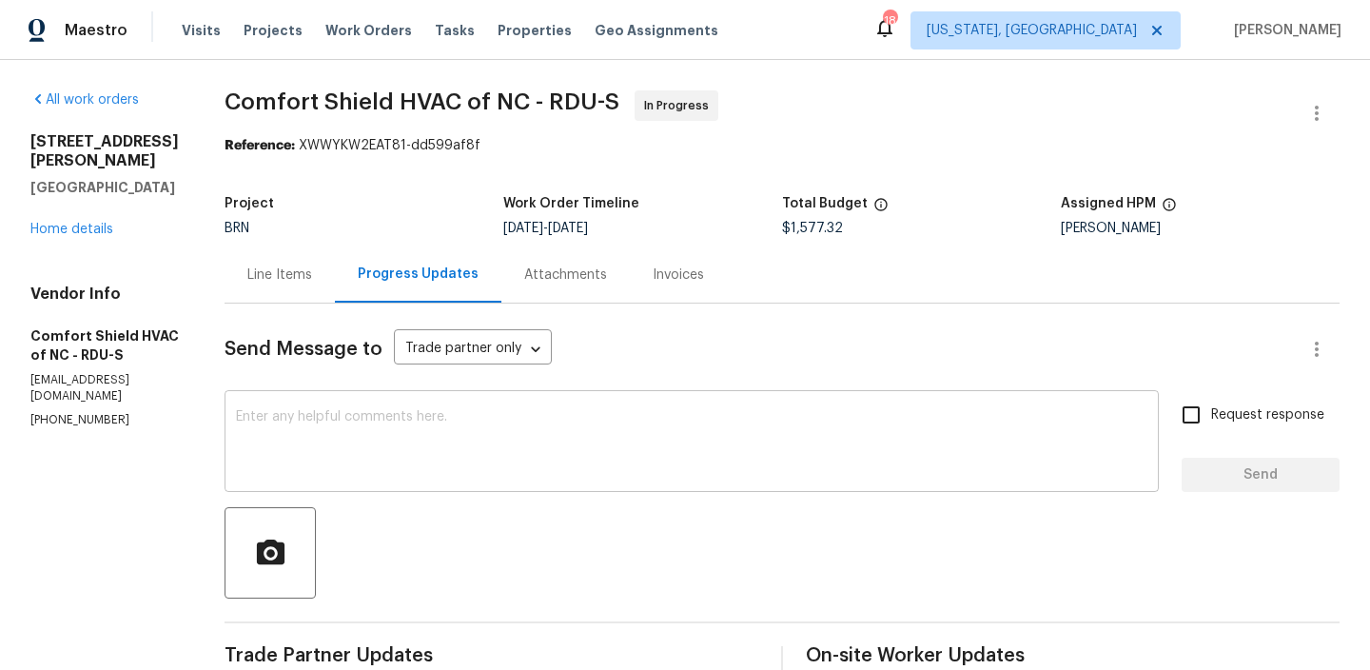
click at [356, 450] on textarea at bounding box center [691, 443] width 911 height 67
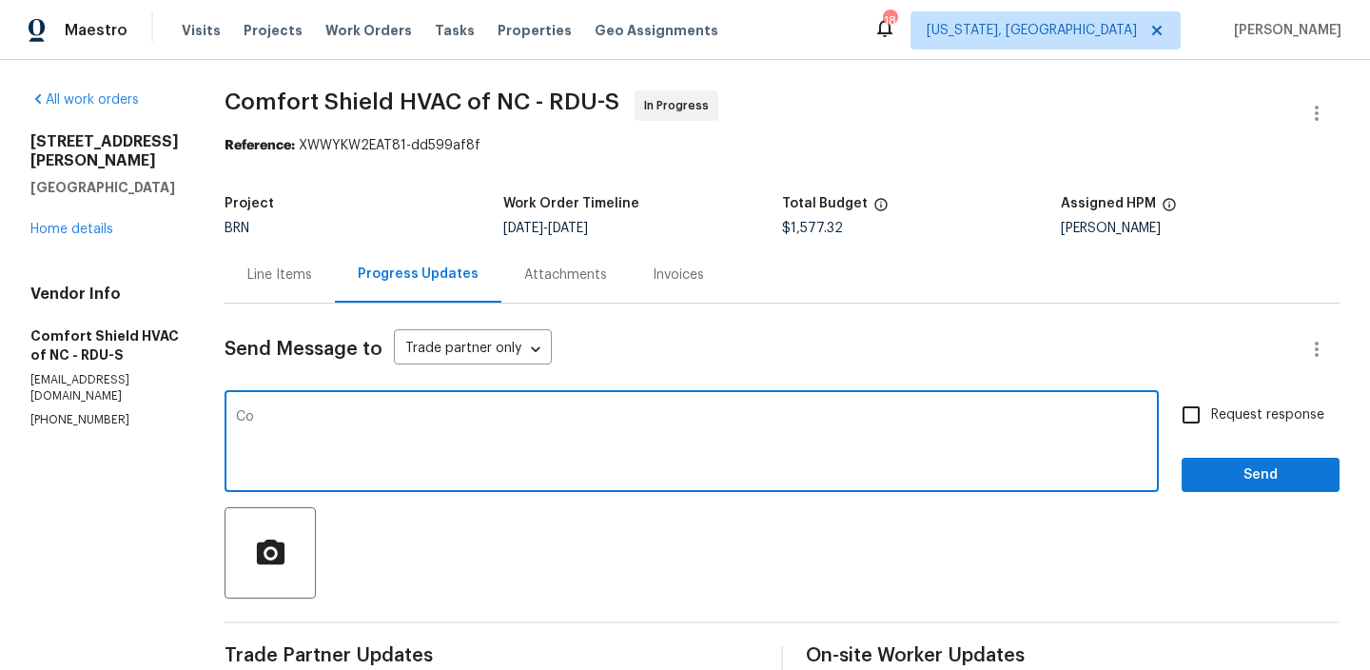
type textarea "C"
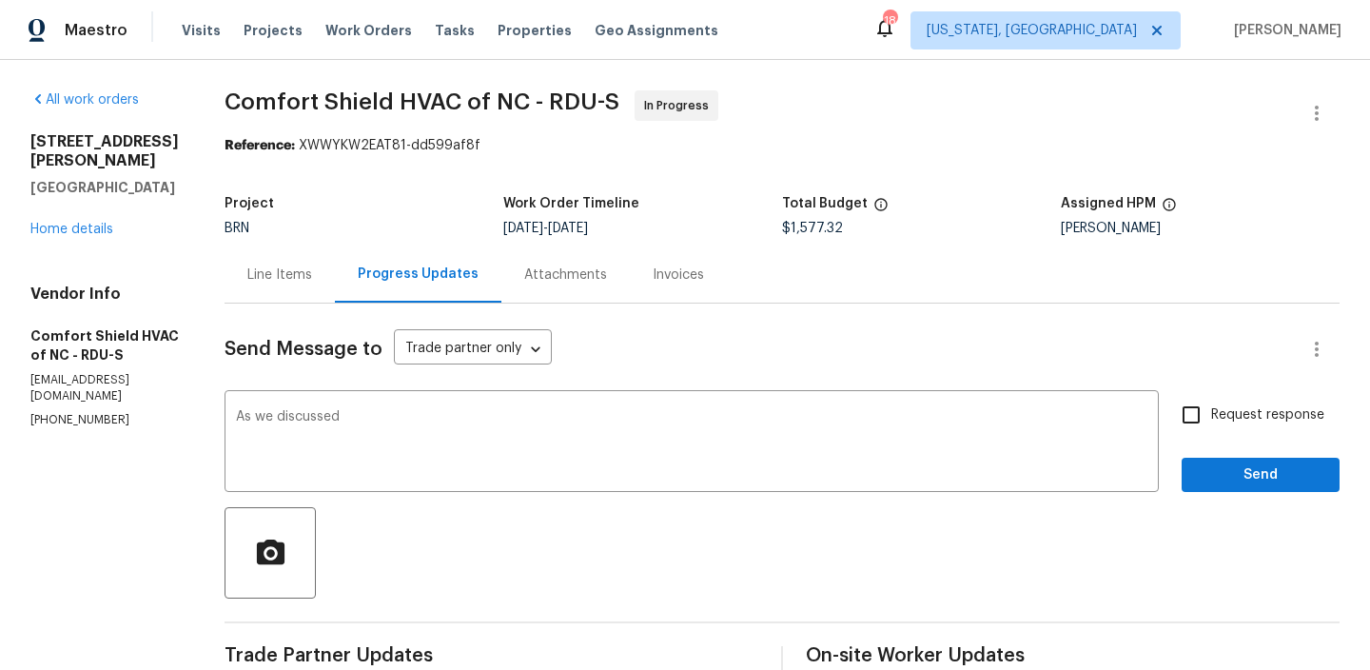
copy p "[PHONE_NUMBER]"
click at [415, 420] on textarea "As we discussed" at bounding box center [691, 443] width 911 height 67
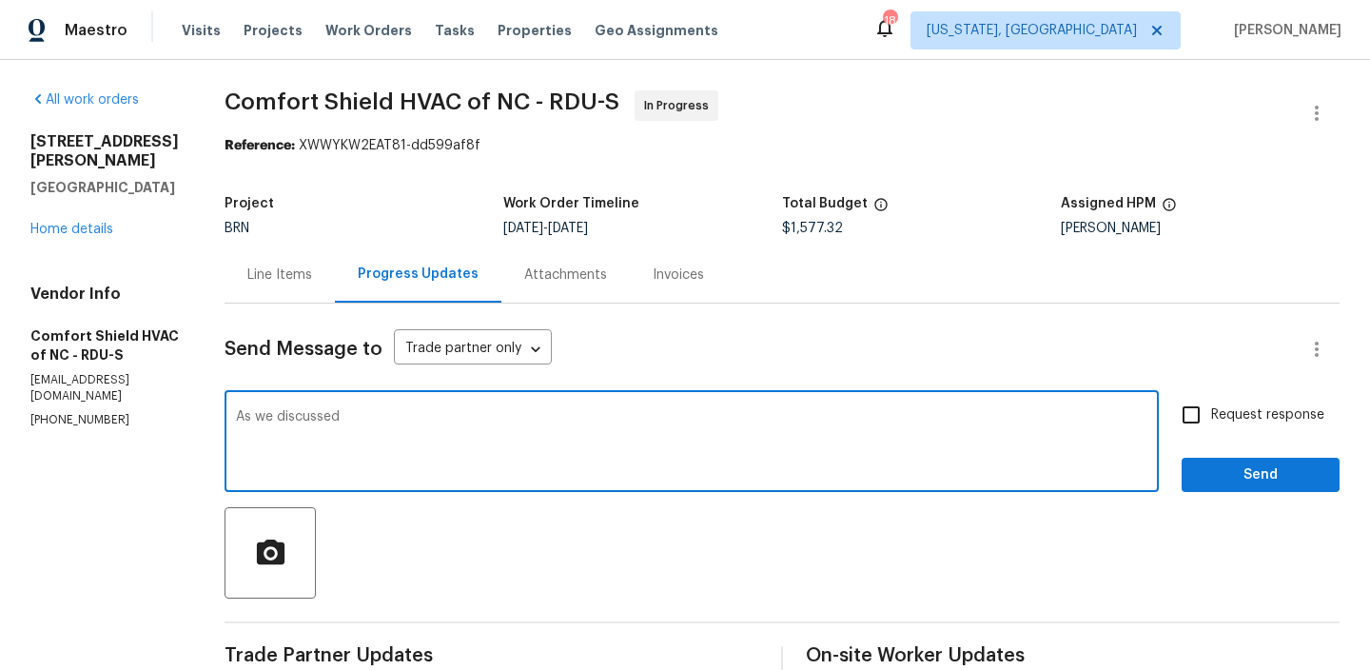
paste textarea "[PHONE_NUMBER]"
type textarea "As we discussed [PHONE_NUMBER], Could you please confirm the cost for replacing…"
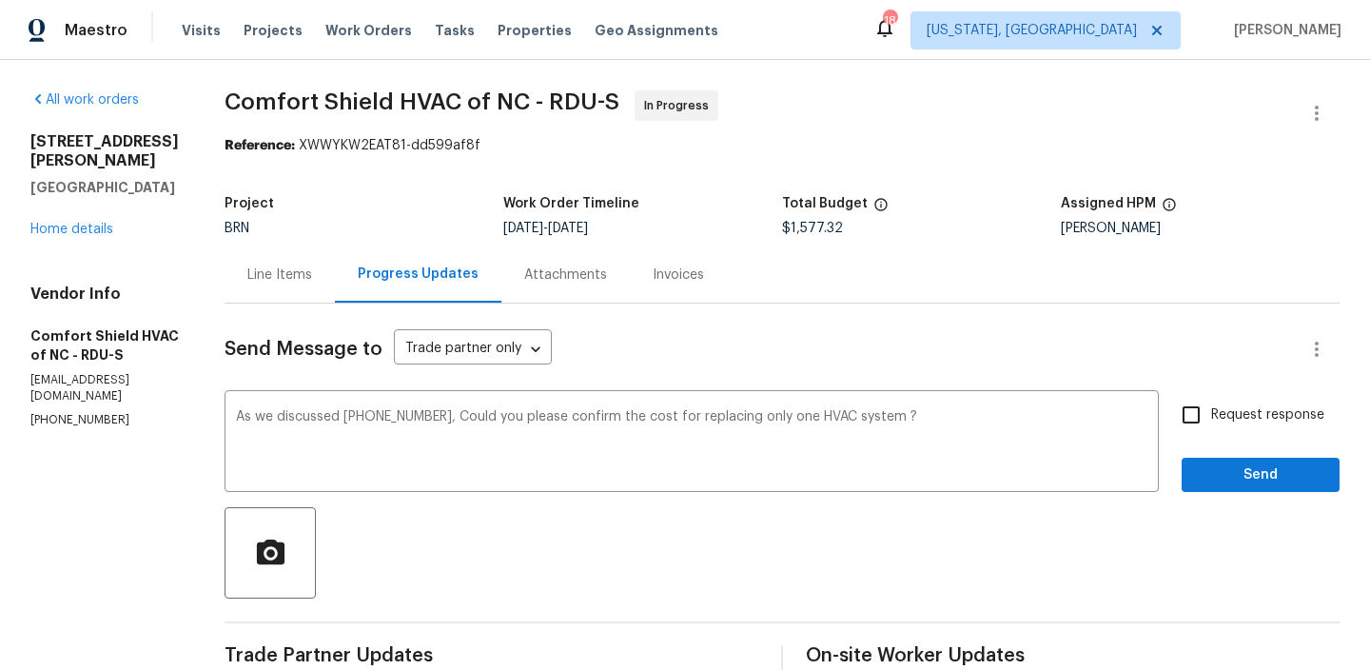
click at [1229, 439] on div "Request response Send" at bounding box center [1260, 443] width 158 height 97
click at [1203, 417] on input "Request response" at bounding box center [1191, 415] width 40 height 40
checkbox input "true"
click at [1210, 463] on span "Send" at bounding box center [1260, 475] width 127 height 24
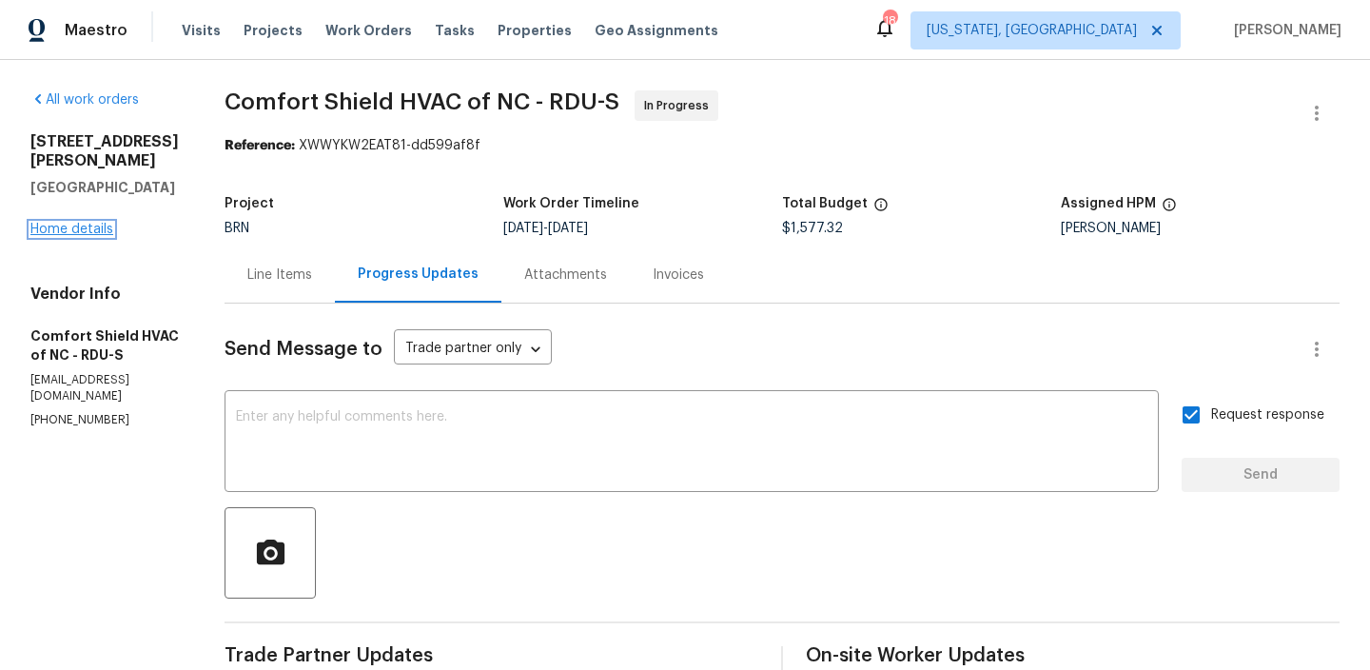
click at [87, 223] on link "Home details" at bounding box center [71, 229] width 83 height 13
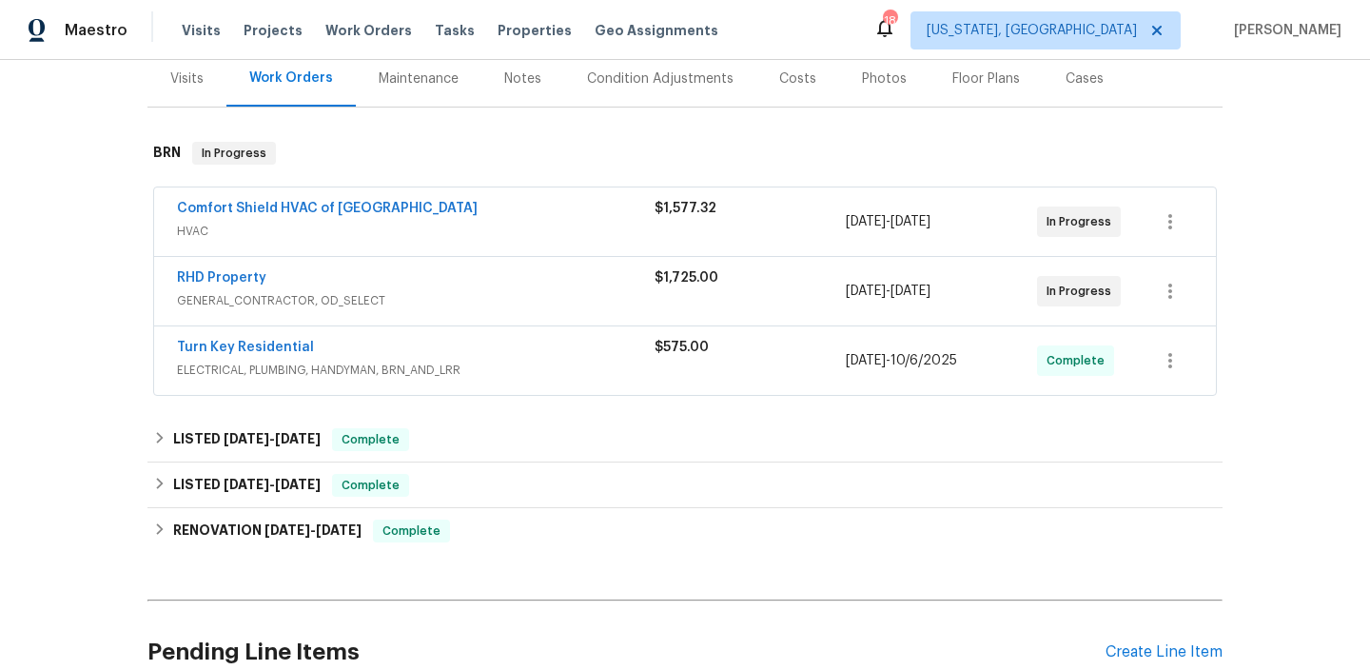
scroll to position [260, 0]
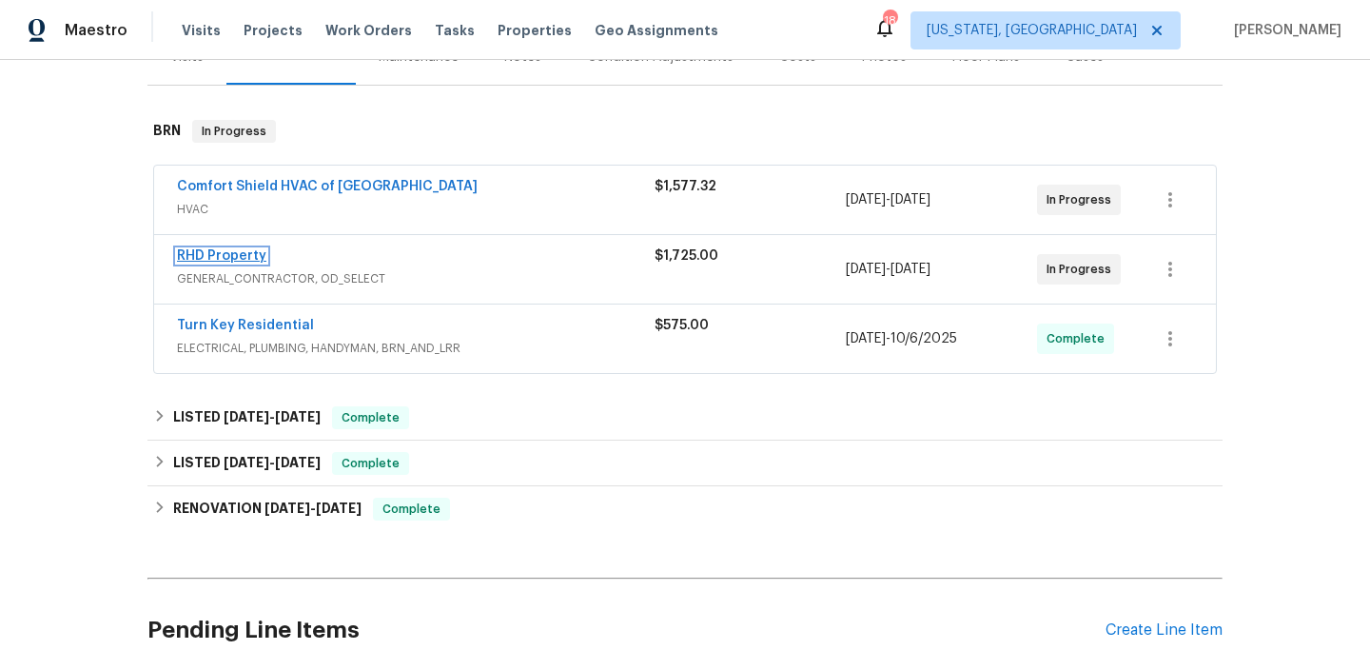
click at [219, 258] on link "RHD Property" at bounding box center [221, 255] width 89 height 13
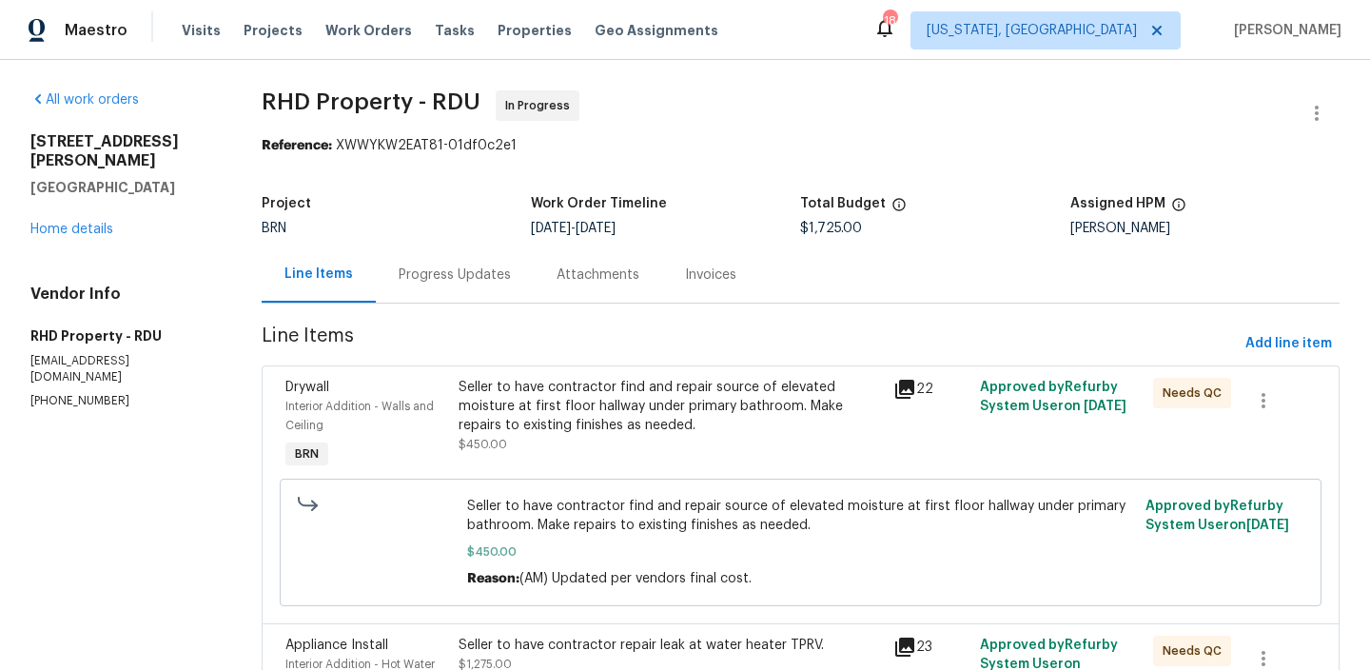
click at [479, 292] on div "Progress Updates" at bounding box center [455, 274] width 158 height 56
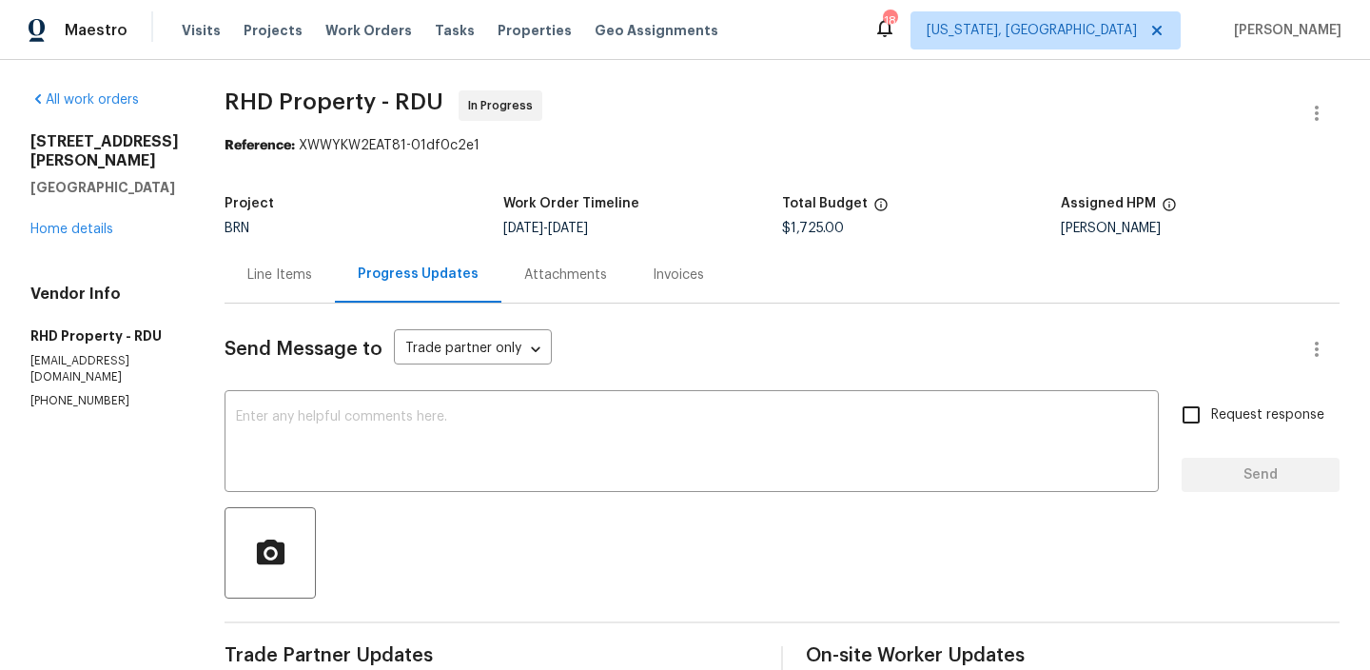
click at [289, 280] on div "Line Items" at bounding box center [279, 274] width 65 height 19
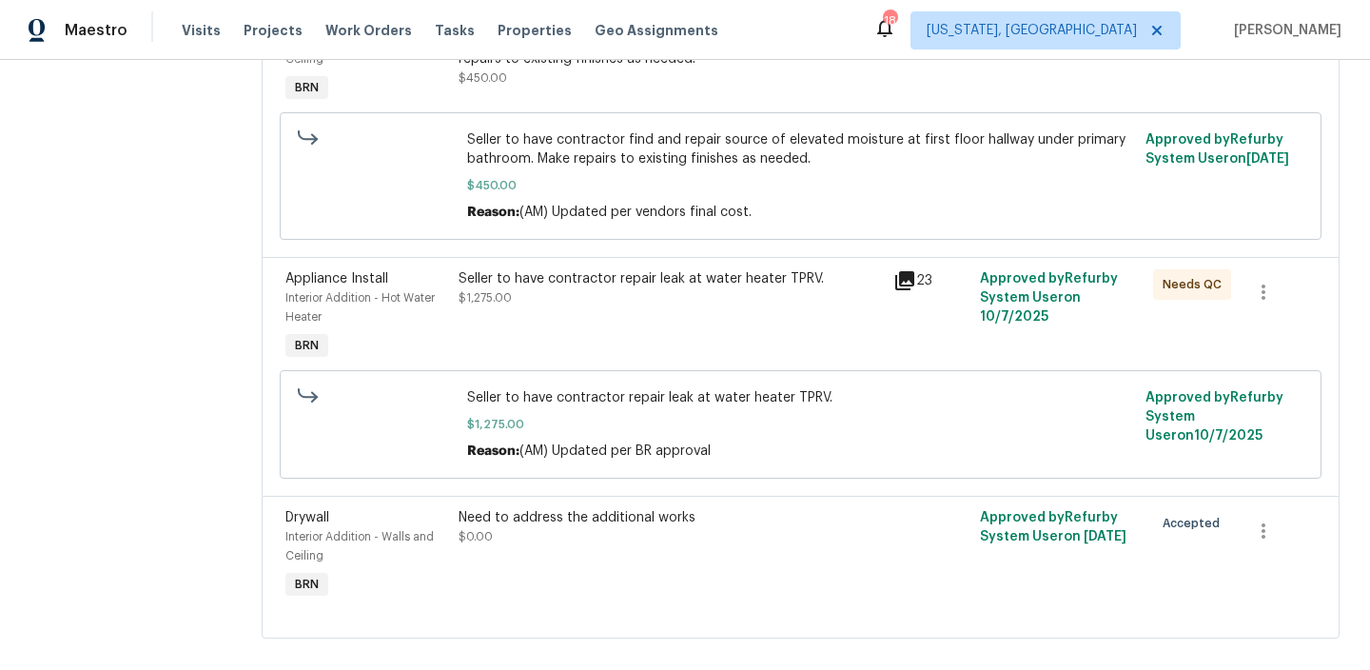
click at [583, 195] on span "$450.00" at bounding box center [800, 185] width 667 height 19
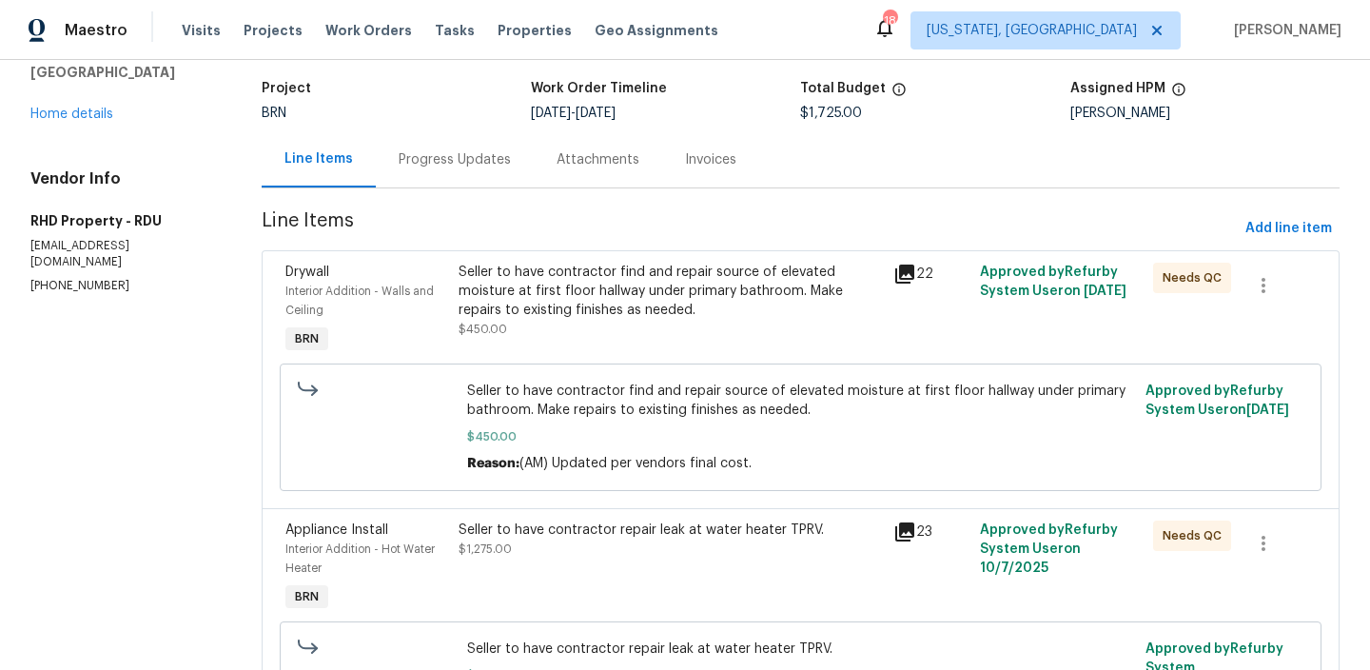
click at [540, 232] on span "Line Items" at bounding box center [750, 228] width 976 height 35
click at [531, 280] on div "Seller to have contractor find and repair source of elevated moisture at first …" at bounding box center [670, 291] width 422 height 57
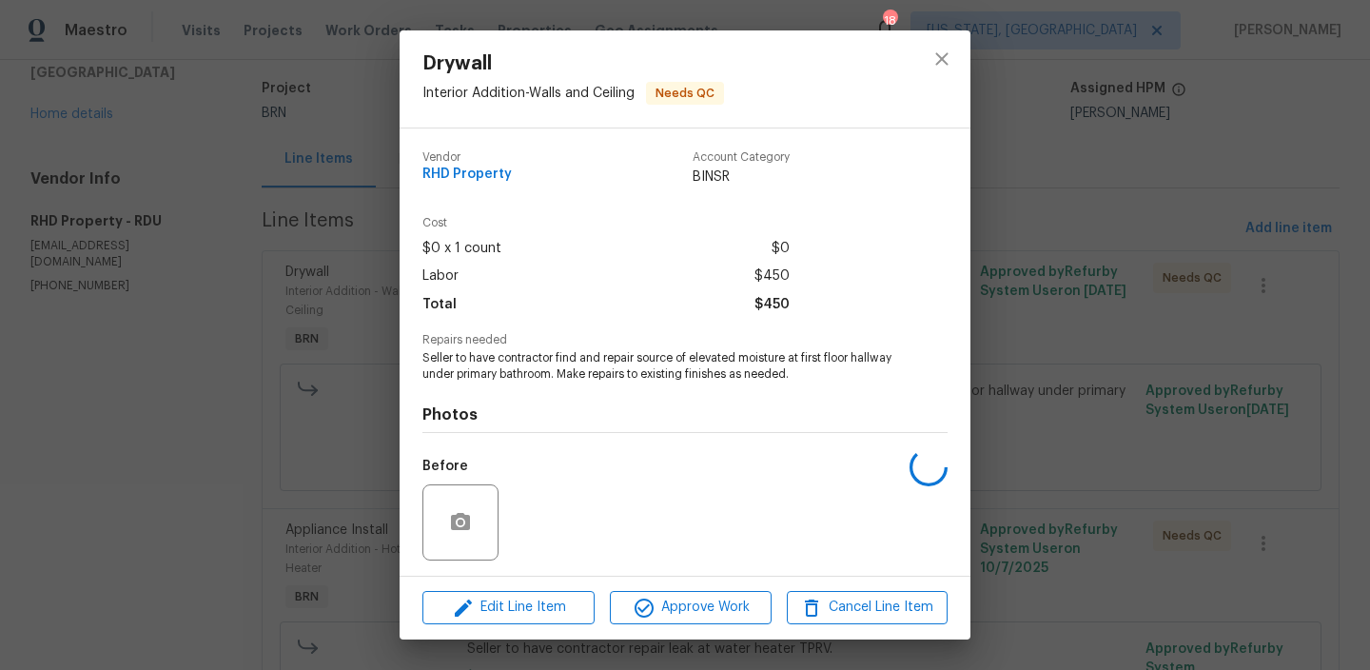
scroll to position [127, 0]
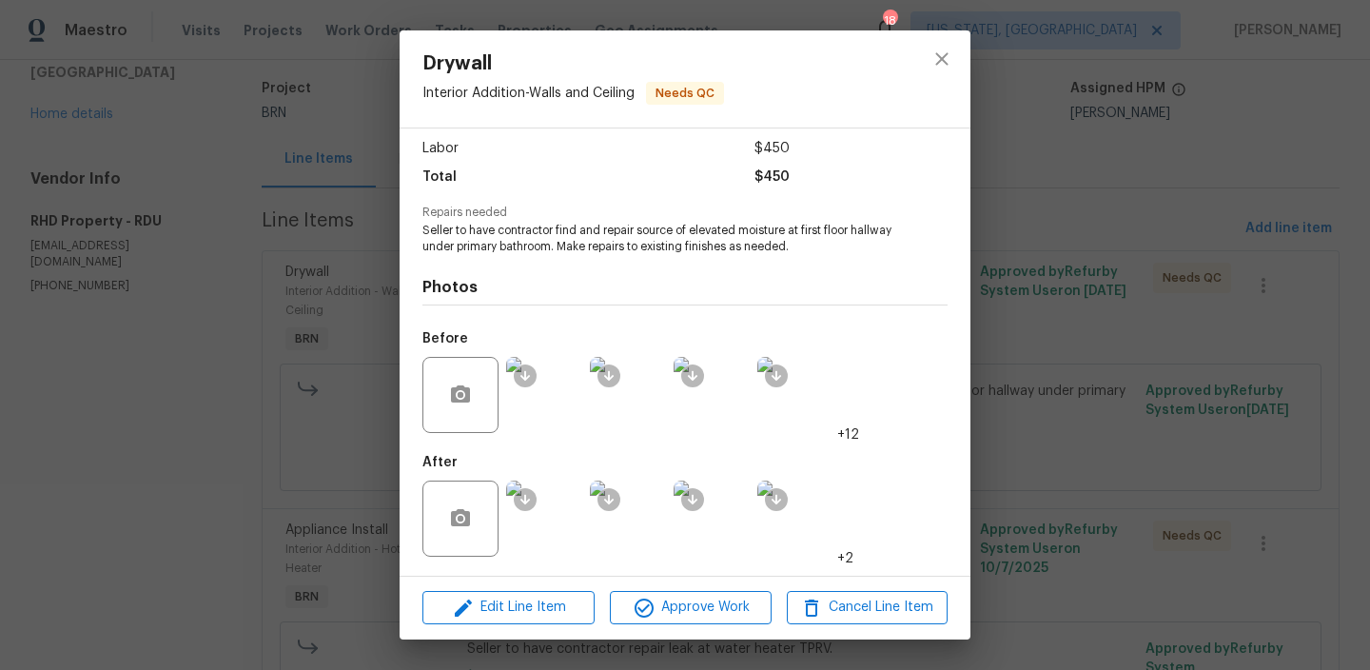
drag, startPoint x: 584, startPoint y: 228, endPoint x: 808, endPoint y: 247, distance: 224.4
click at [808, 247] on span "Seller to have contractor find and repair source of elevated moisture at first …" at bounding box center [658, 239] width 473 height 32
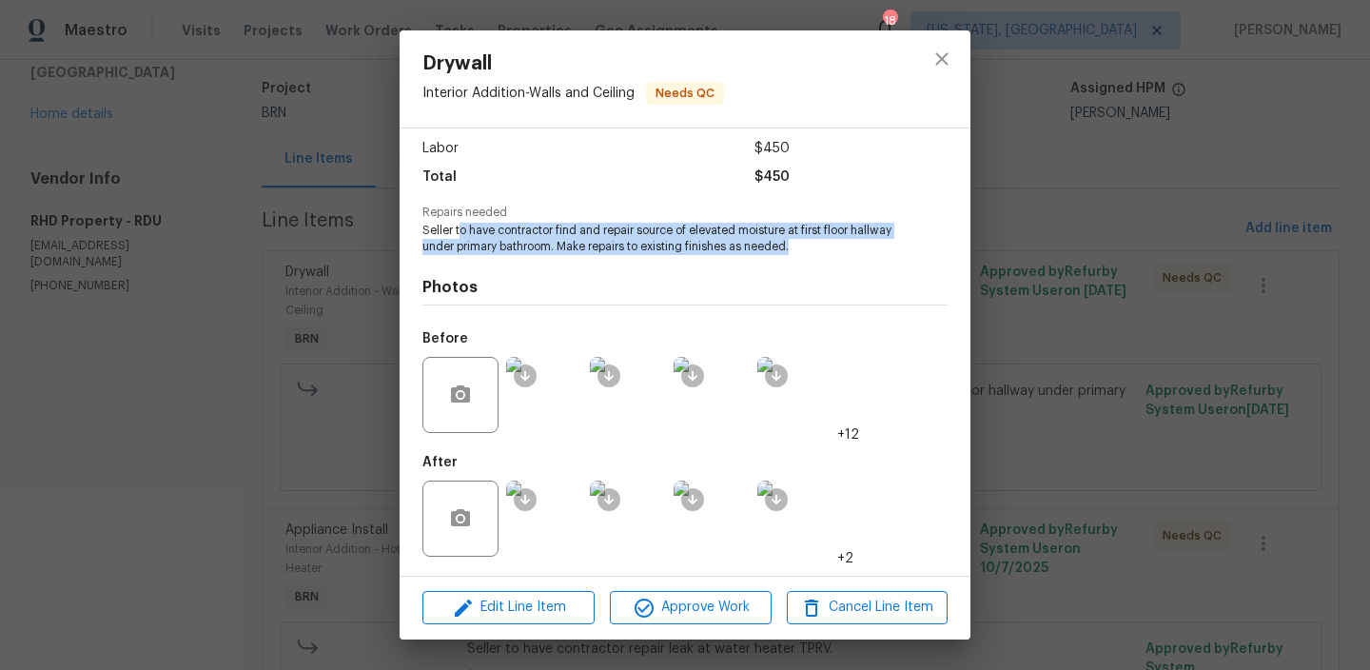
drag, startPoint x: 808, startPoint y: 247, endPoint x: 459, endPoint y: 232, distance: 348.5
click at [459, 232] on span "Seller to have contractor find and repair source of elevated moisture at first …" at bounding box center [658, 239] width 473 height 32
click at [547, 531] on img at bounding box center [544, 518] width 76 height 76
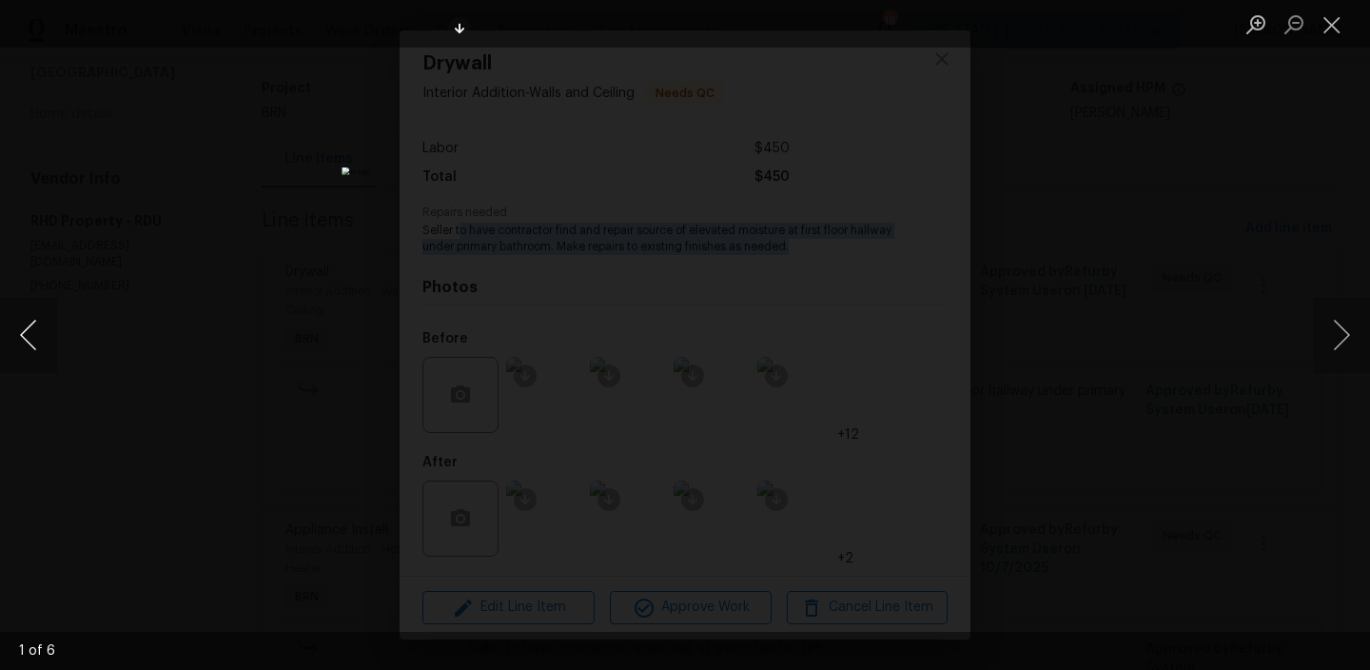
click at [20, 329] on button "Previous image" at bounding box center [28, 335] width 57 height 76
click at [289, 269] on div "Lightbox" at bounding box center [685, 335] width 1370 height 670
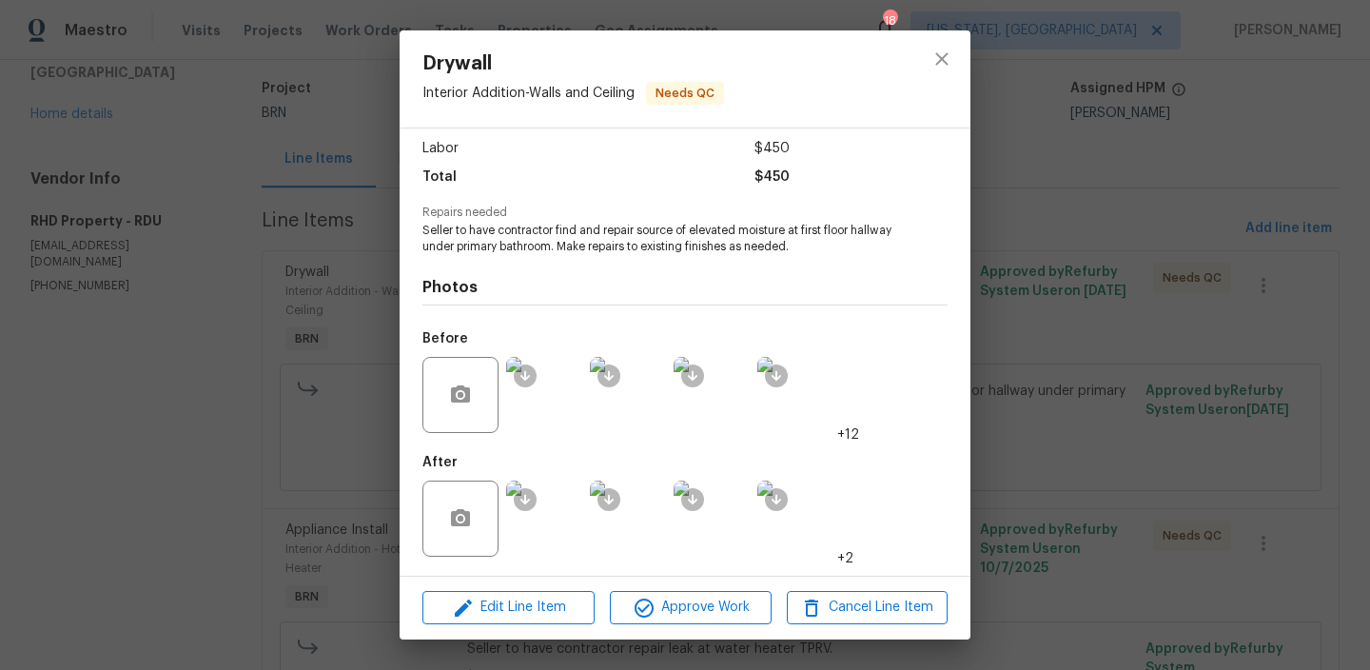
click at [250, 217] on div "Drywall Interior Addition - Walls and Ceiling Needs QC Vendor RHD Property Acco…" at bounding box center [685, 335] width 1370 height 670
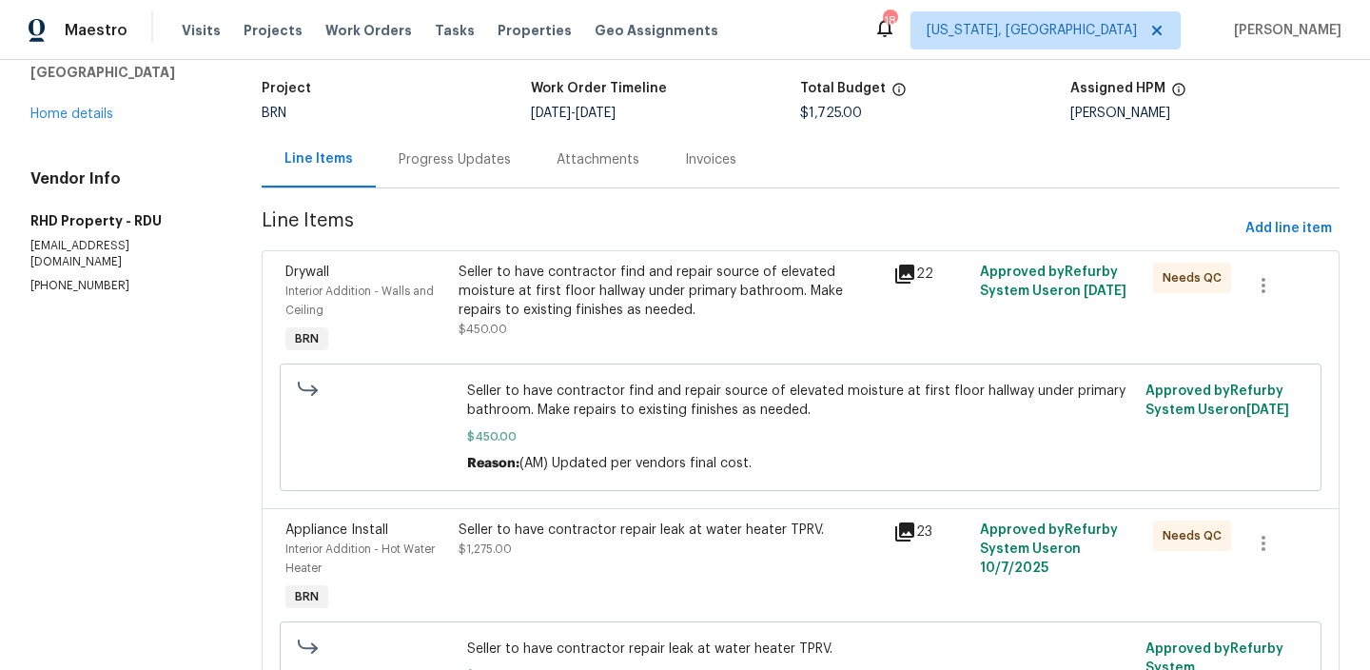
click at [381, 189] on section "RHD Property - RDU In Progress Reference: XWWYKW2EAT81-01df0c2e1 Project BRN Wo…" at bounding box center [801, 443] width 1078 height 937
click at [428, 181] on div "Progress Updates" at bounding box center [455, 159] width 158 height 56
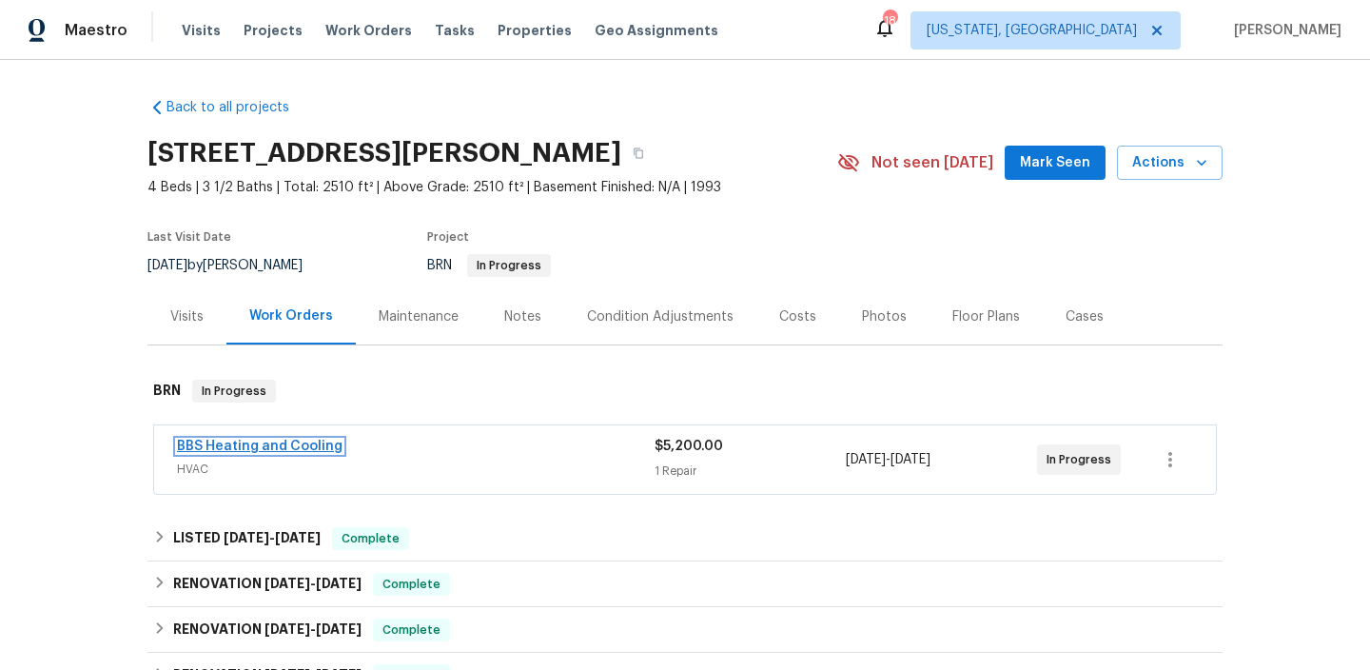
click at [322, 451] on link "BBS Heating and Cooling" at bounding box center [260, 445] width 166 height 13
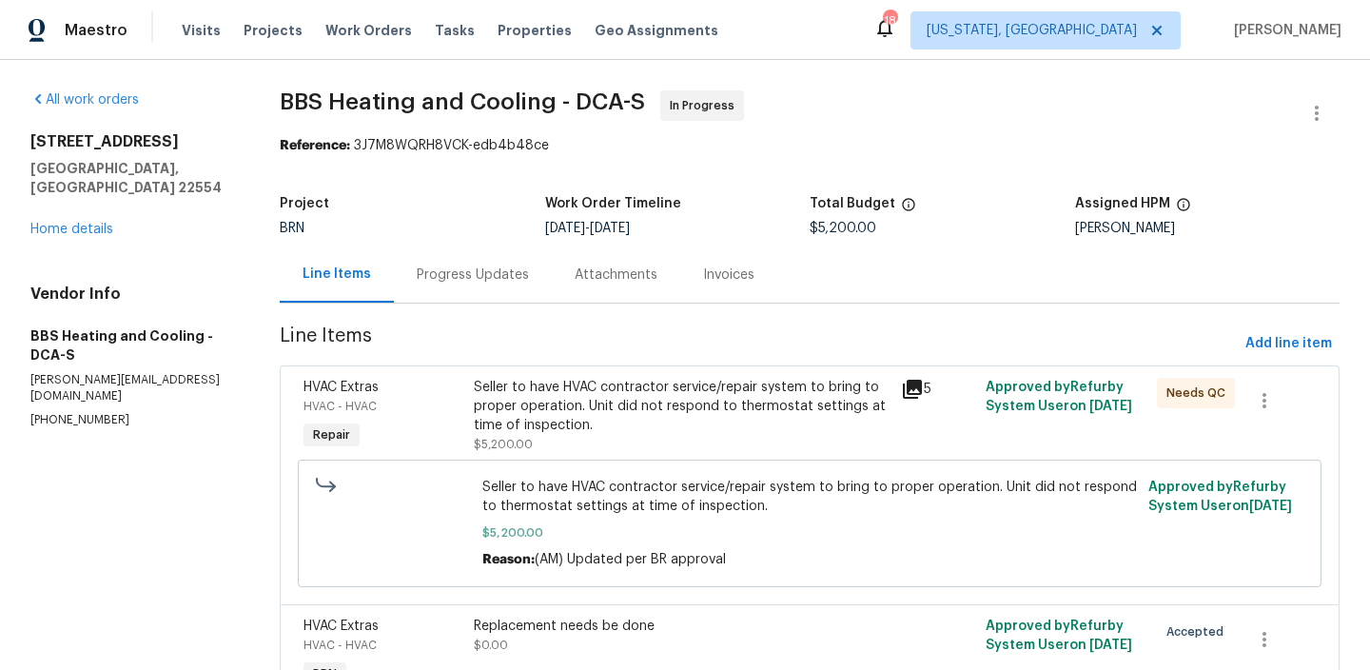
click at [476, 403] on div "Seller to have HVAC contractor service/repair system to bring to proper operati…" at bounding box center [681, 406] width 415 height 57
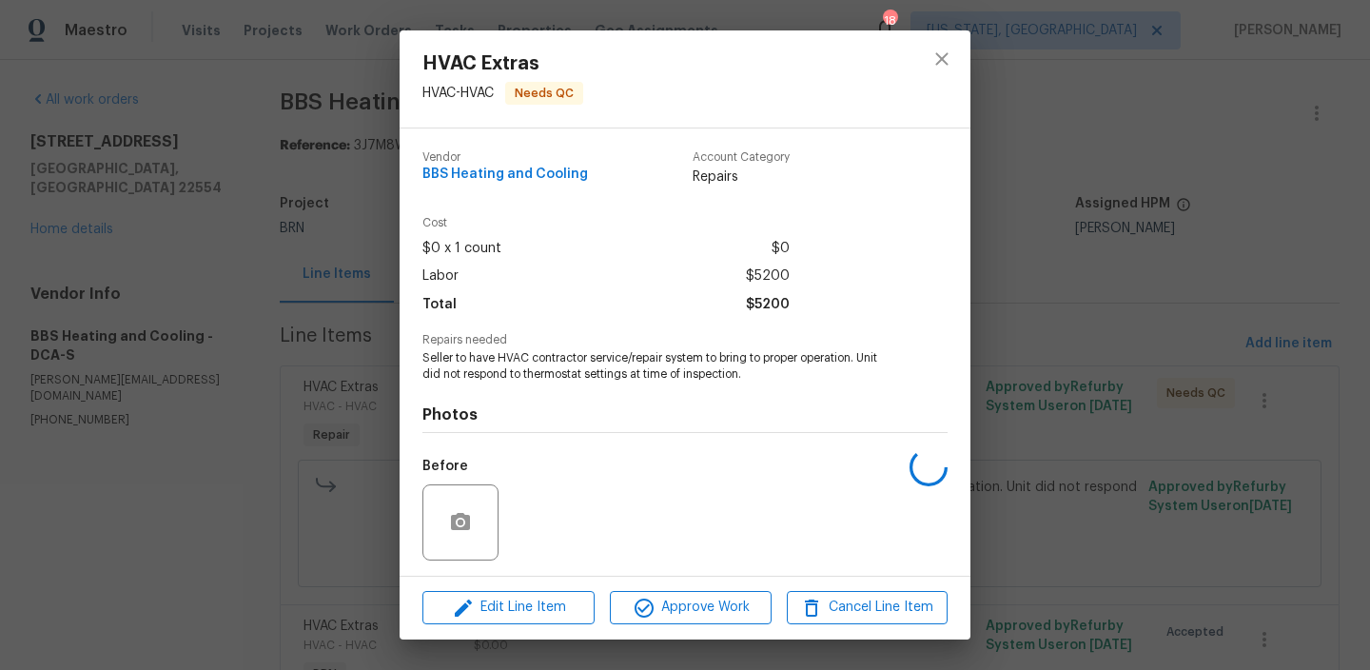
scroll to position [127, 0]
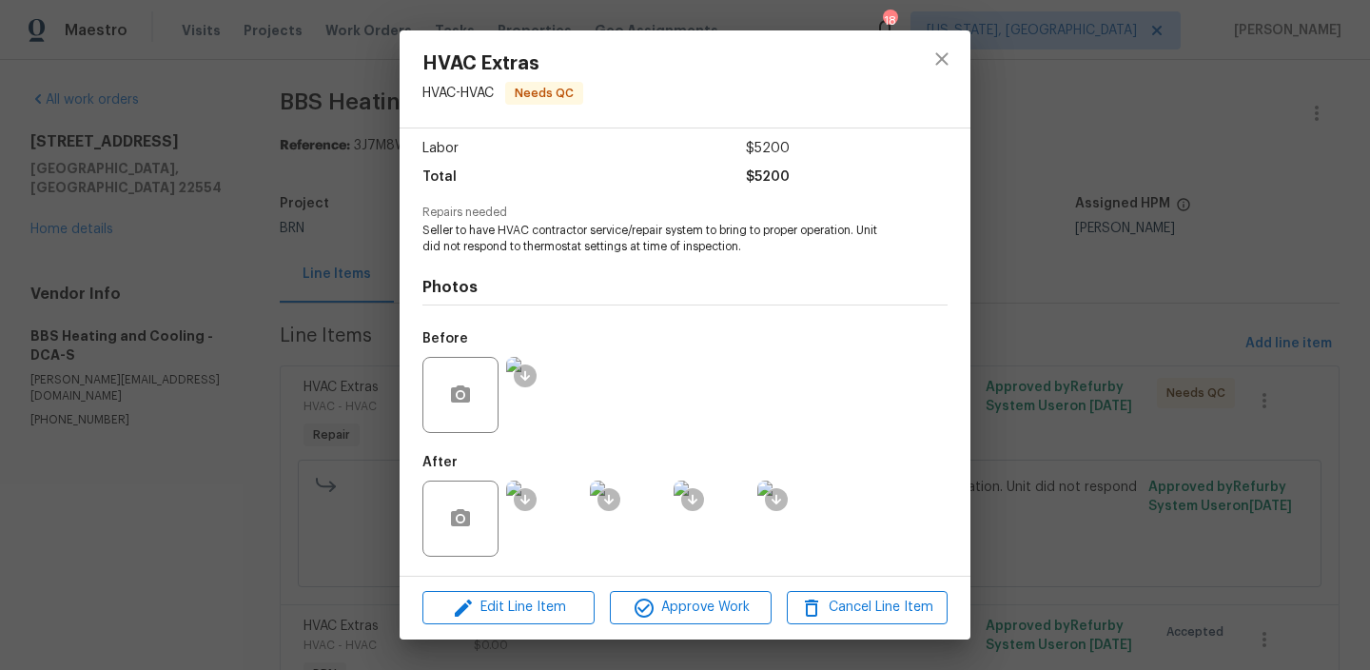
click at [217, 294] on div "HVAC Extras HVAC - HVAC Needs QC Vendor BBS Heating and Cooling Account Categor…" at bounding box center [685, 335] width 1370 height 670
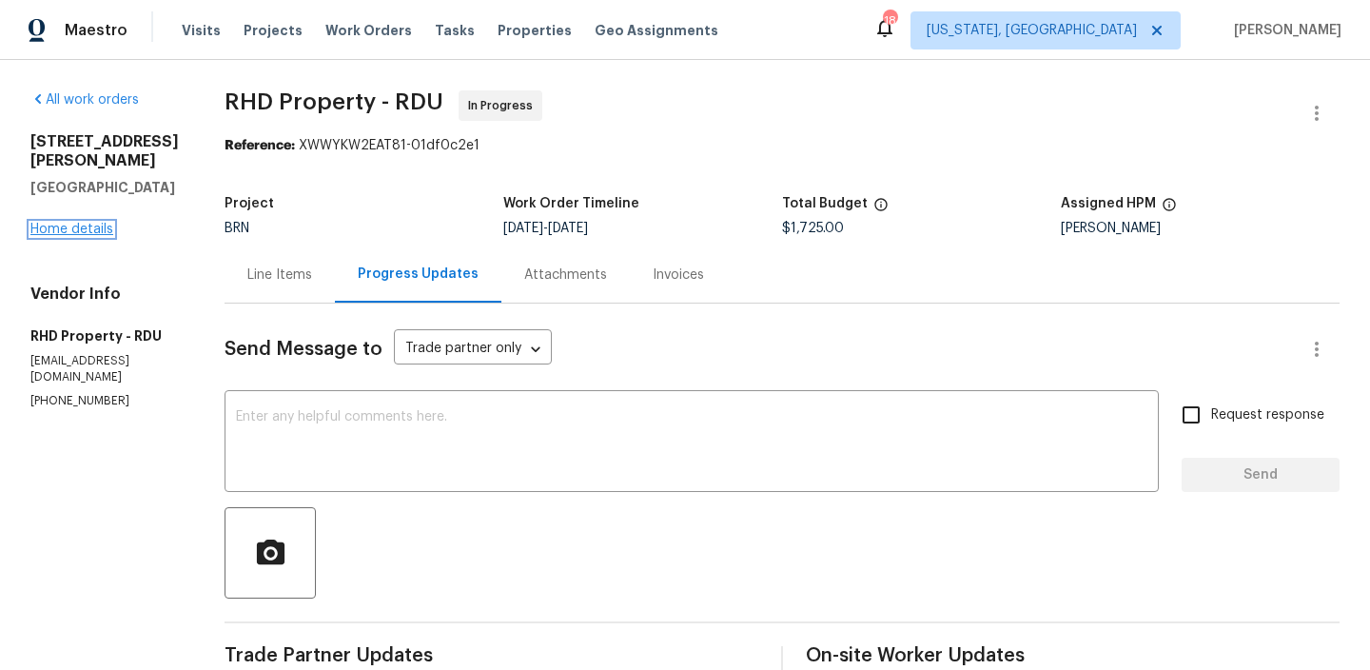
click at [93, 223] on link "Home details" at bounding box center [71, 229] width 83 height 13
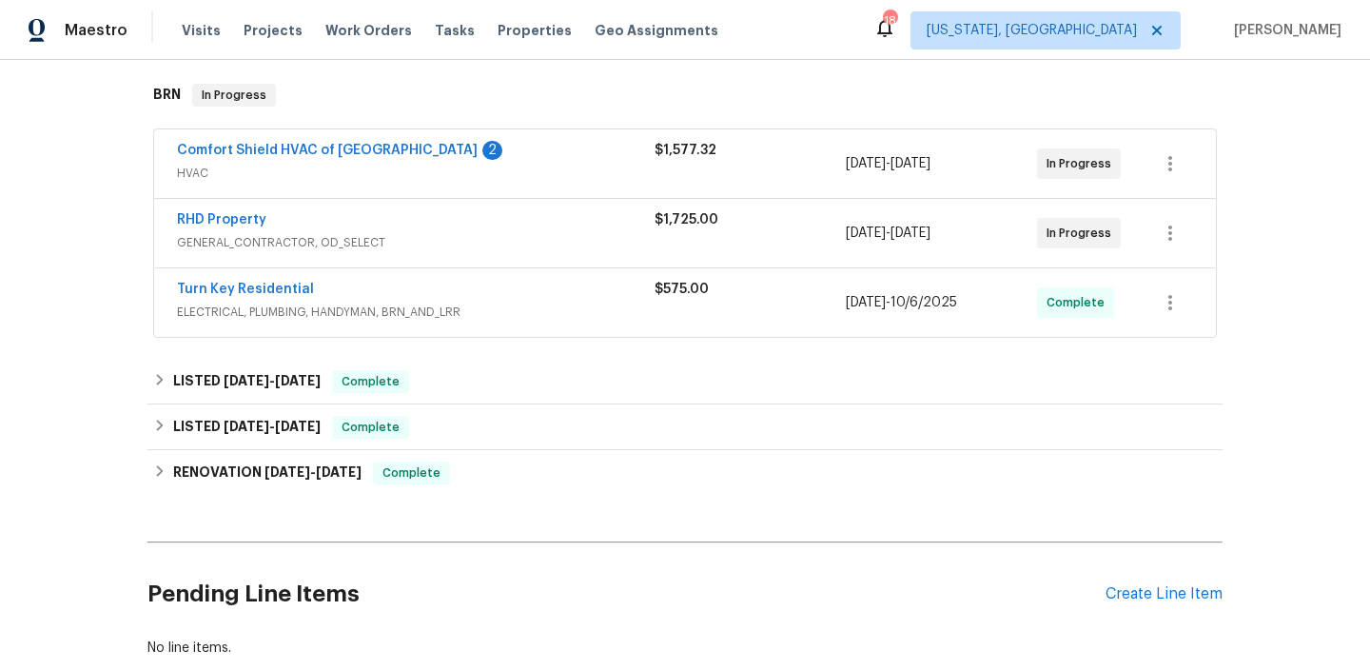
scroll to position [302, 0]
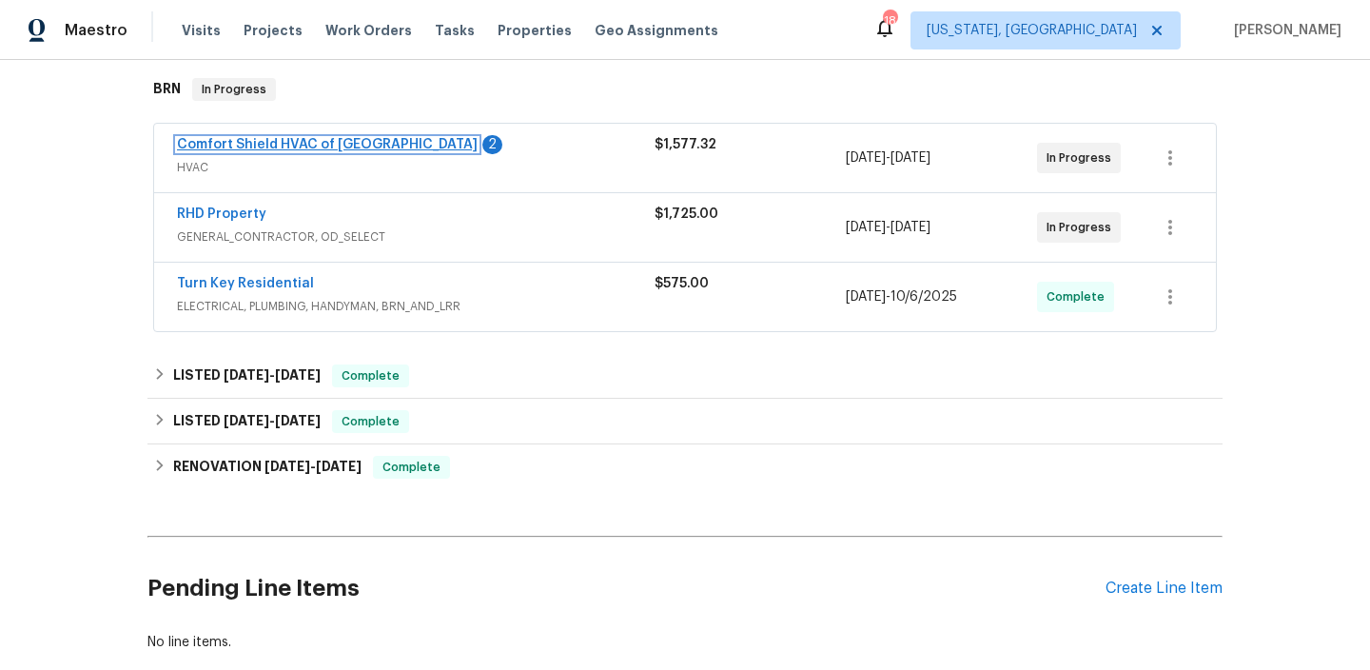
click at [296, 138] on link "Comfort Shield HVAC of [GEOGRAPHIC_DATA]" at bounding box center [327, 144] width 301 height 13
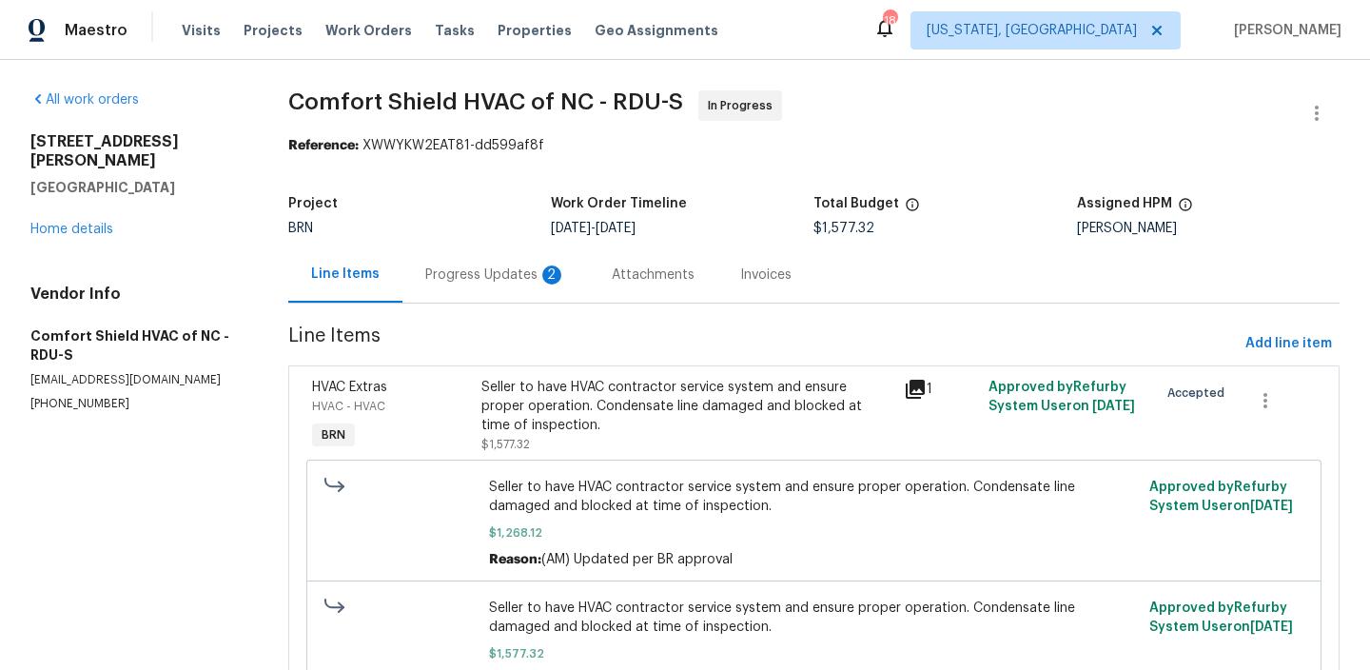
click at [486, 263] on div "Progress Updates 2" at bounding box center [495, 274] width 186 height 56
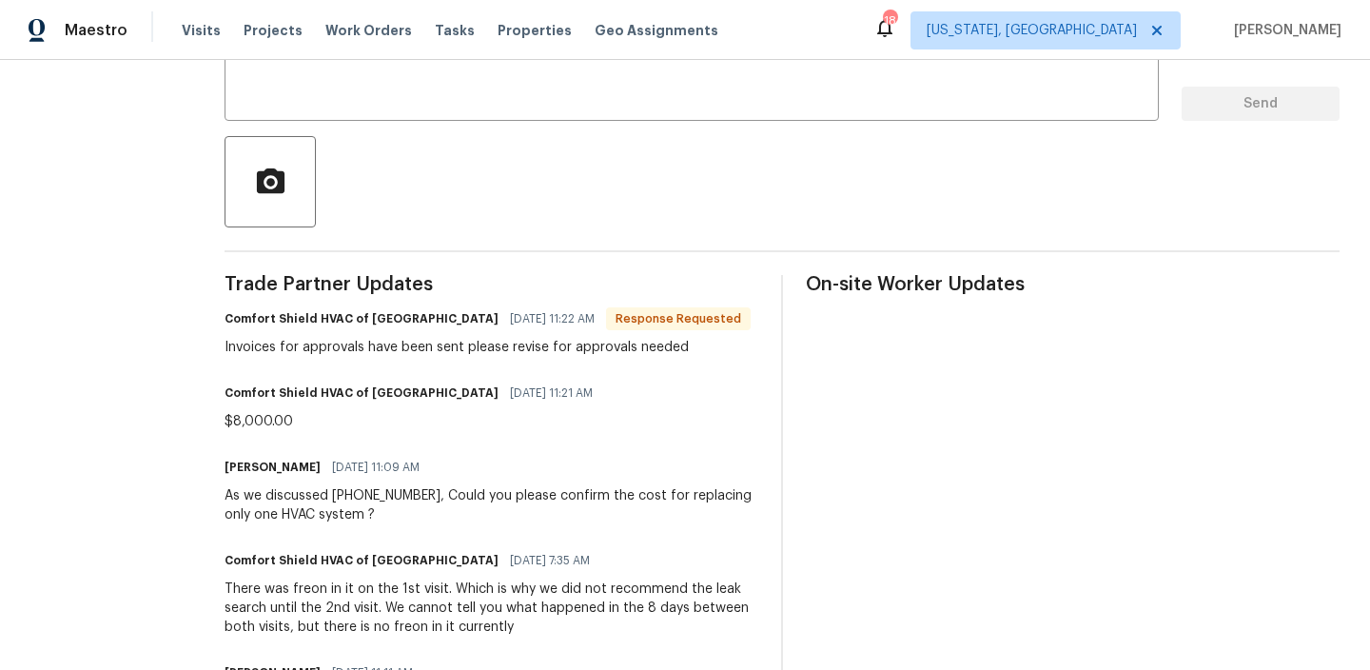
scroll to position [384, 0]
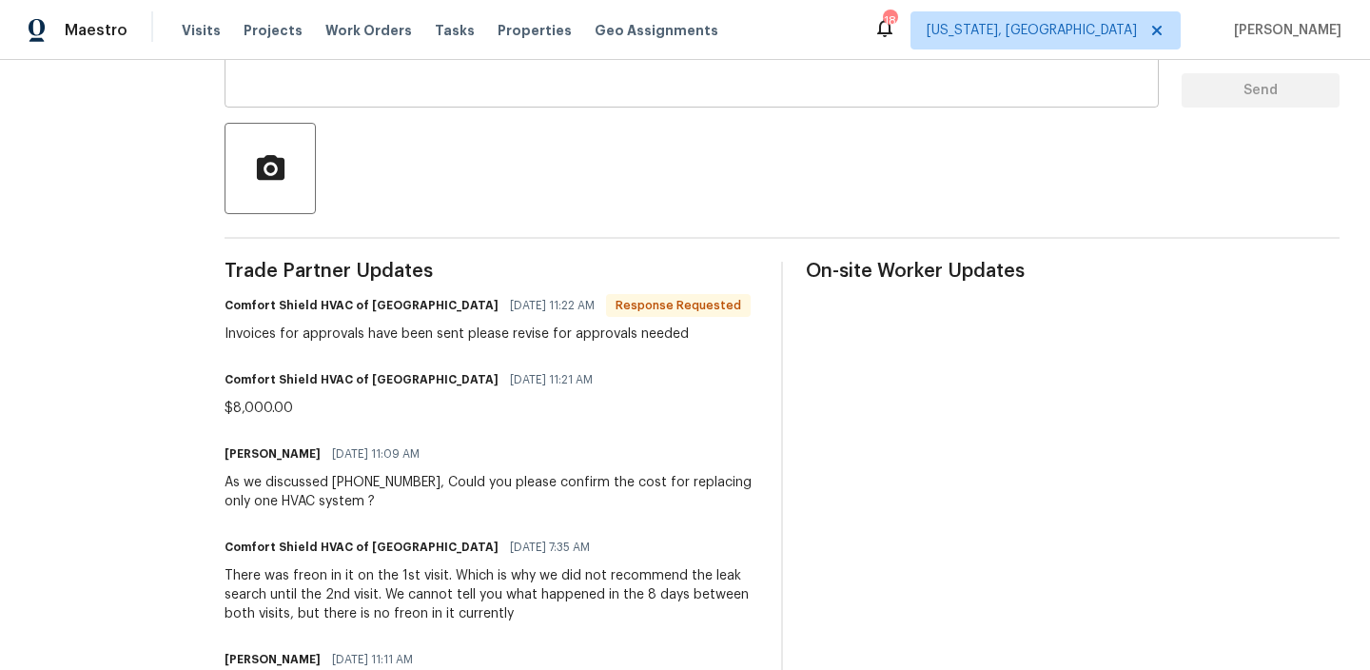
click at [362, 76] on textarea at bounding box center [691, 59] width 911 height 67
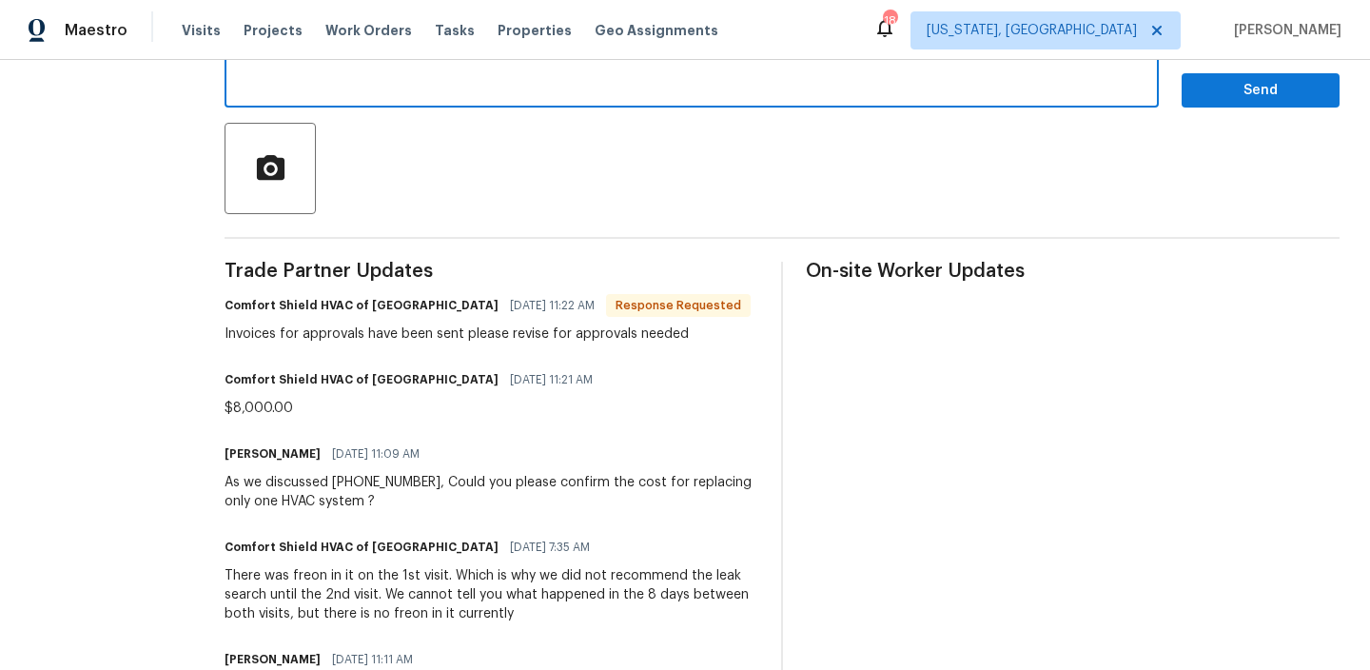
scroll to position [350, 0]
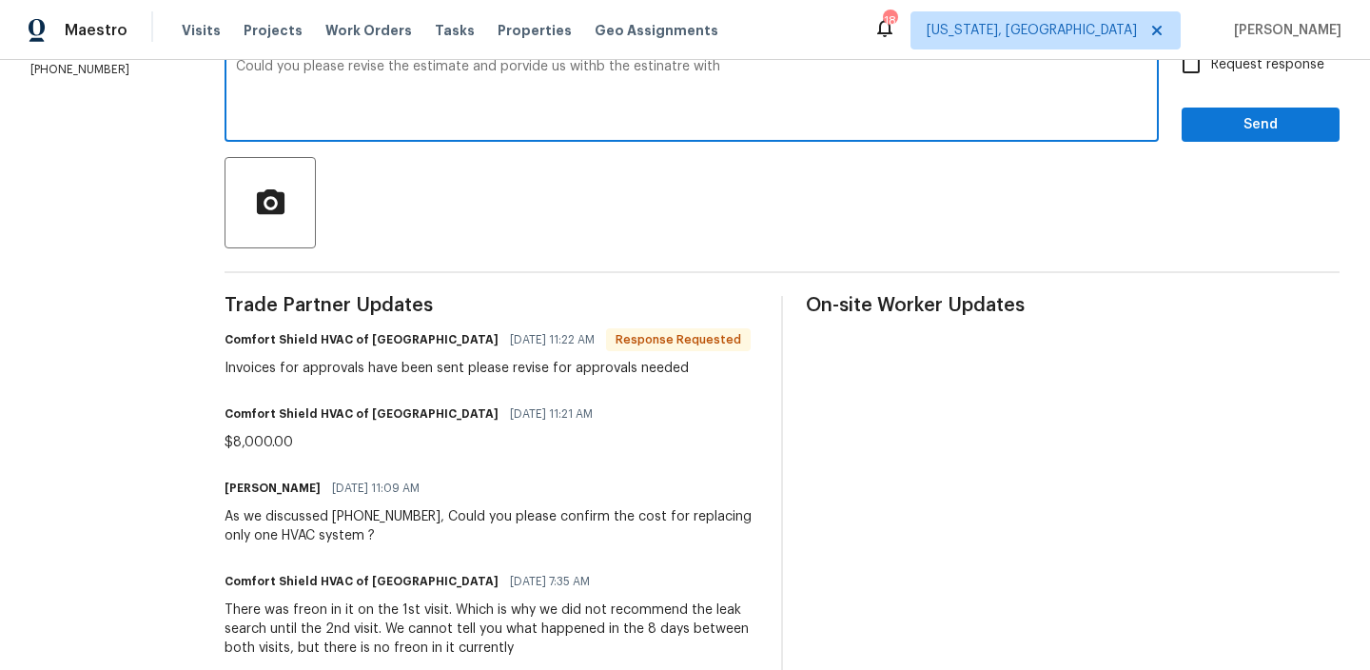
paste textarea "Please advise TP that we need Sibbi pricing"
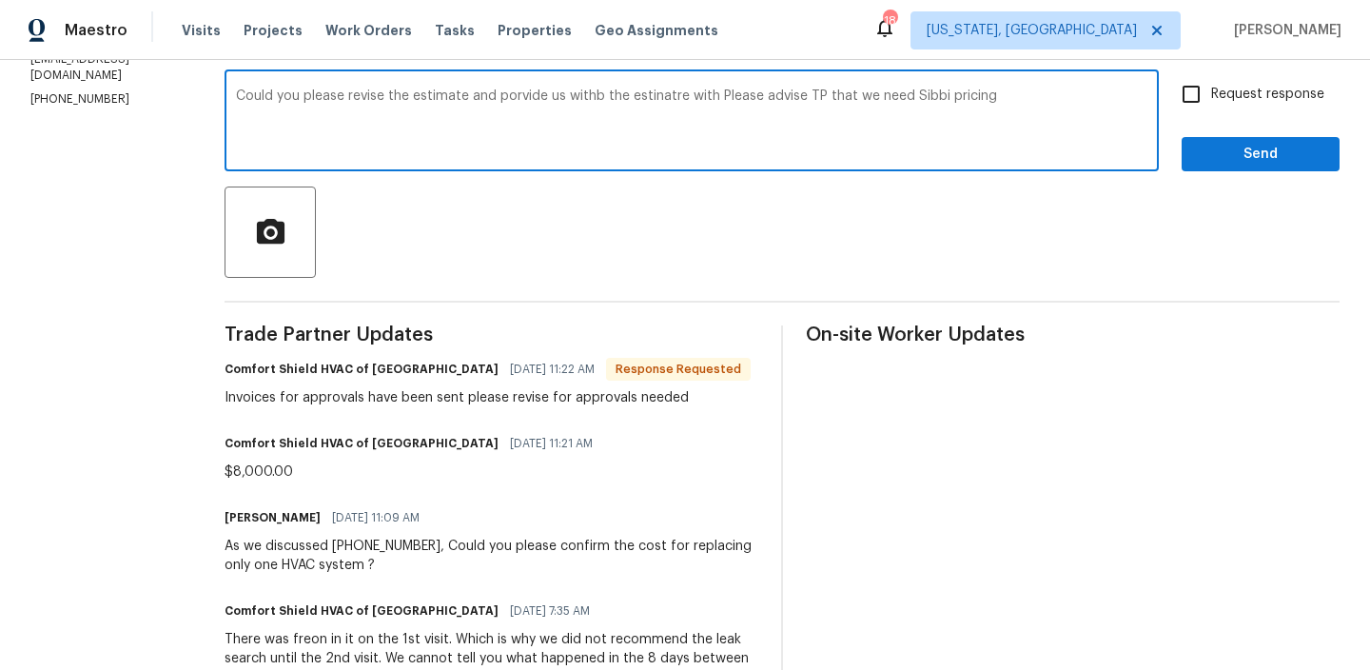
scroll to position [309, 0]
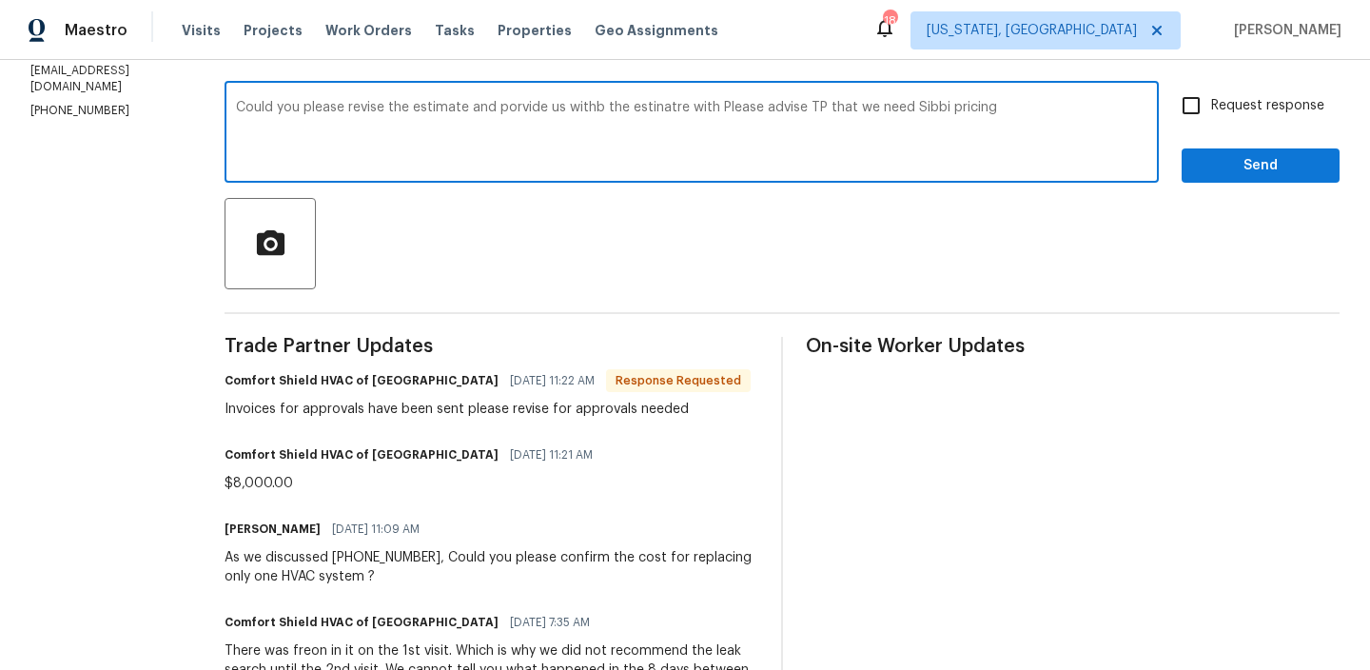
drag, startPoint x: 769, startPoint y: 107, endPoint x: 962, endPoint y: 105, distance: 193.1
click at [961, 106] on textarea "Could you please revise the estimate and porvide us withb the estinatre with Pl…" at bounding box center [691, 134] width 911 height 67
type textarea "Could you please revise the estimate and porvide us withb the estinatre with Si…"
click at [775, 115] on textarea "Could you please revise the estimate and porvide us withb the estinatre with Si…" at bounding box center [691, 134] width 911 height 67
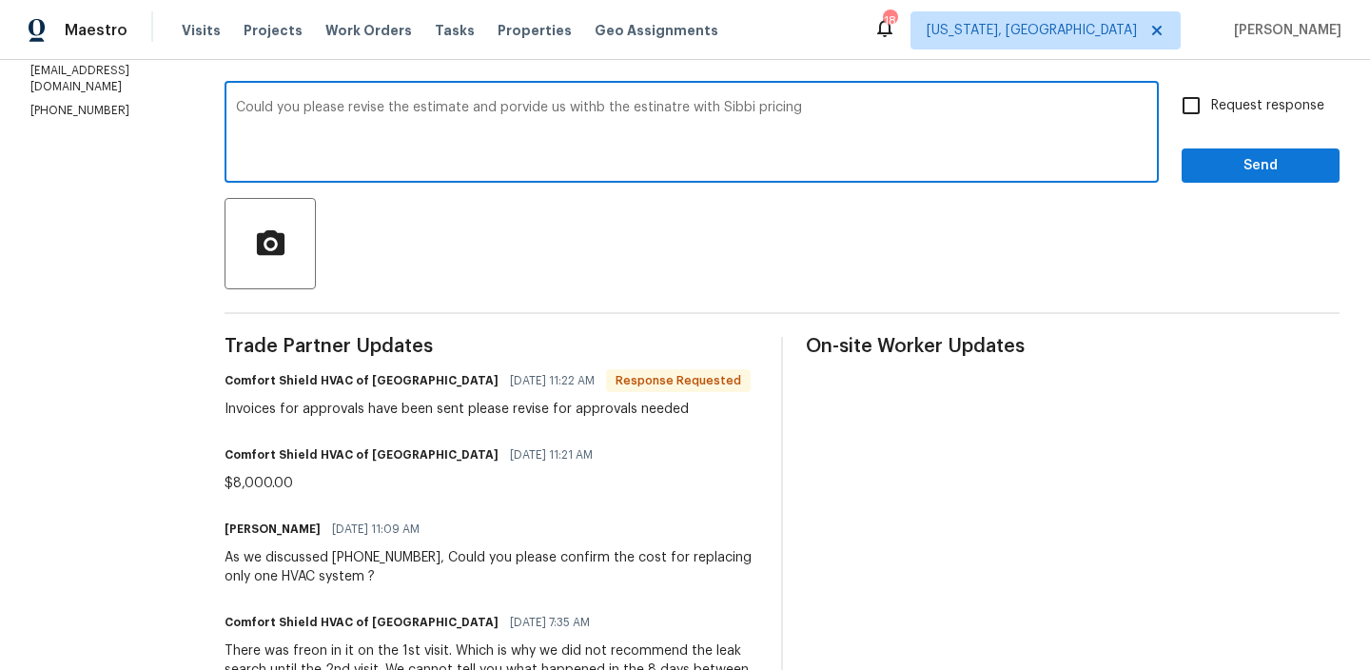
click at [775, 115] on textarea "Could you please revise the estimate and porvide us withb the estinatre with Si…" at bounding box center [691, 134] width 911 height 67
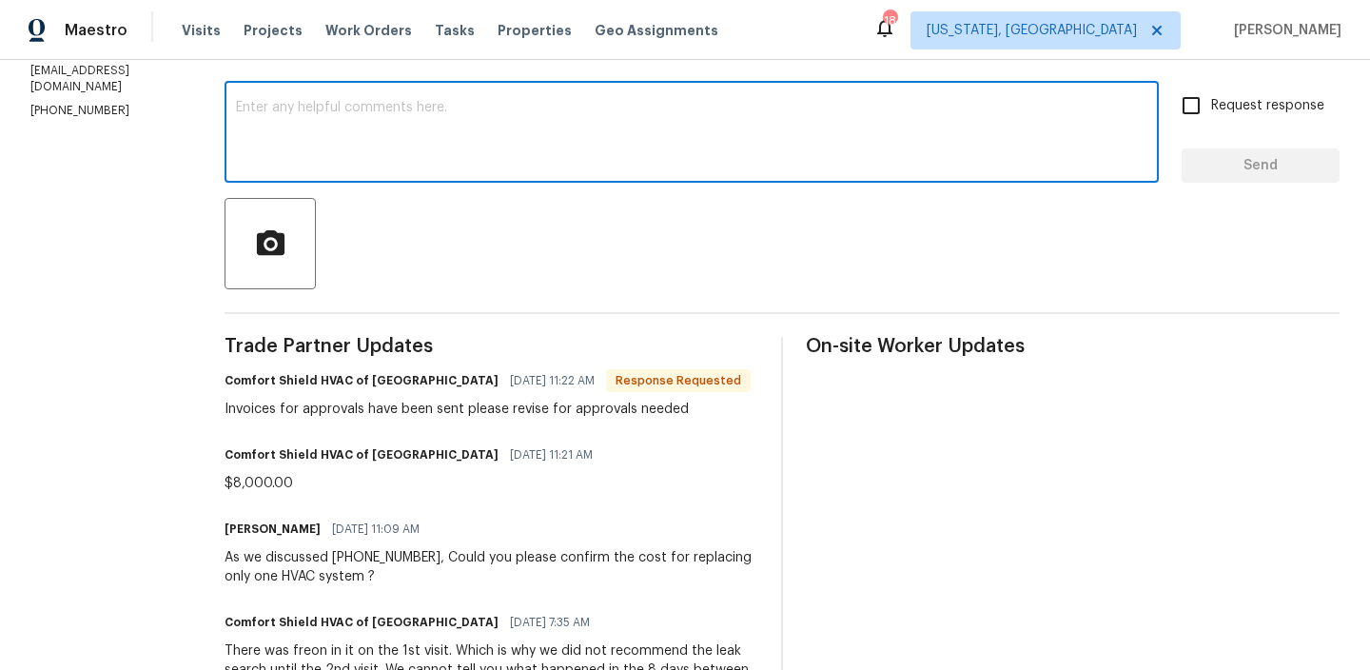
scroll to position [0, 0]
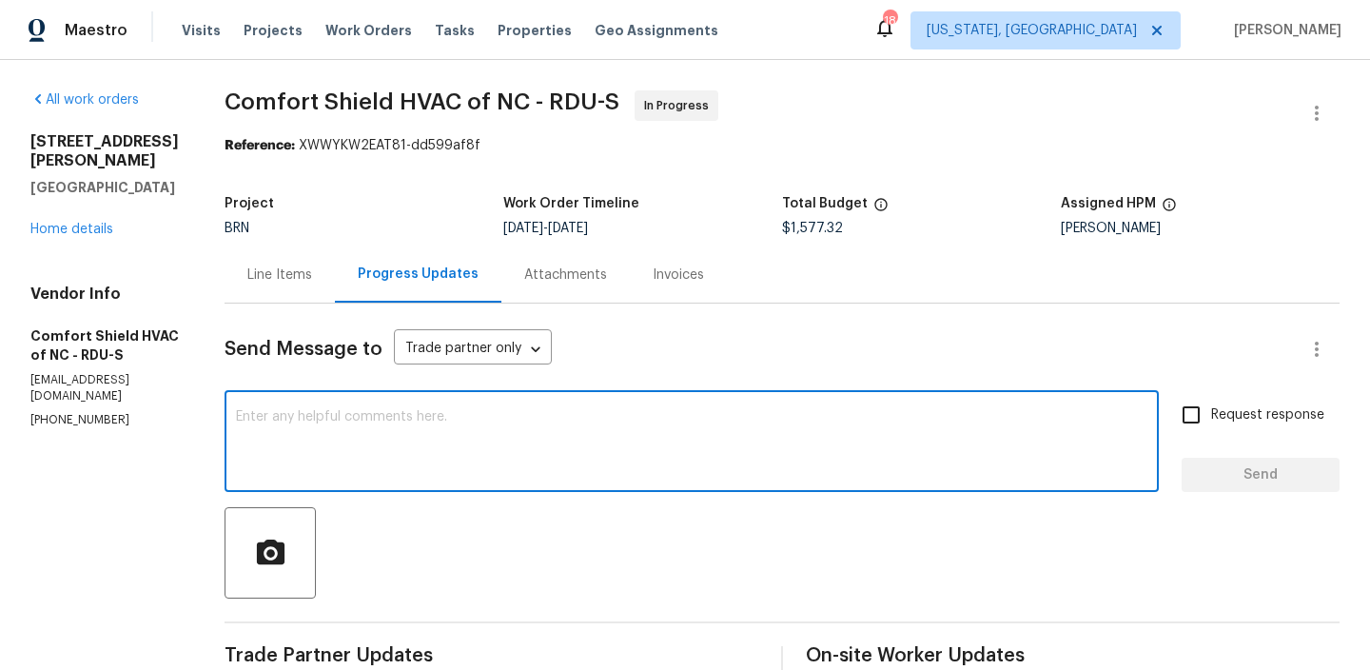
paste textarea "Could you please revise the estimate and provide us with the updated version re…"
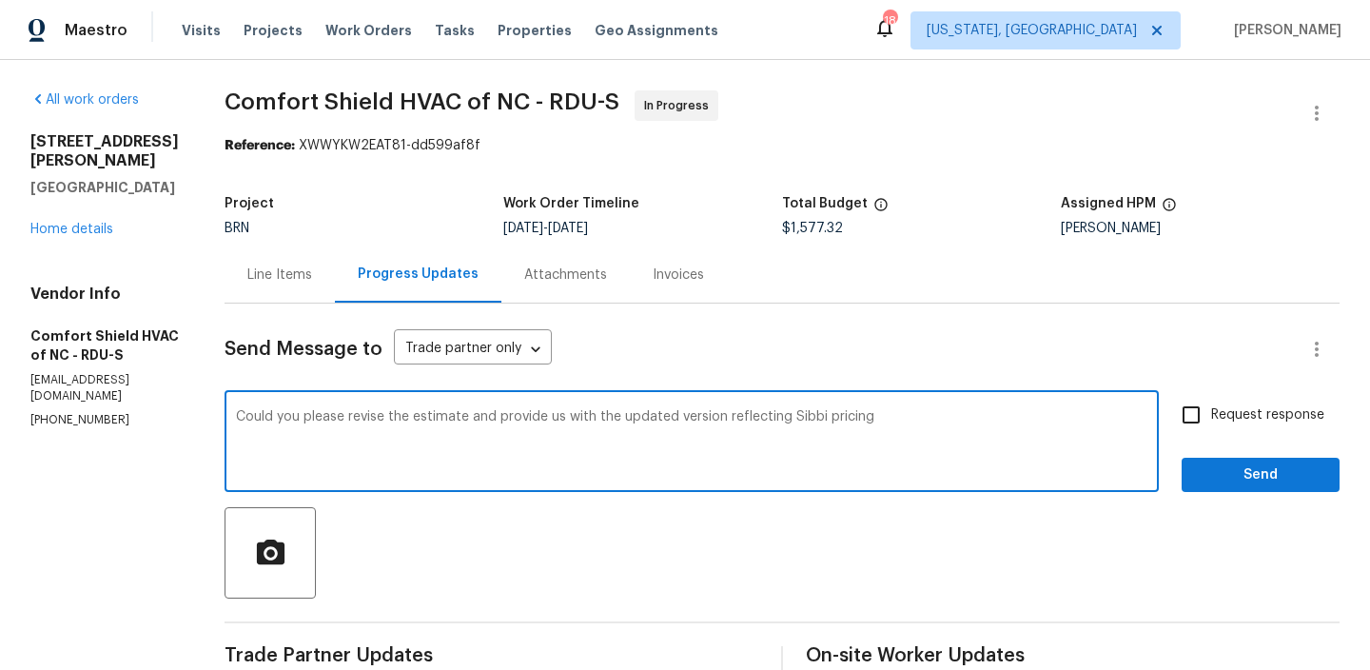
click at [745, 425] on textarea "Could you please revise the estimate and provide us with the updated version re…" at bounding box center [691, 443] width 911 height 67
click at [743, 417] on textarea "Could you please revise the estimate and provide us with the updated version re…" at bounding box center [691, 443] width 911 height 67
click at [963, 414] on textarea "Could you please revise the estimate and provide us with the updated estimate r…" at bounding box center [691, 443] width 911 height 67
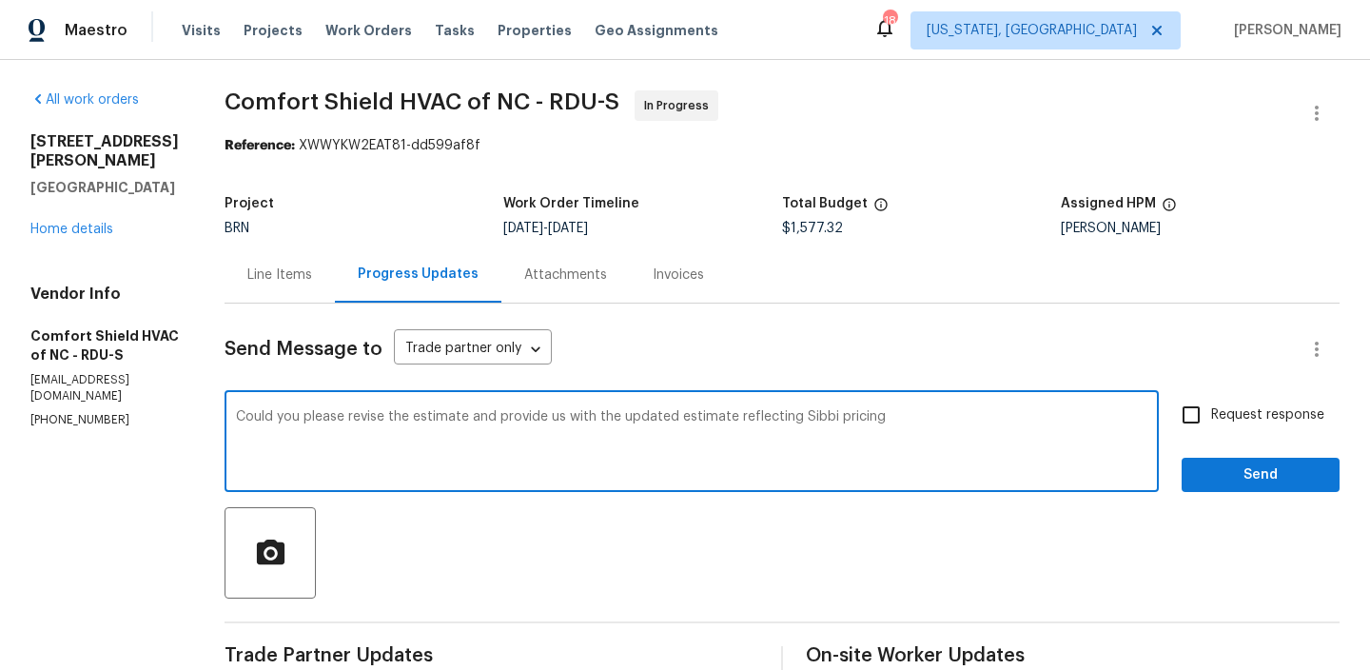
click at [873, 416] on textarea "Could you please revise the estimate and provide us with the updated estimate r…" at bounding box center [691, 443] width 911 height 67
click at [952, 416] on textarea "Could you please revise the estimate and provide us with the updated estimate r…" at bounding box center [691, 443] width 911 height 67
type textarea "Could you please revise the estimate and provide us with the updated estimate r…"
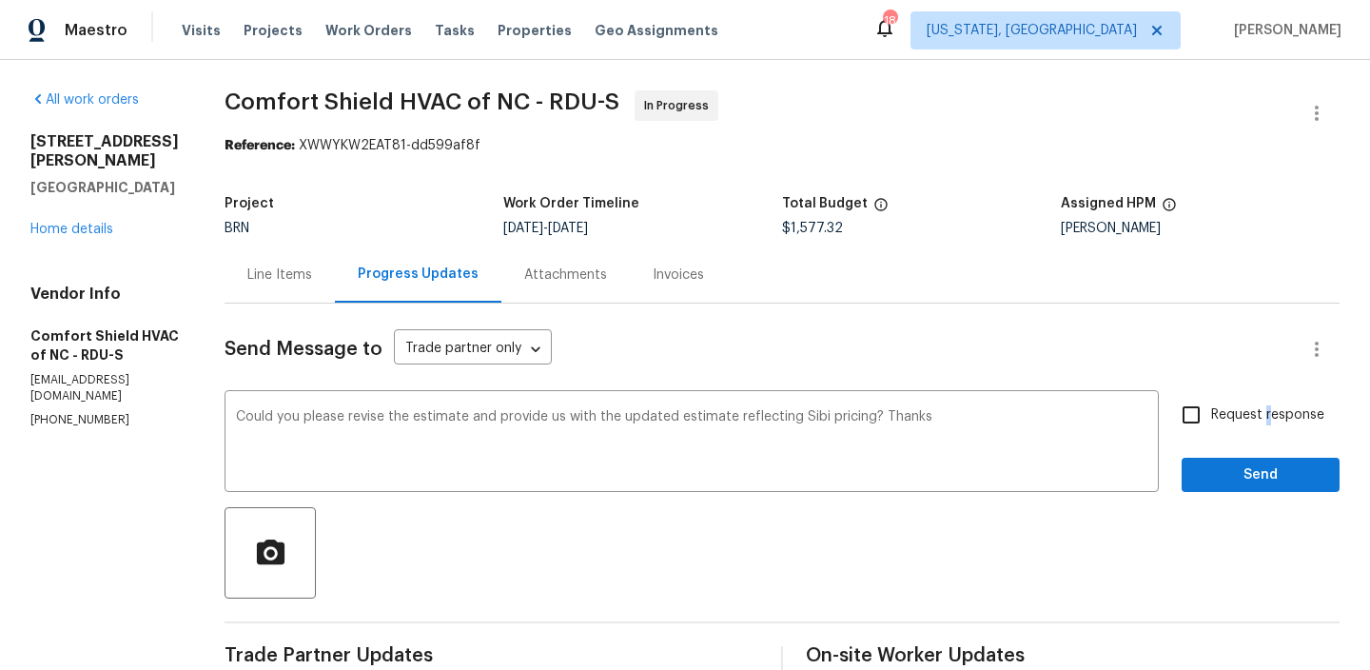
click at [1269, 413] on span "Request response" at bounding box center [1267, 415] width 113 height 20
click at [1249, 462] on button "Send" at bounding box center [1260, 475] width 158 height 35
